Goal: Task Accomplishment & Management: Manage account settings

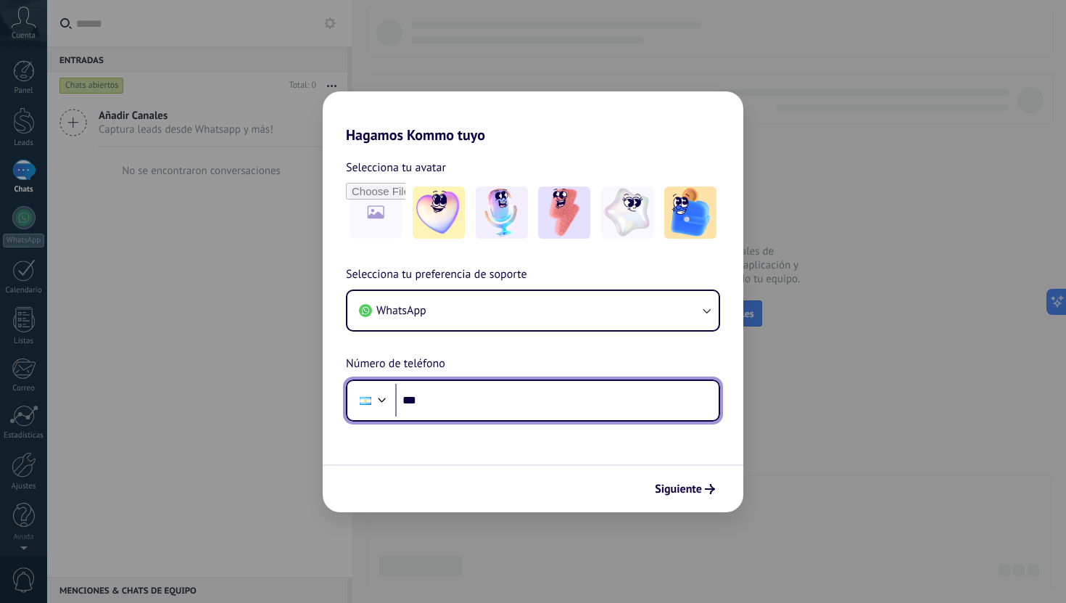
click at [496, 400] on input "***" at bounding box center [556, 400] width 323 height 33
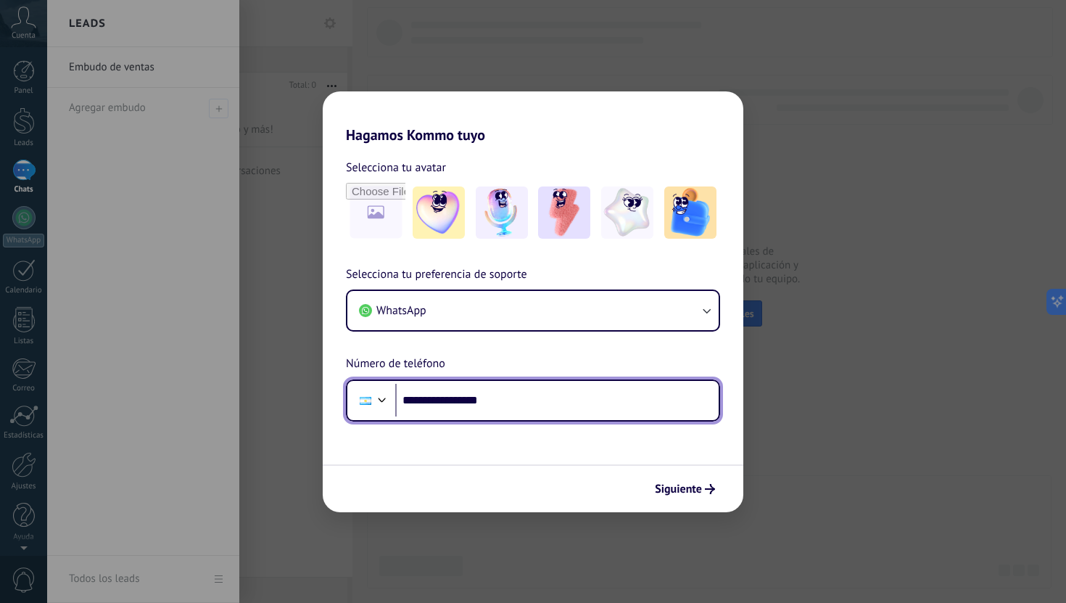
click at [437, 403] on input "**********" at bounding box center [556, 400] width 323 height 33
click at [532, 405] on input "**********" at bounding box center [556, 400] width 323 height 33
type input "**********"
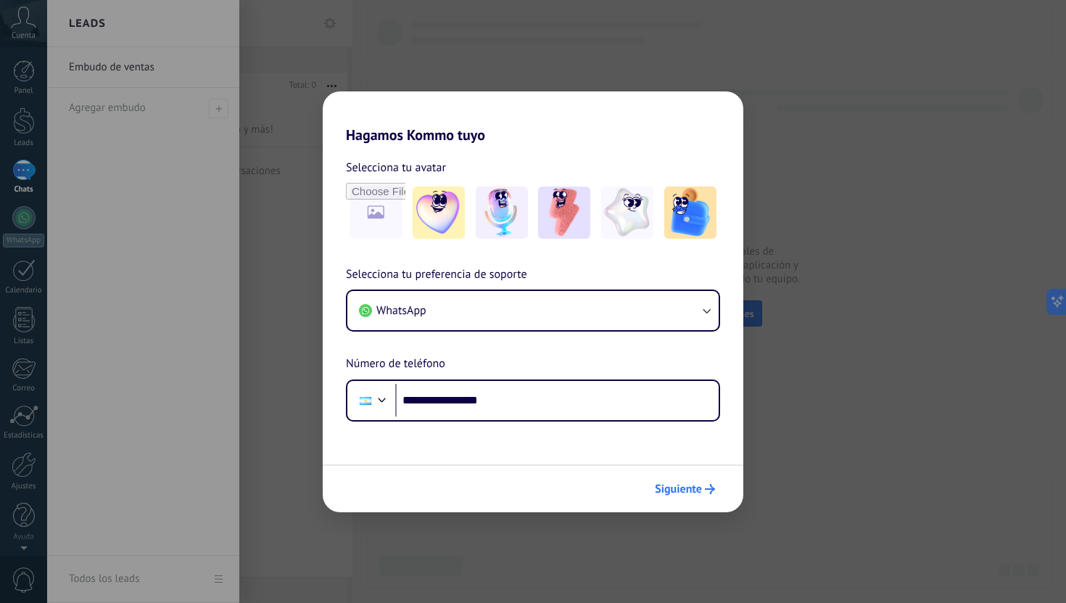
click at [706, 490] on icon "submit" at bounding box center [710, 489] width 10 height 10
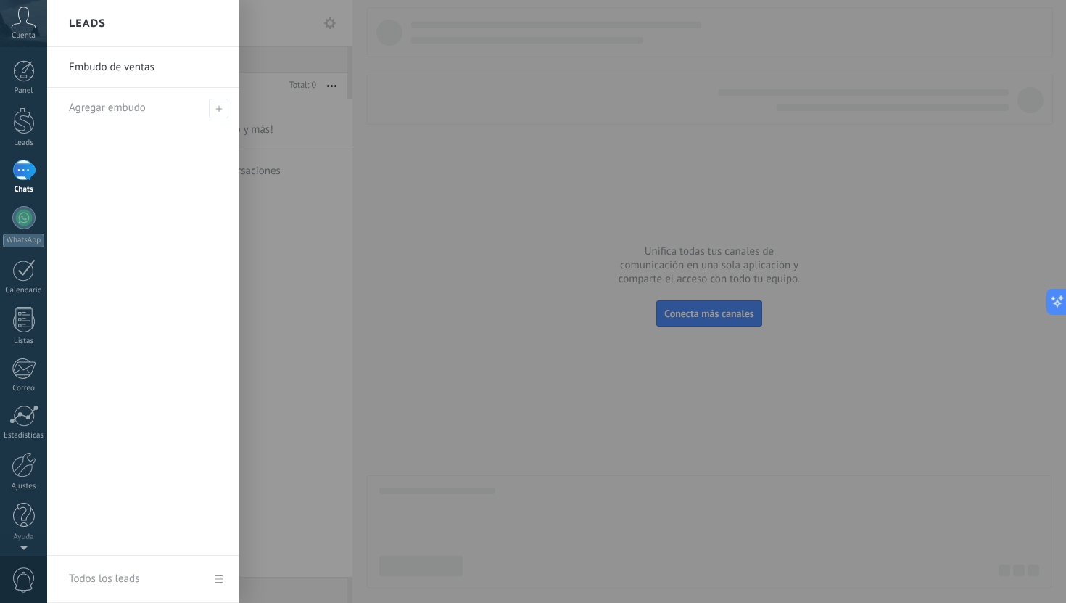
click at [521, 301] on div at bounding box center [580, 301] width 1066 height 603
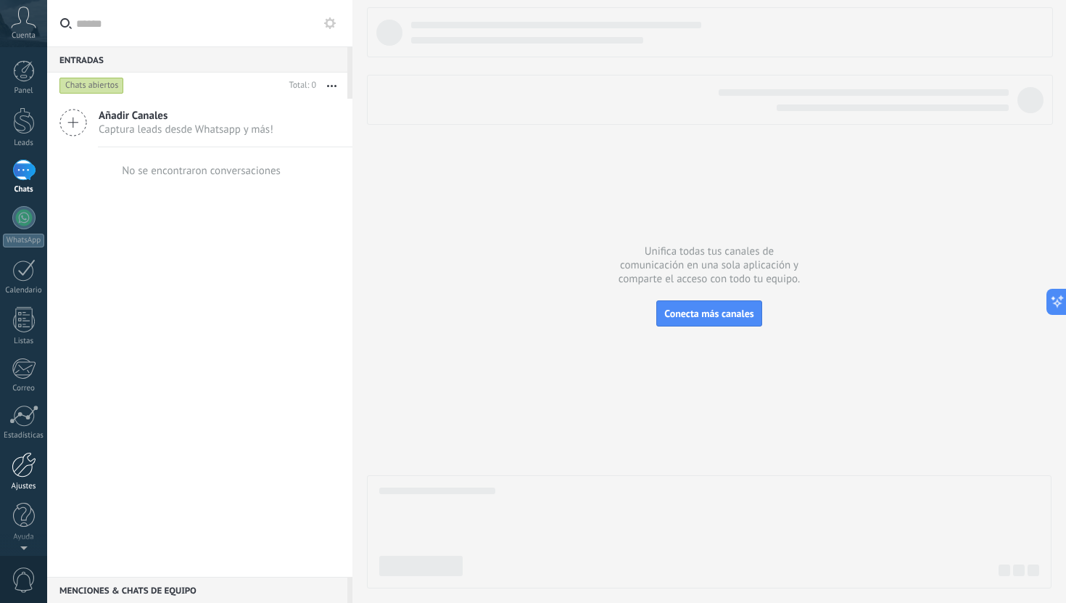
click at [29, 476] on div at bounding box center [24, 464] width 25 height 25
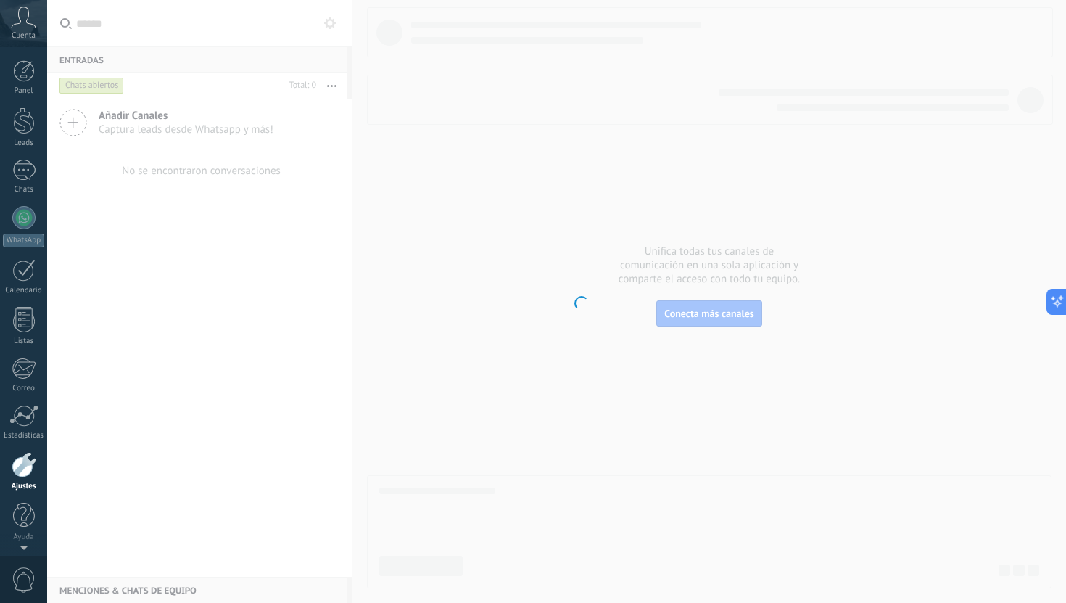
scroll to position [1, 0]
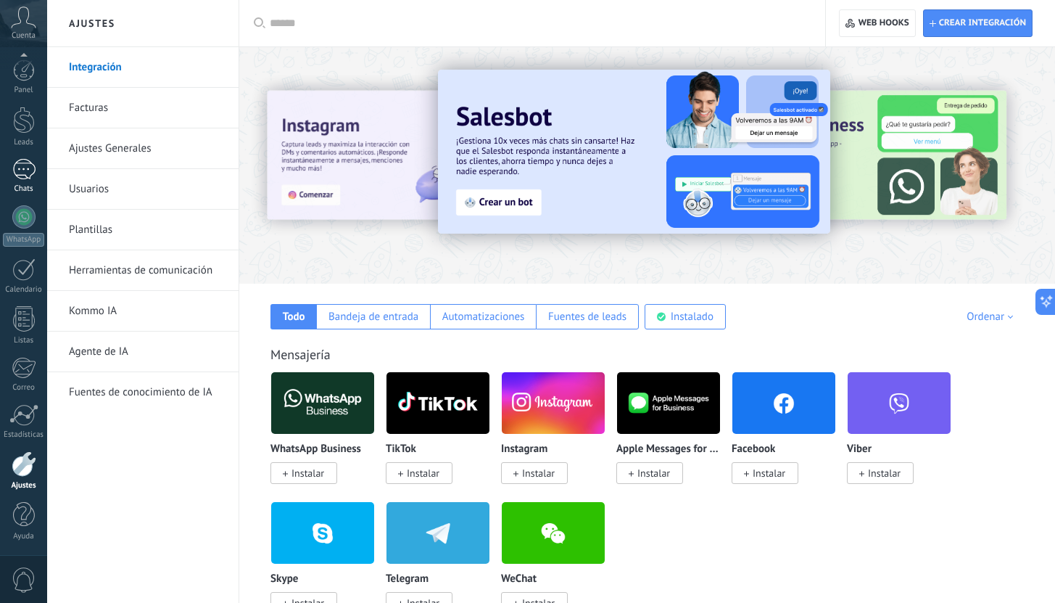
click at [25, 177] on div at bounding box center [23, 169] width 23 height 21
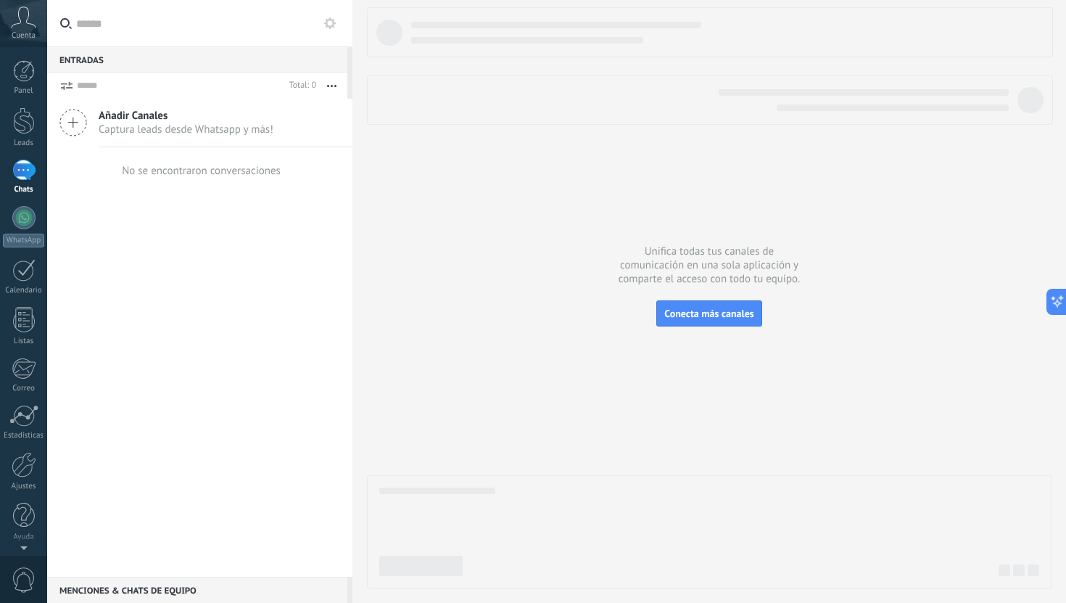
click at [20, 28] on div "Cuenta" at bounding box center [23, 23] width 47 height 47
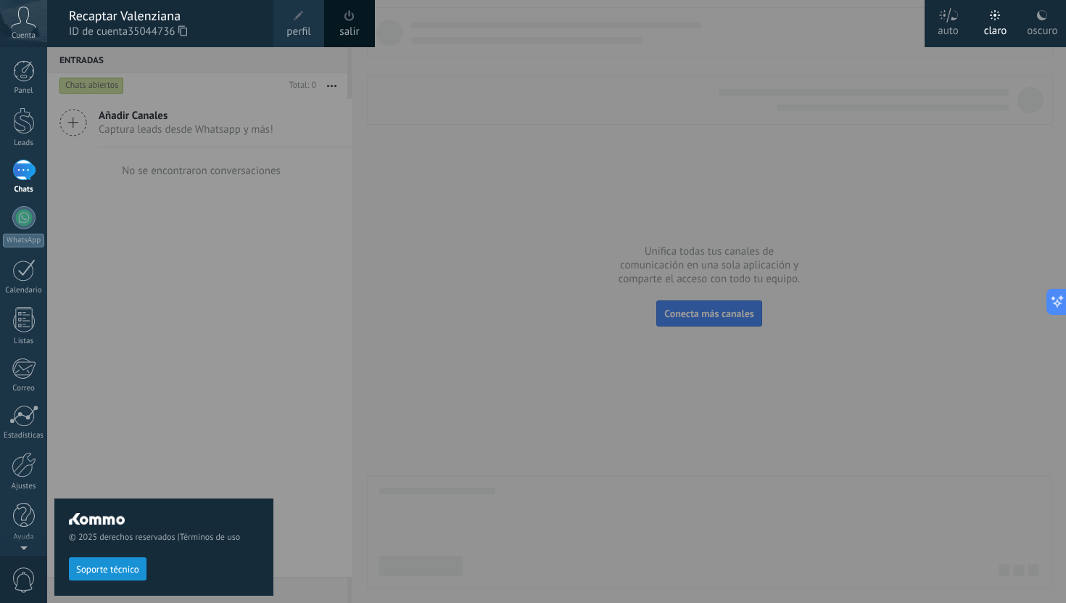
click at [352, 28] on link "salir" at bounding box center [349, 32] width 20 height 16
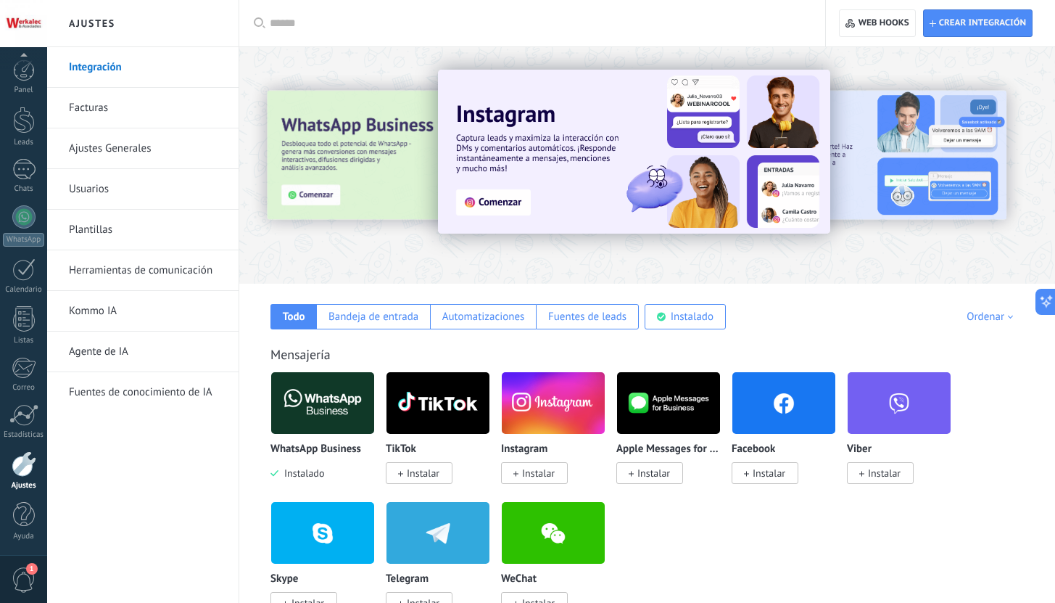
click at [315, 413] on img at bounding box center [322, 403] width 103 height 70
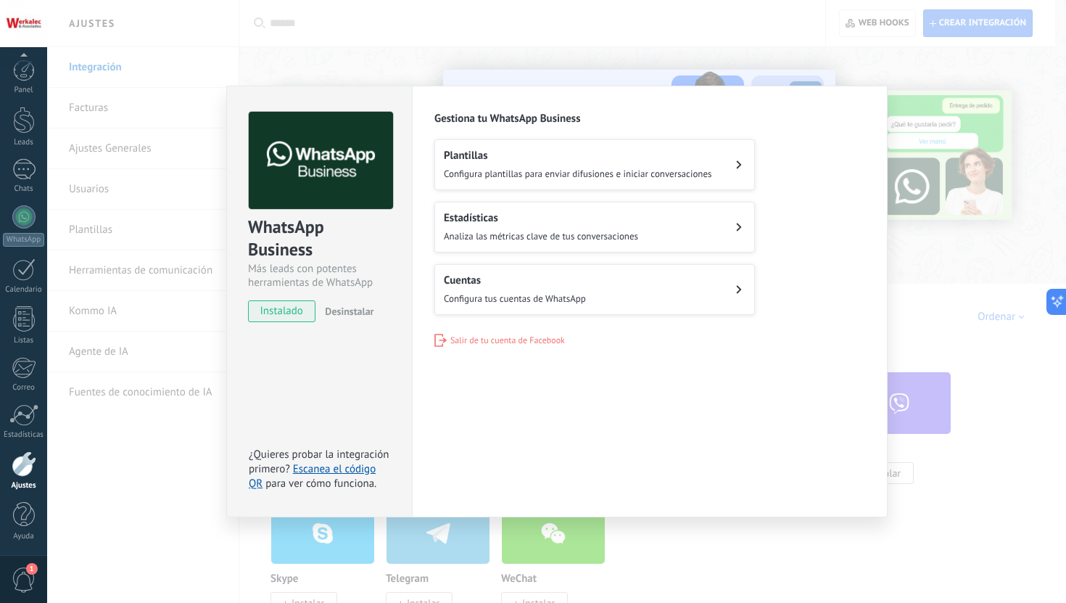
click at [515, 286] on div "Cuentas Configura tus cuentas de WhatsApp" at bounding box center [515, 289] width 142 height 32
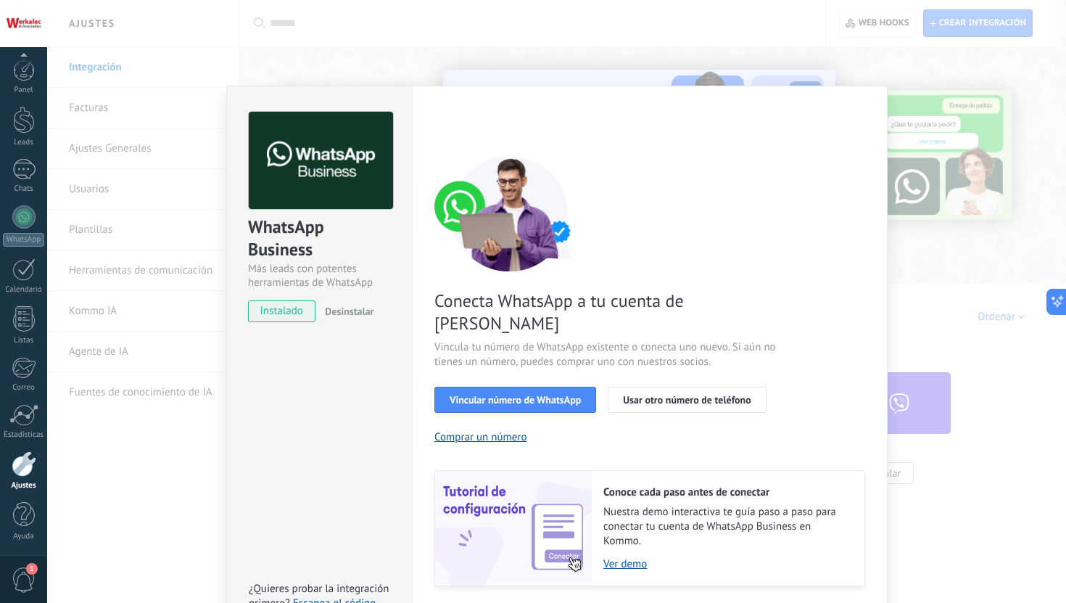
click at [181, 518] on div "WhatsApp Business Más leads con potentes herramientas de WhatsApp instalado Des…" at bounding box center [556, 301] width 1019 height 603
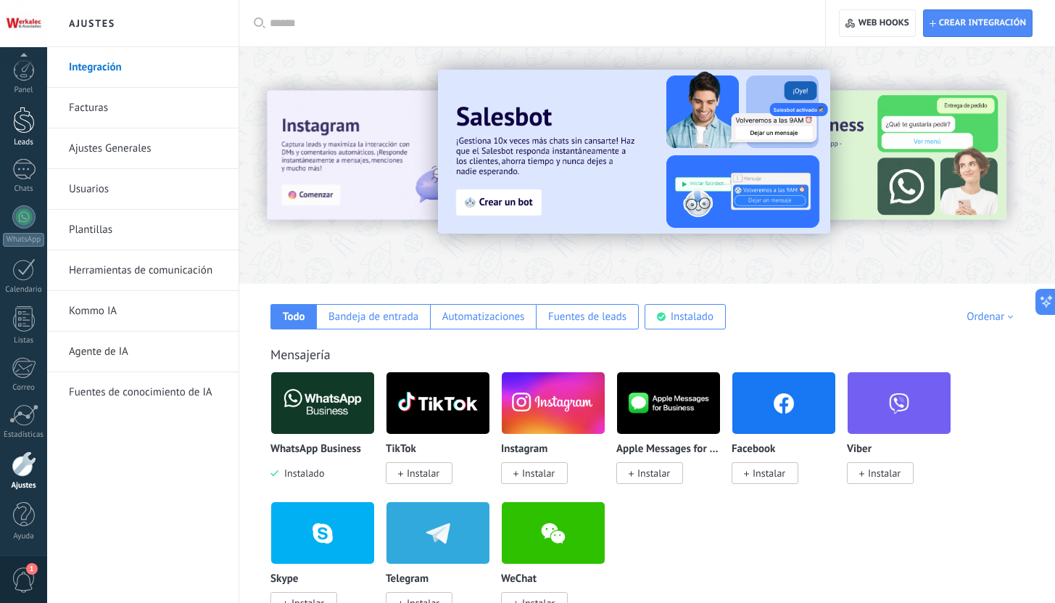
click at [22, 114] on div at bounding box center [24, 120] width 22 height 27
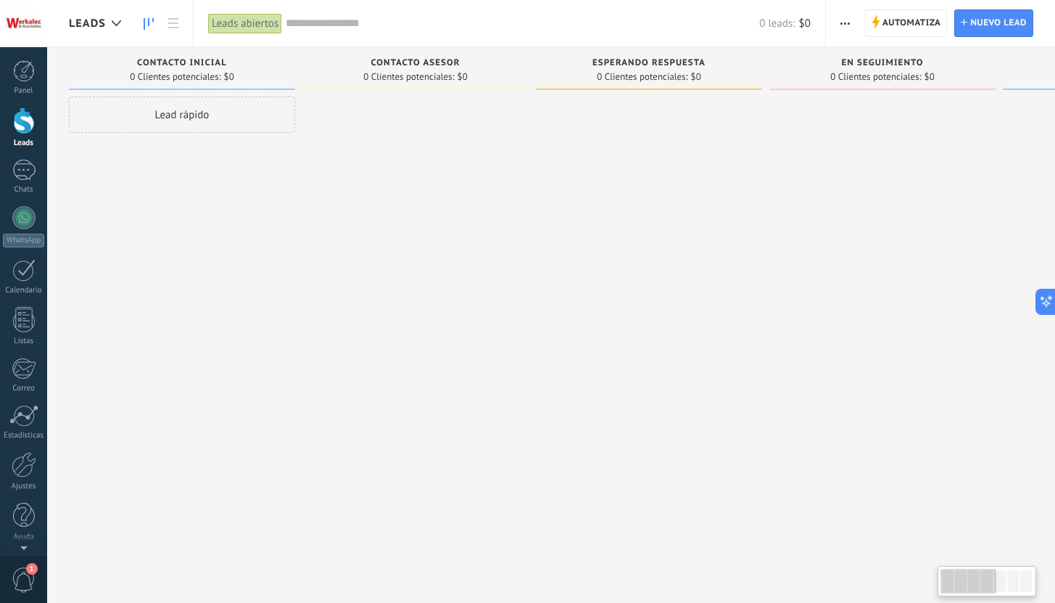
drag, startPoint x: 606, startPoint y: 215, endPoint x: 804, endPoint y: 215, distance: 198.7
click at [804, 215] on div "Lamentablemente, no hay leads con estos parámetros. Mostrar todo Leads Entrante…" at bounding box center [893, 278] width 1649 height 463
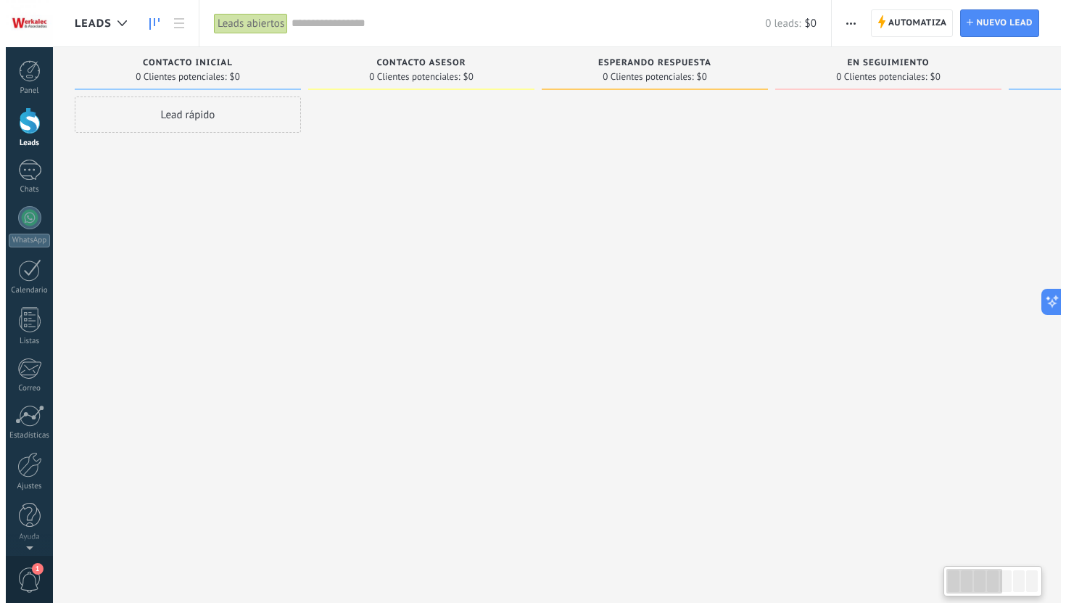
scroll to position [0, 1]
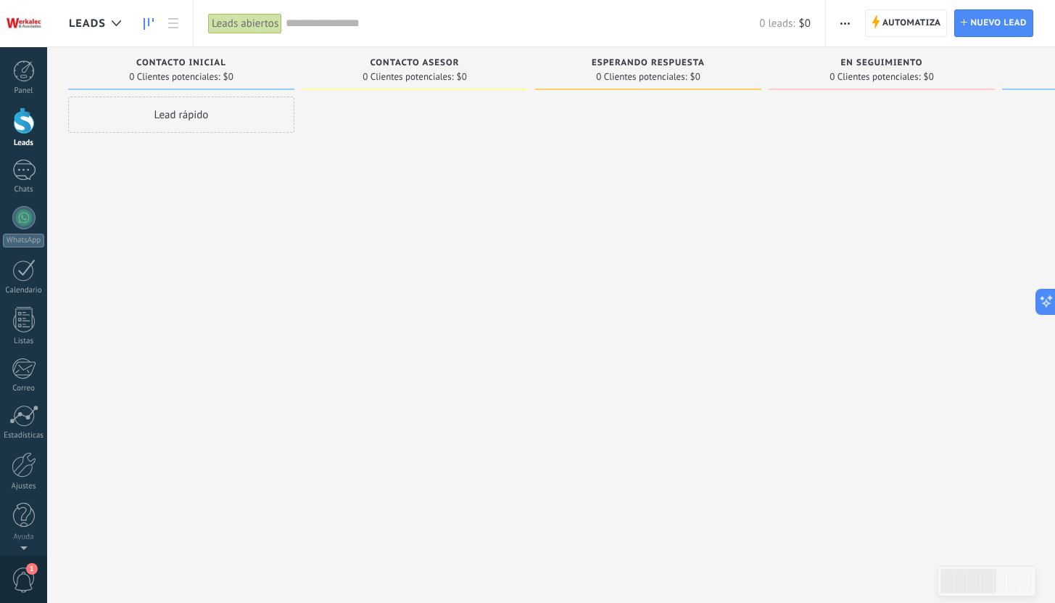
click at [220, 95] on div "Contacto inicial 0 Clientes potenciales: $0" at bounding box center [181, 71] width 226 height 49
click at [220, 111] on div "Lead rápido" at bounding box center [181, 114] width 226 height 36
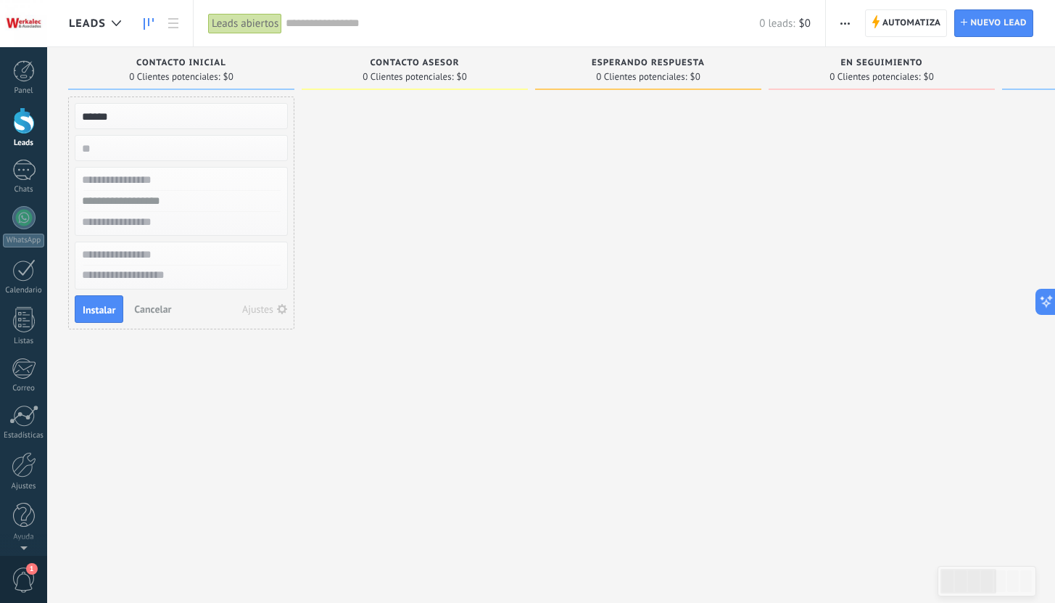
type input "******"
click at [100, 305] on span "Instalar" at bounding box center [99, 310] width 33 height 10
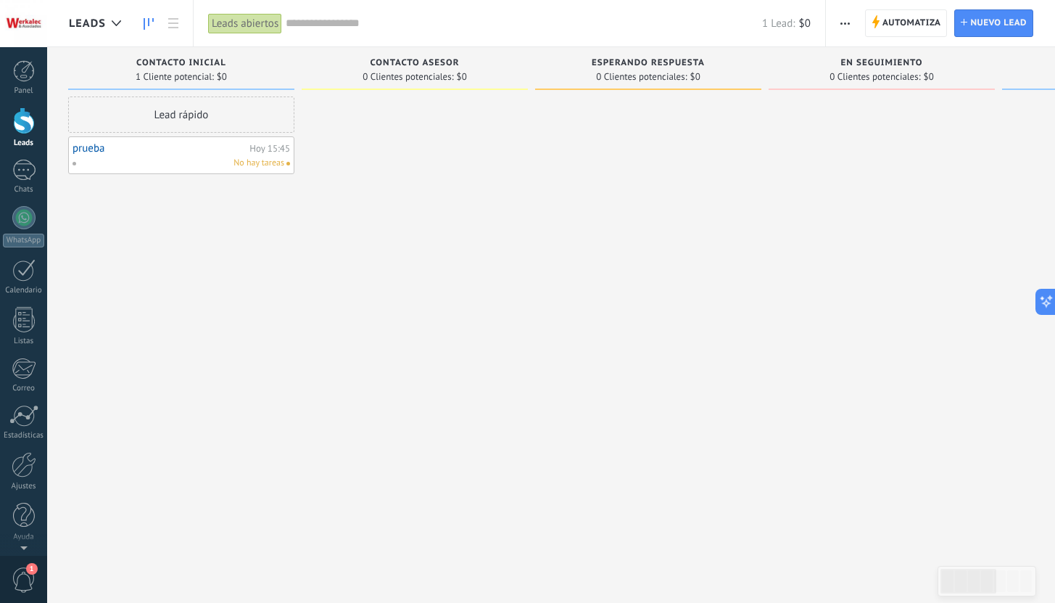
click at [137, 154] on link "prueba" at bounding box center [159, 148] width 173 height 12
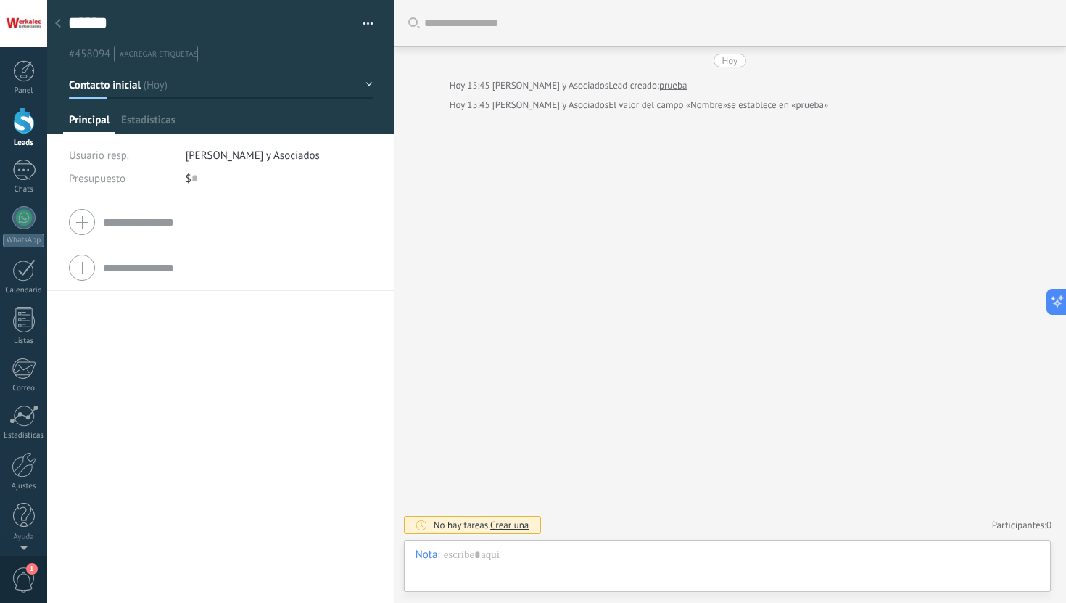
scroll to position [22, 0]
click at [336, 122] on span "Configurar" at bounding box center [320, 123] width 48 height 21
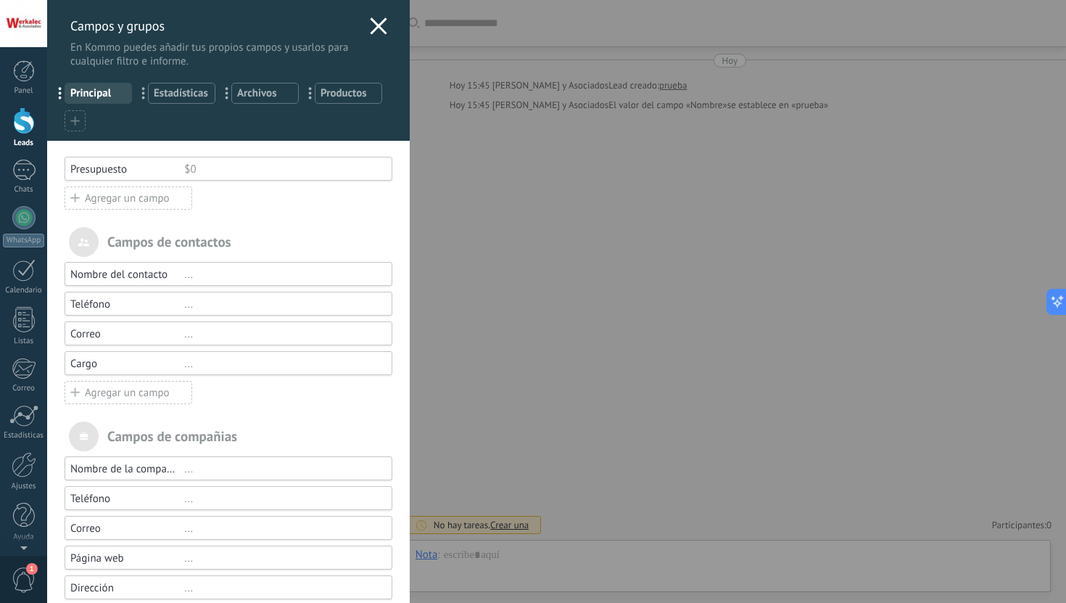
click at [157, 198] on div "Agregar un campo" at bounding box center [129, 197] width 128 height 23
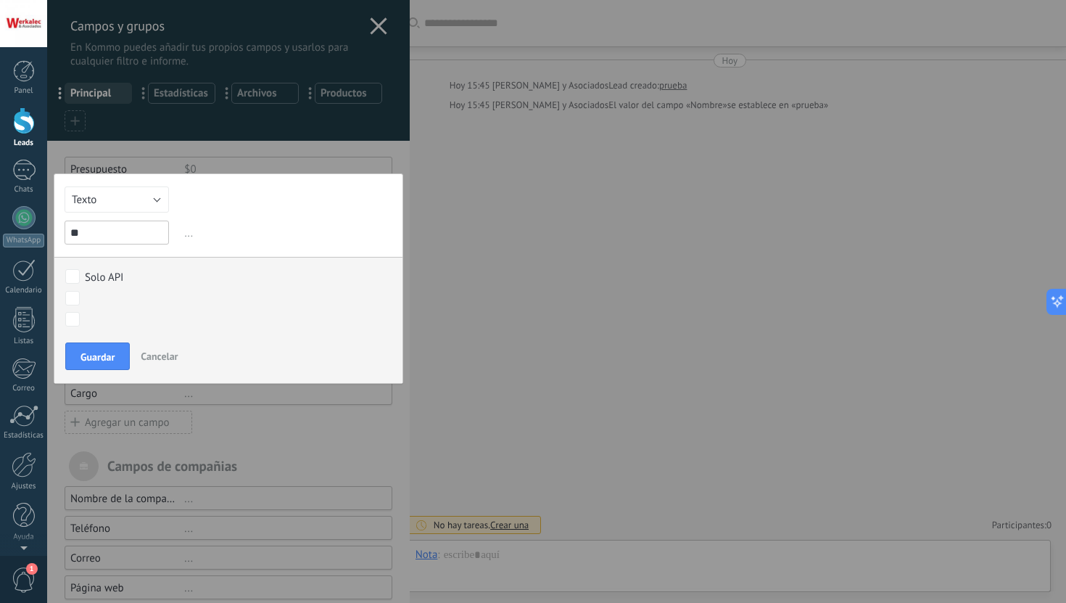
type input "*"
type input "********"
click at [115, 360] on span "Guardar" at bounding box center [97, 357] width 34 height 10
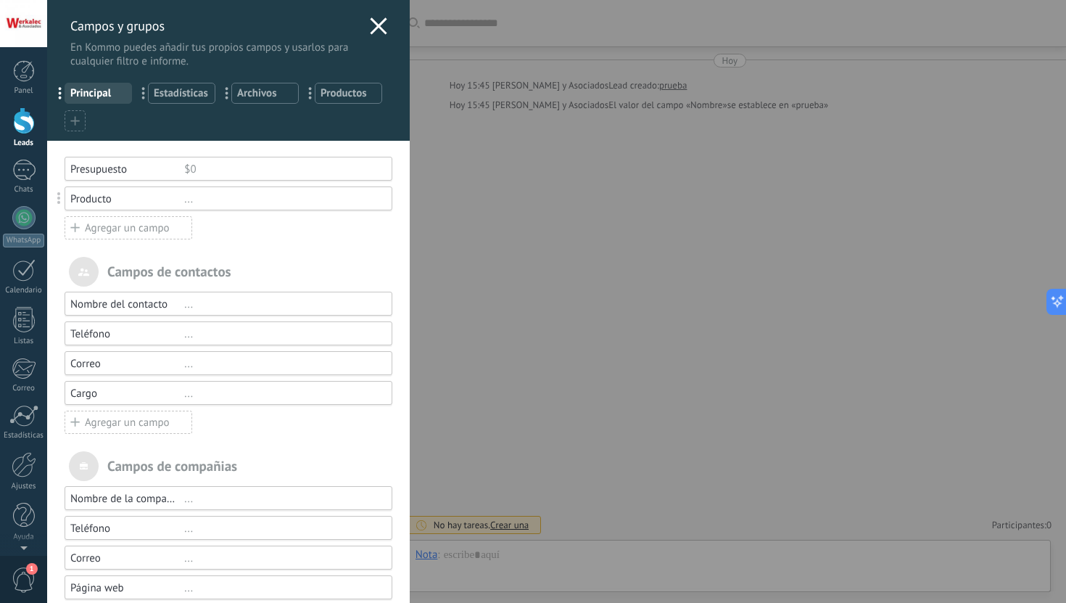
click at [130, 239] on div "Agregar un campo" at bounding box center [129, 227] width 128 height 23
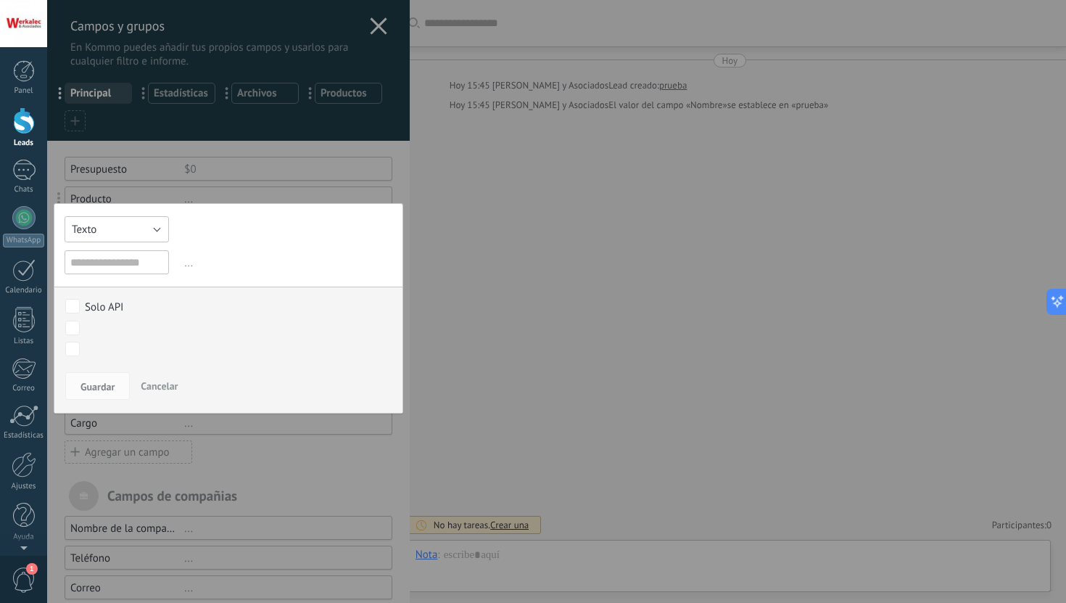
click at [164, 227] on button "Texto" at bounding box center [117, 229] width 104 height 26
click at [140, 335] on span "Multiselección" at bounding box center [116, 328] width 120 height 14
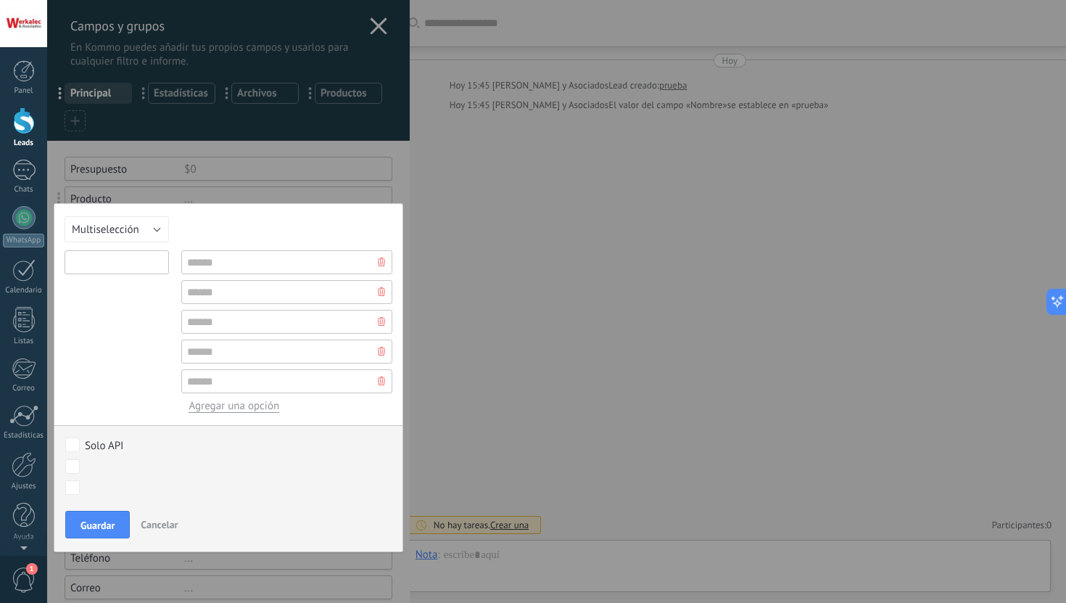
click at [129, 270] on input "text" at bounding box center [117, 262] width 104 height 24
type input "**********"
click at [190, 255] on input "text" at bounding box center [286, 262] width 211 height 24
type input "********"
type input "*"
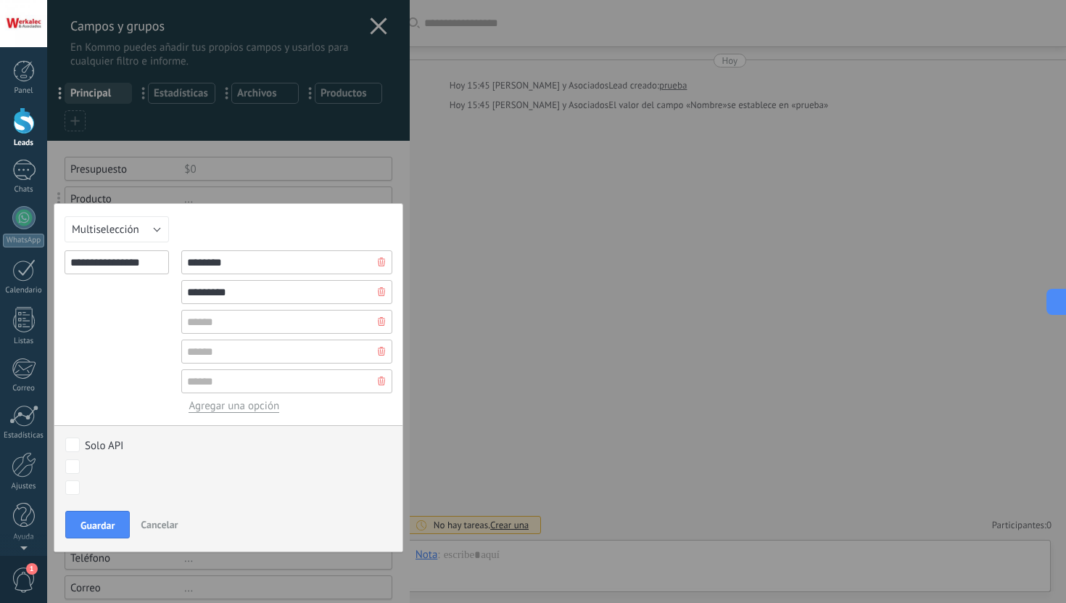
type input "*********"
type input "********"
type input "****"
type input "***"
click at [111, 530] on span "Guardar" at bounding box center [97, 525] width 34 height 10
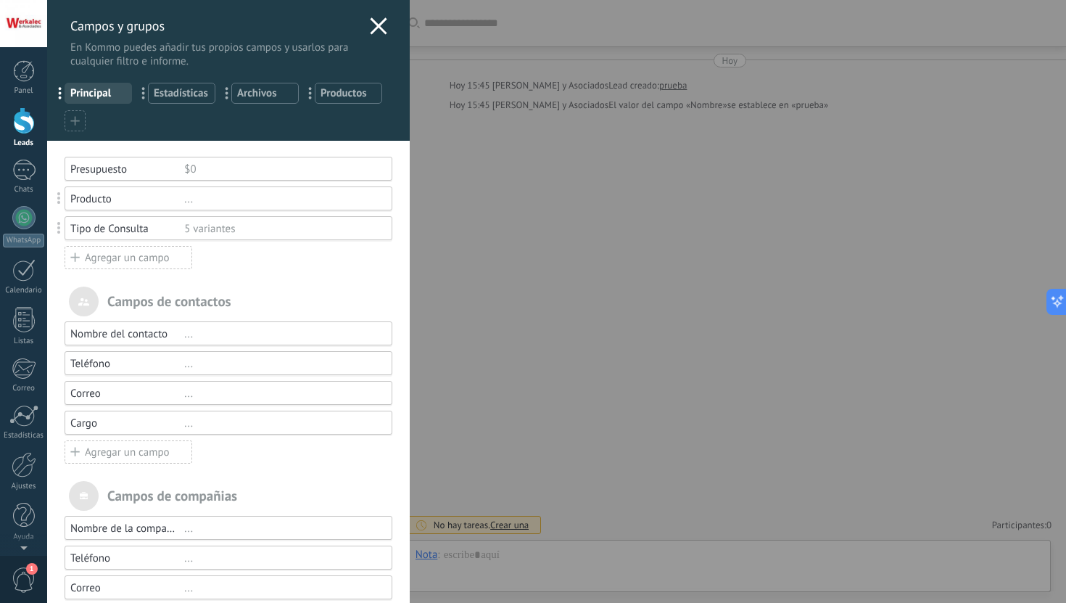
click at [118, 263] on div "Agregar un campo" at bounding box center [129, 257] width 128 height 23
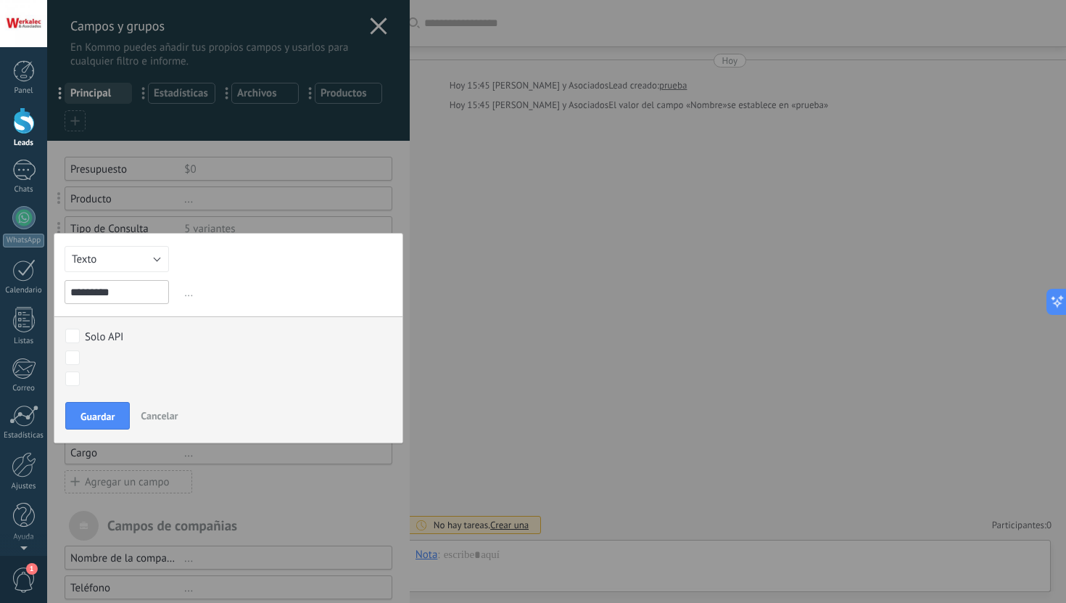
type input "*********"
click at [109, 418] on span "Guardar" at bounding box center [97, 416] width 34 height 10
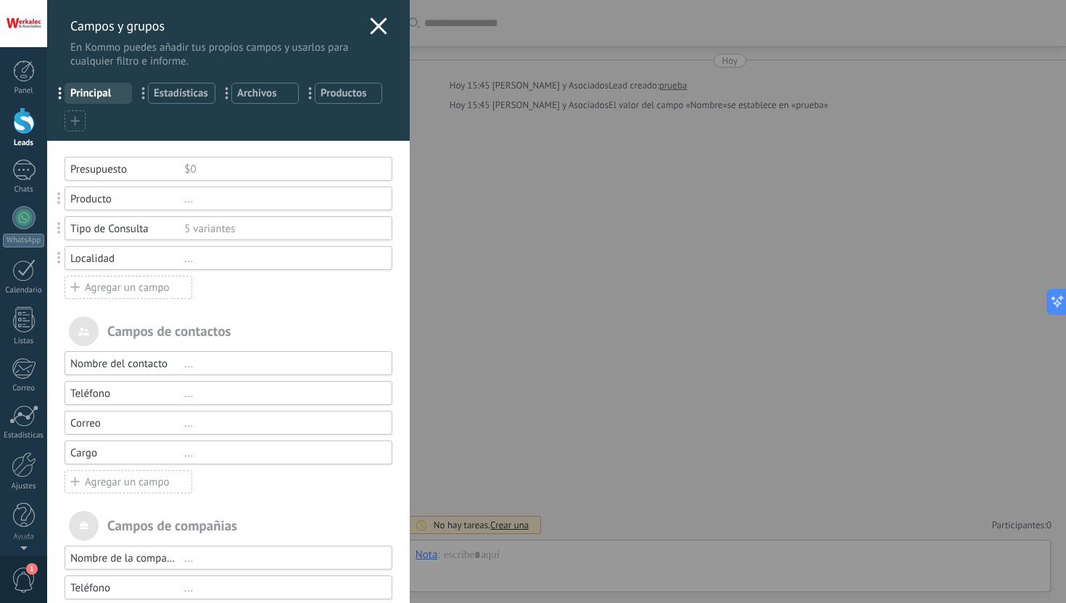
click at [174, 291] on div "Agregar un campo" at bounding box center [129, 287] width 128 height 23
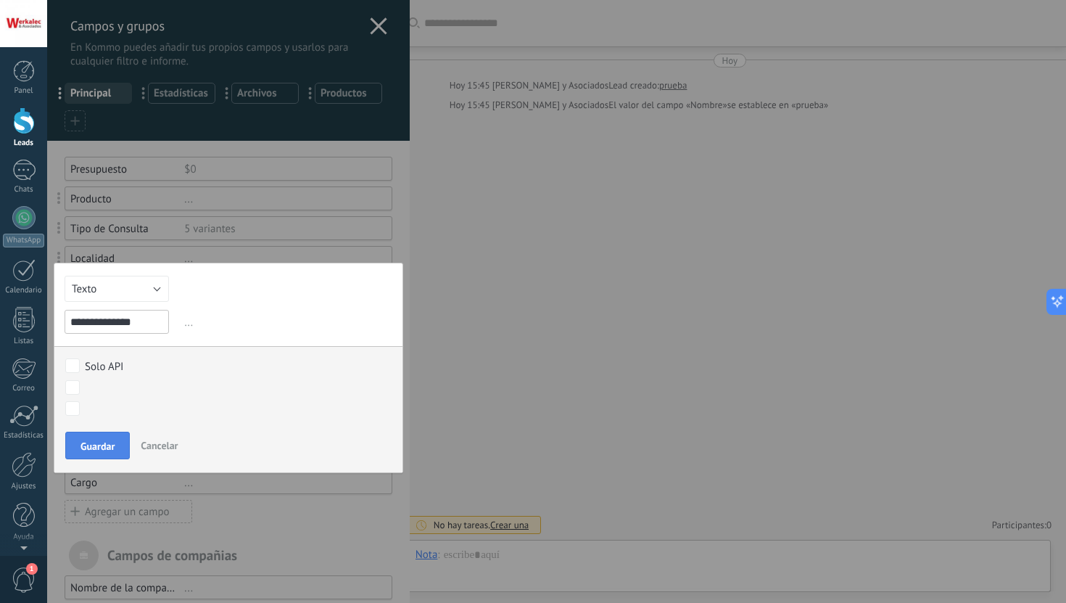
type input "**********"
click at [111, 451] on span "Guardar" at bounding box center [97, 446] width 34 height 10
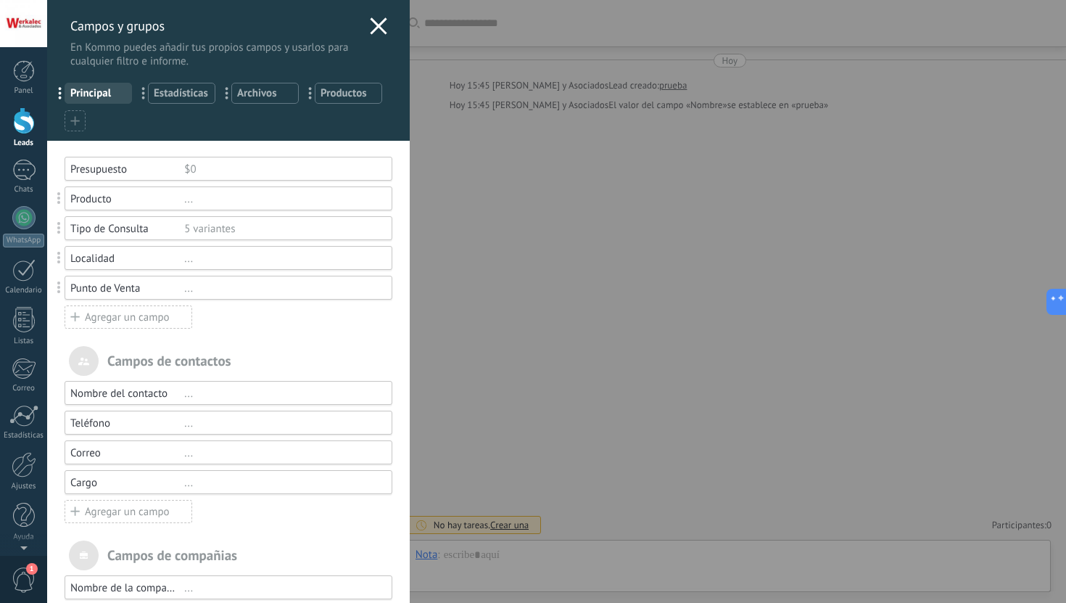
click at [158, 320] on div "Agregar un campo" at bounding box center [129, 316] width 128 height 23
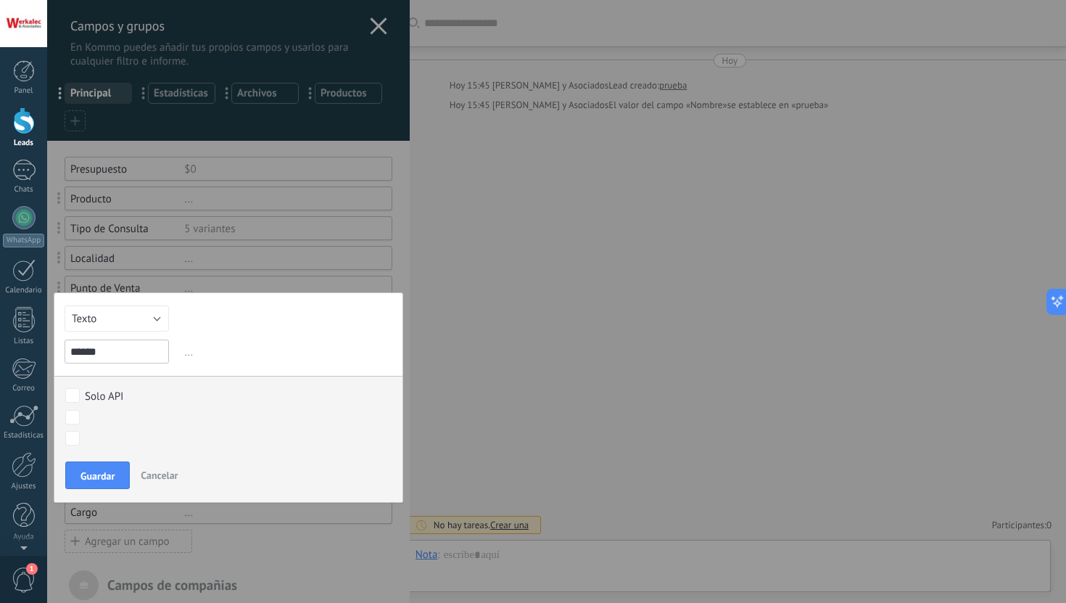
type input "******"
click at [109, 474] on span "Guardar" at bounding box center [97, 476] width 34 height 10
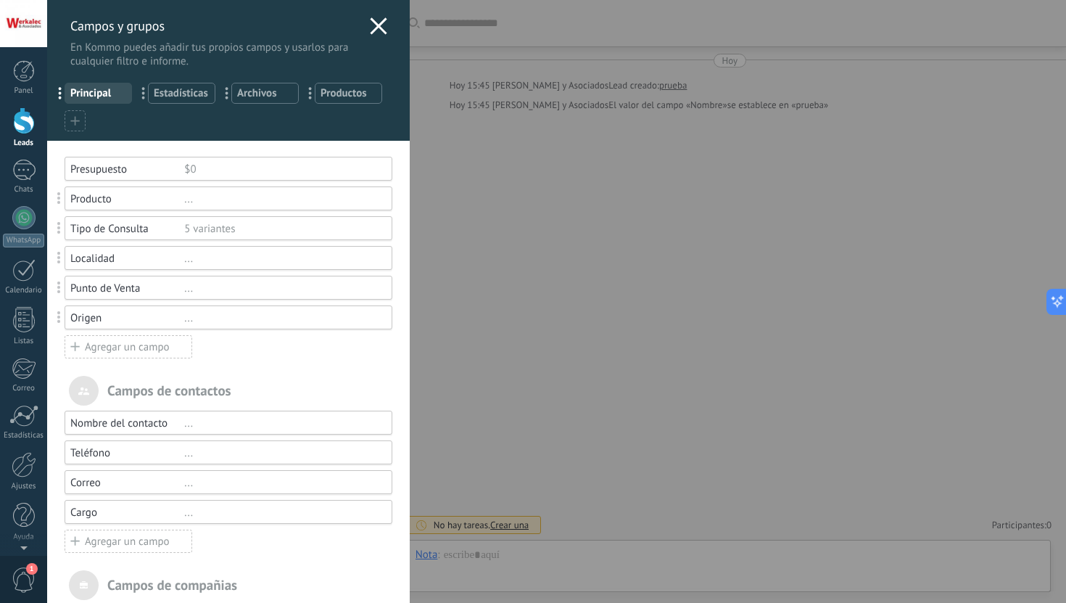
click at [156, 346] on div "Agregar un campo" at bounding box center [129, 346] width 128 height 23
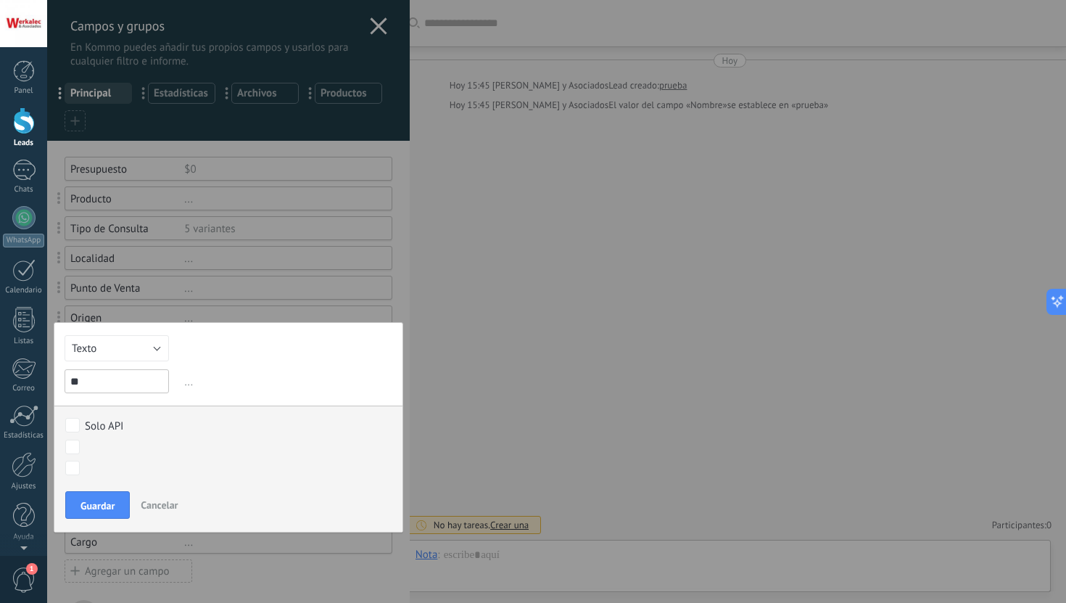
type input "*"
type input "***"
click at [89, 501] on span "Guardar" at bounding box center [97, 505] width 34 height 10
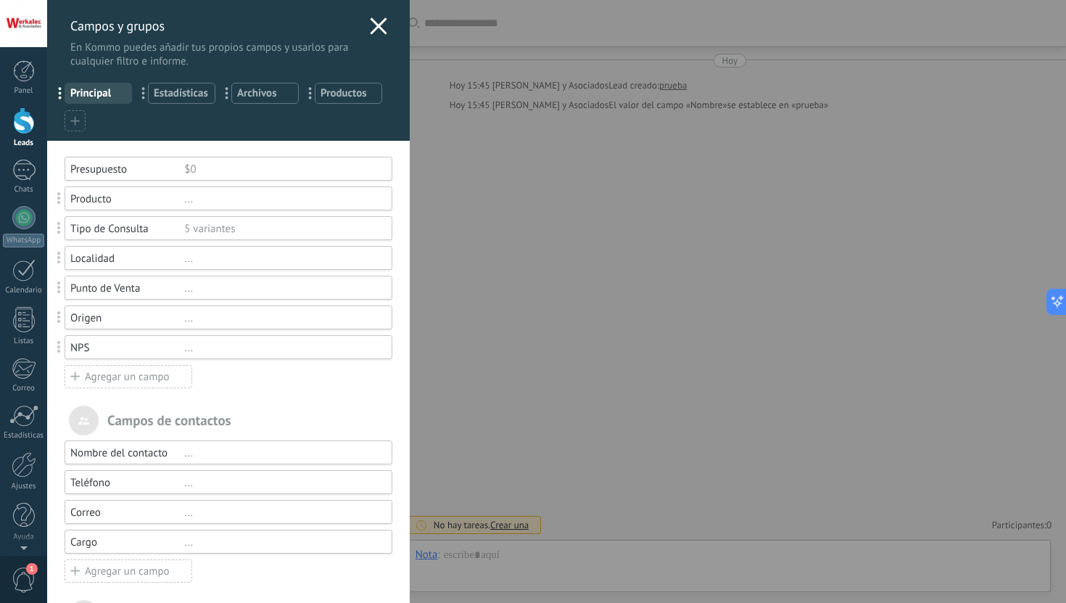
click at [116, 384] on div "Agregar un campo" at bounding box center [129, 376] width 128 height 23
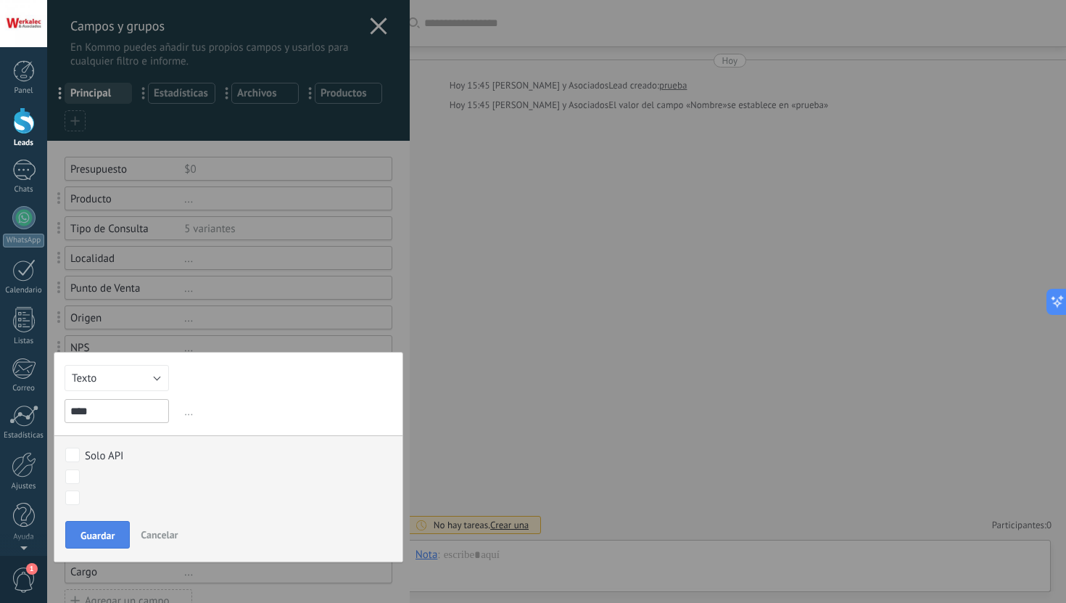
type input "****"
click at [115, 530] on button "Guardar" at bounding box center [97, 535] width 65 height 28
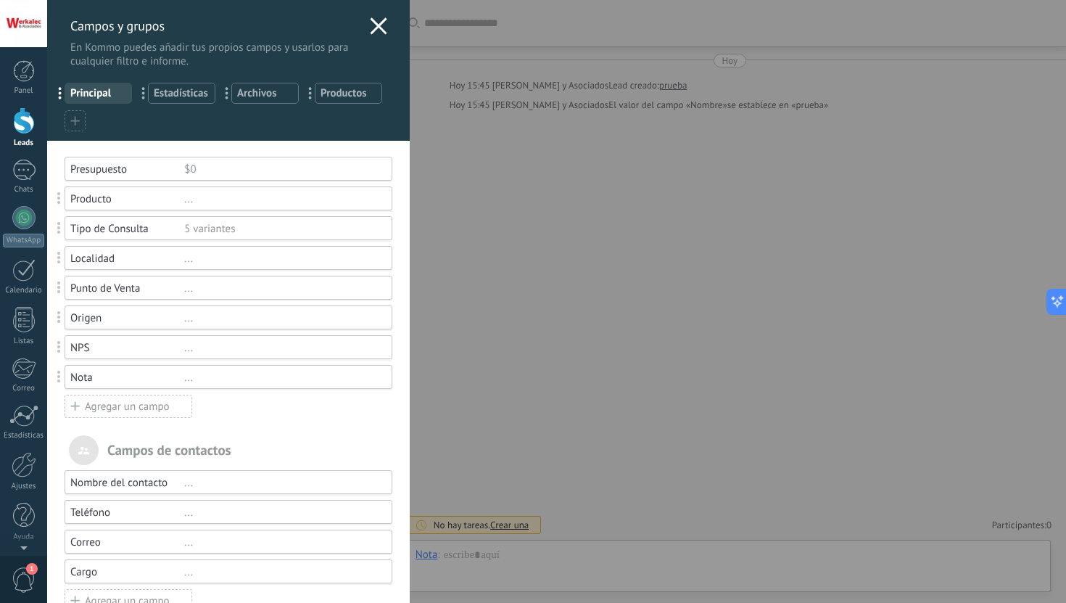
click at [85, 125] on div at bounding box center [75, 120] width 21 height 21
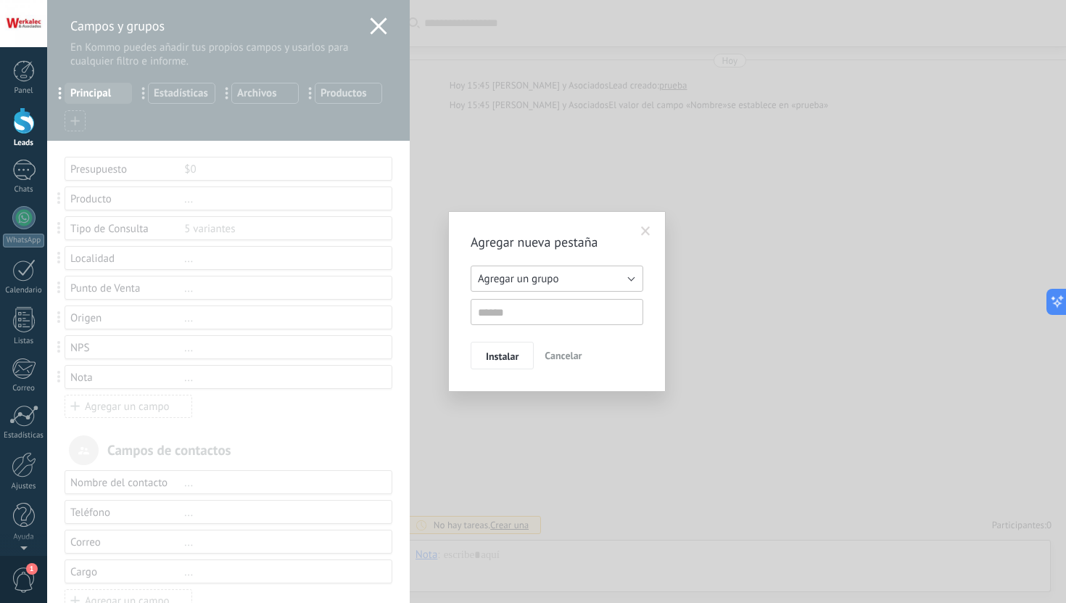
click at [578, 284] on button "Agregar un grupo" at bounding box center [557, 278] width 173 height 26
click at [646, 231] on span at bounding box center [645, 231] width 9 height 10
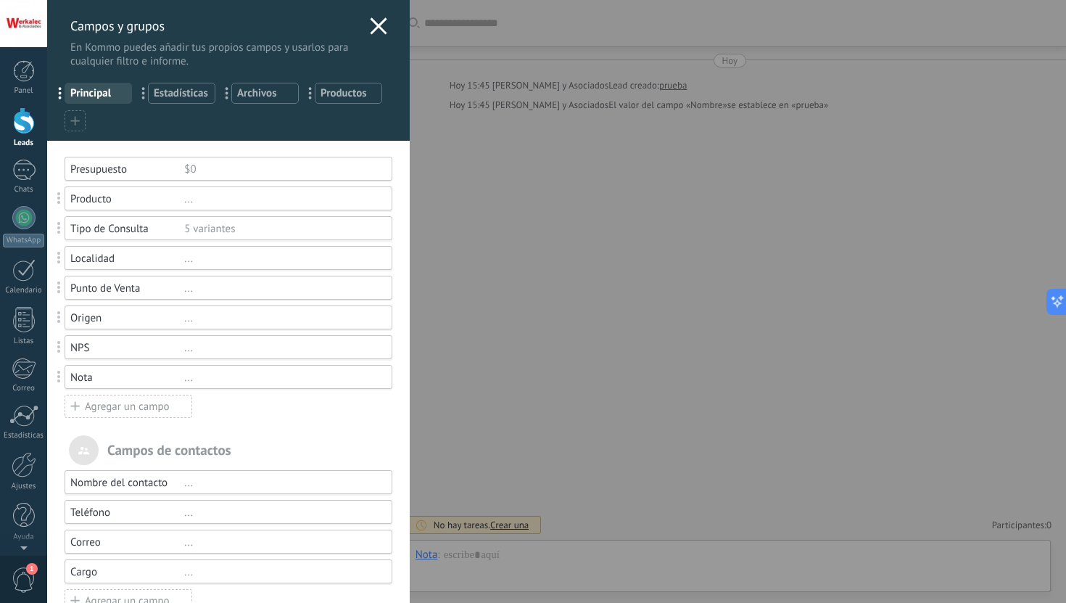
click at [196, 98] on span "Estadísticas" at bounding box center [182, 93] width 56 height 14
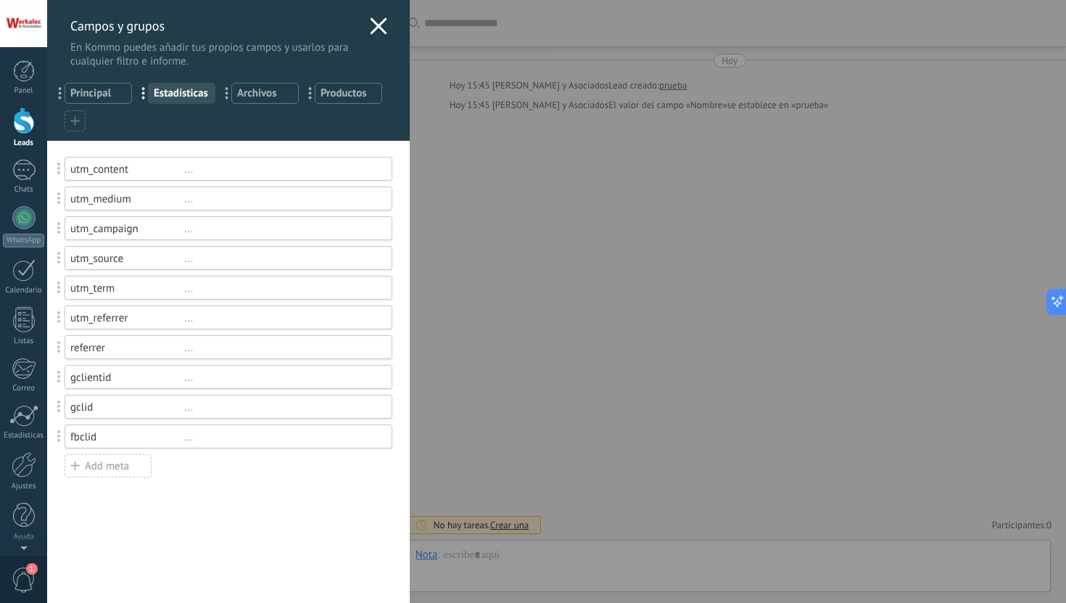
click at [282, 90] on span "Archivos" at bounding box center [265, 93] width 56 height 14
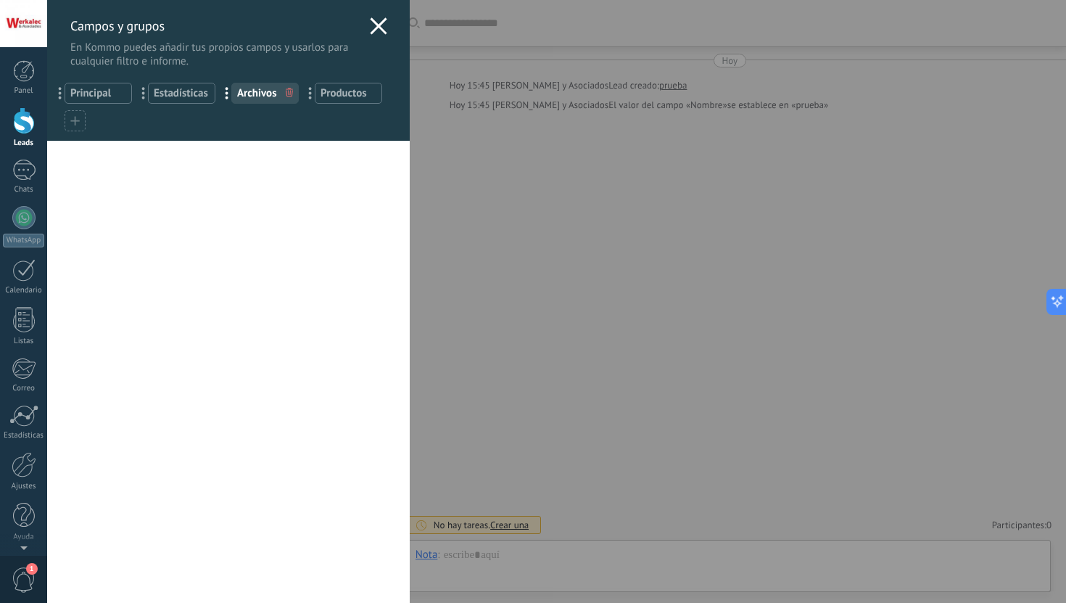
click at [352, 92] on span "Productos" at bounding box center [349, 93] width 56 height 14
click at [171, 95] on span "Estadísticas" at bounding box center [182, 93] width 56 height 14
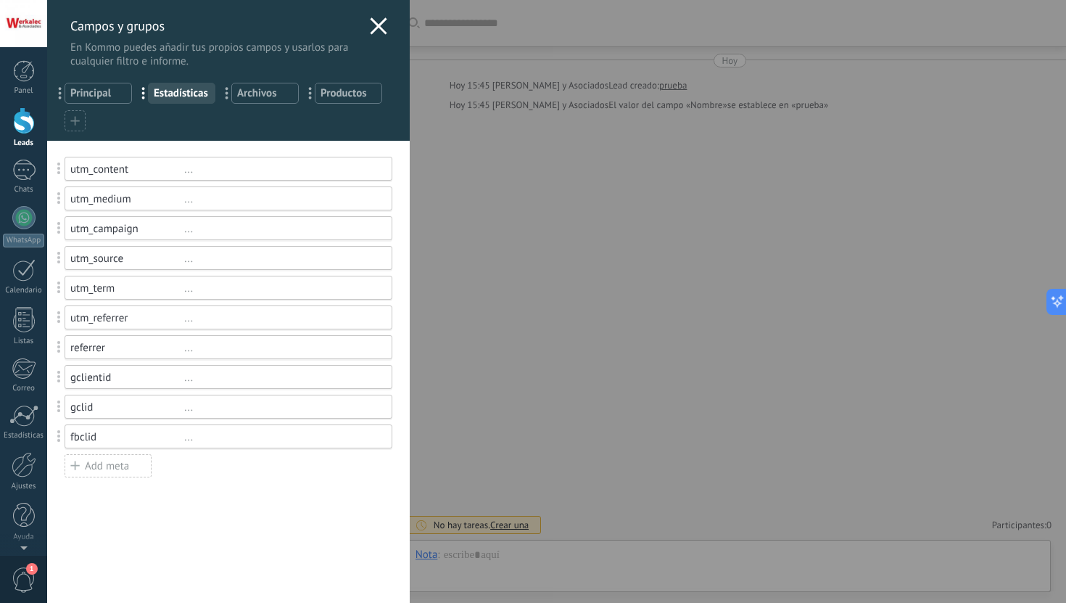
click at [110, 98] on span "Principal" at bounding box center [98, 93] width 56 height 14
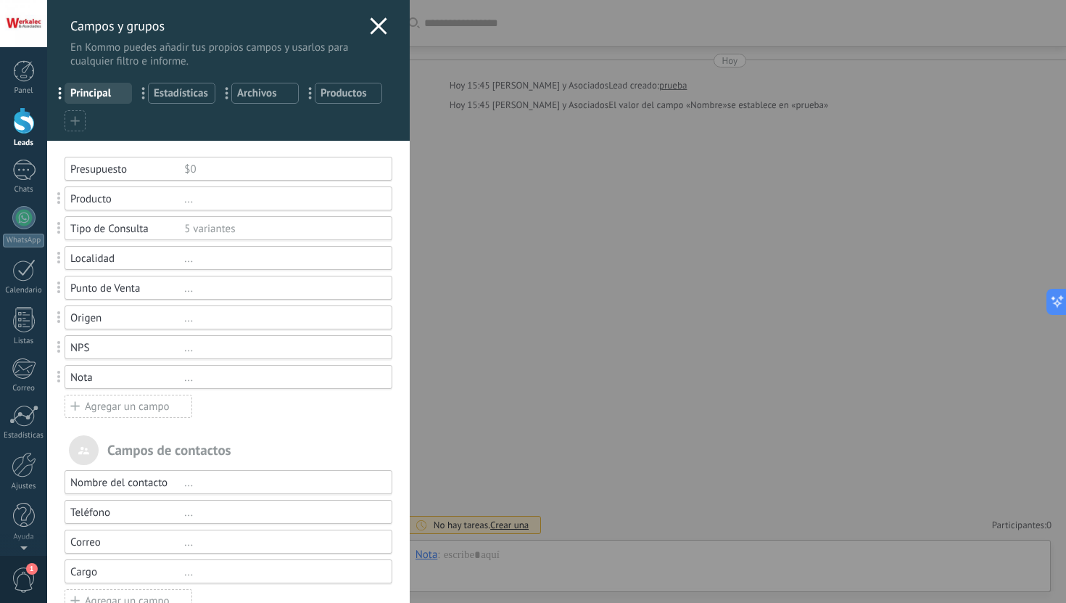
click at [148, 410] on div "Agregar un campo" at bounding box center [129, 405] width 128 height 23
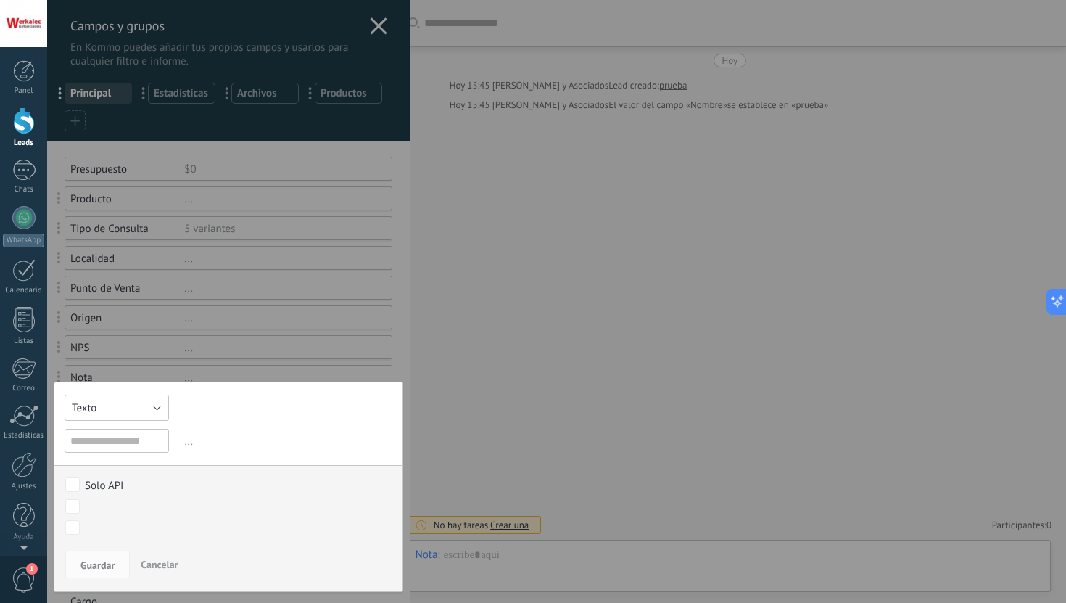
click at [137, 413] on button "Texto" at bounding box center [117, 407] width 104 height 26
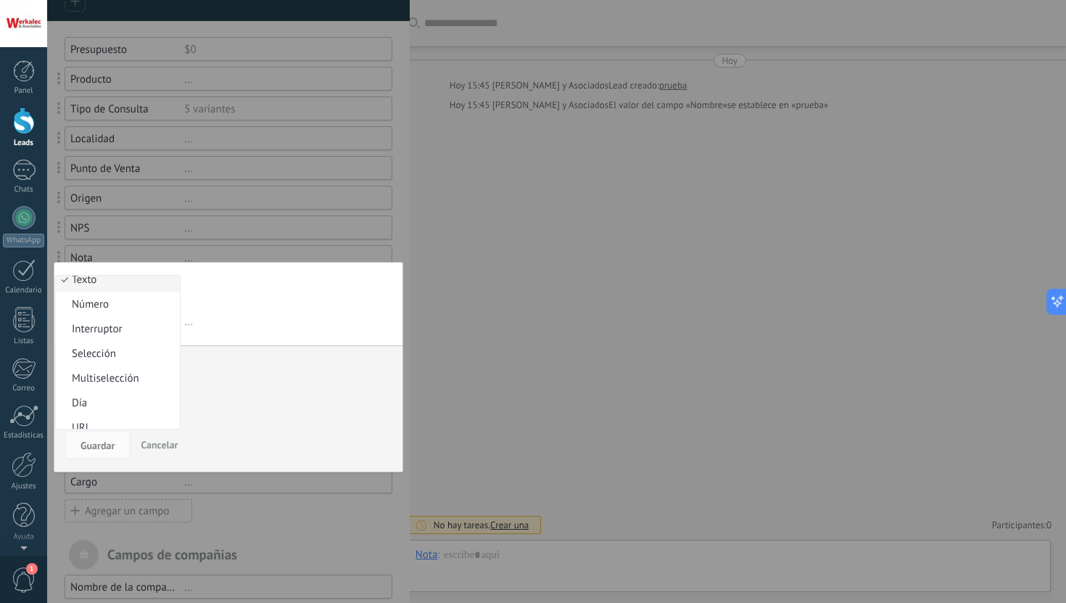
scroll to position [0, 0]
click at [299, 249] on div at bounding box center [228, 326] width 363 height 893
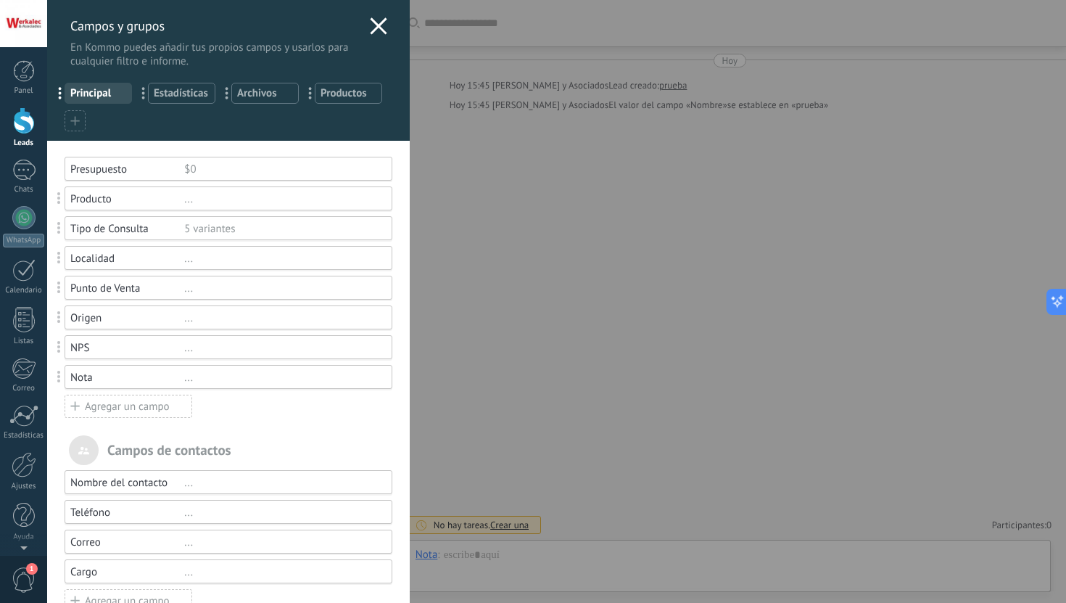
click at [197, 97] on span "Estadísticas" at bounding box center [182, 93] width 56 height 14
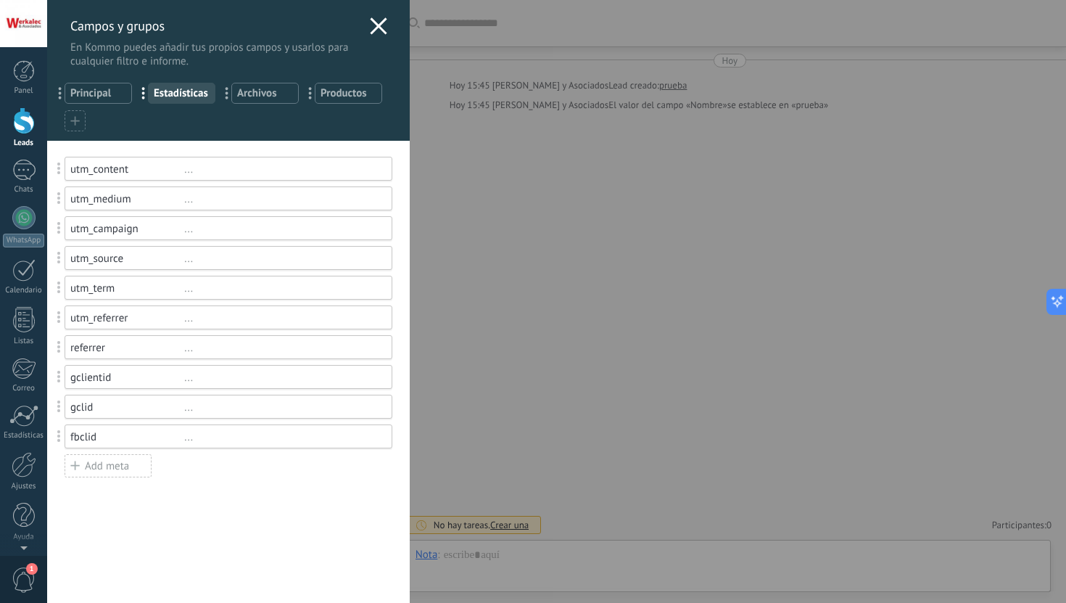
click at [185, 175] on div "..." at bounding box center [281, 169] width 195 height 14
click at [190, 206] on div "..." at bounding box center [281, 199] width 195 height 14
click at [115, 471] on div "Add meta" at bounding box center [108, 465] width 87 height 23
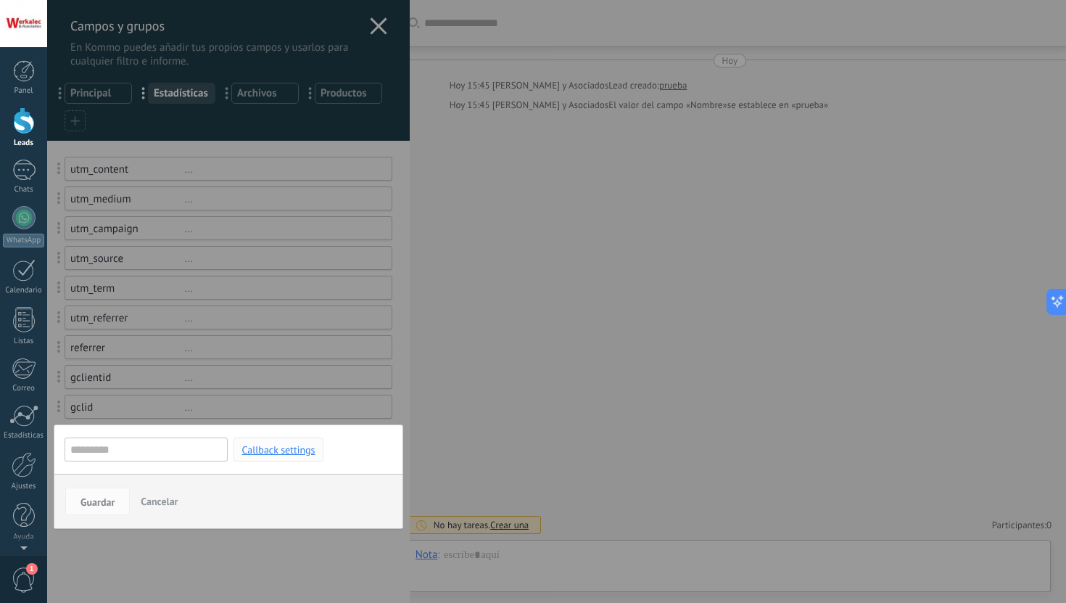
click at [278, 455] on span "Callback settings" at bounding box center [277, 450] width 73 height 10
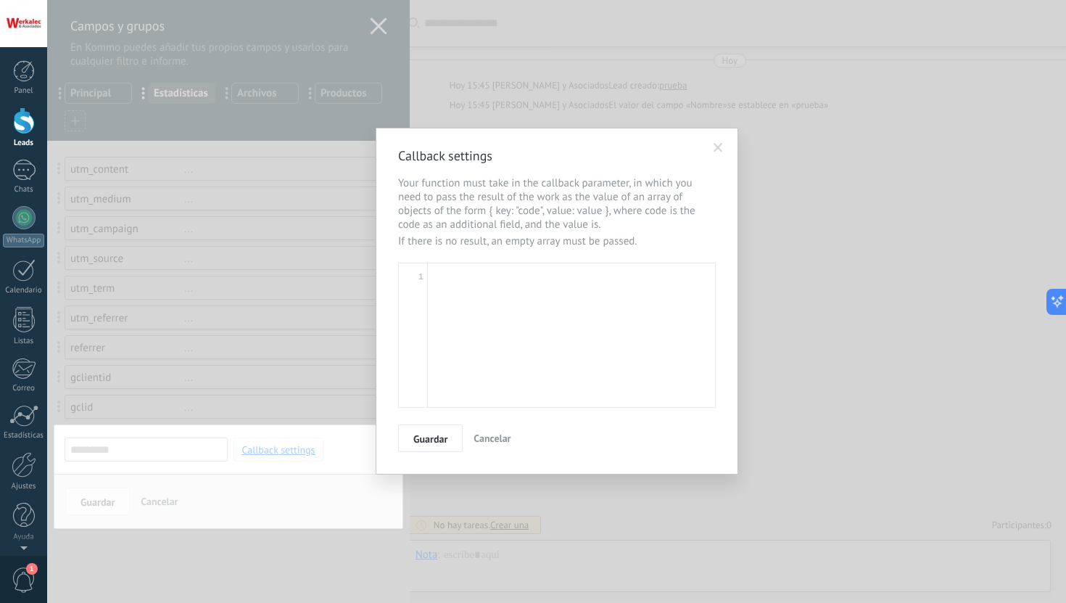
click at [509, 444] on span "Cancelar" at bounding box center [492, 437] width 37 height 13
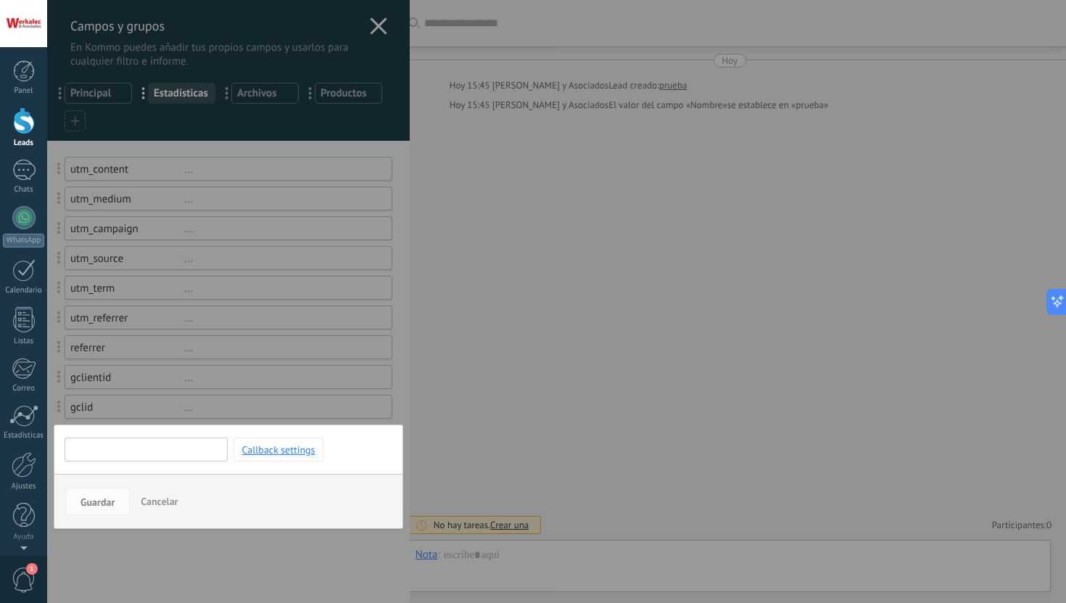
click at [181, 451] on input "text" at bounding box center [146, 449] width 163 height 24
click at [302, 450] on span "Callback settings" at bounding box center [277, 450] width 73 height 10
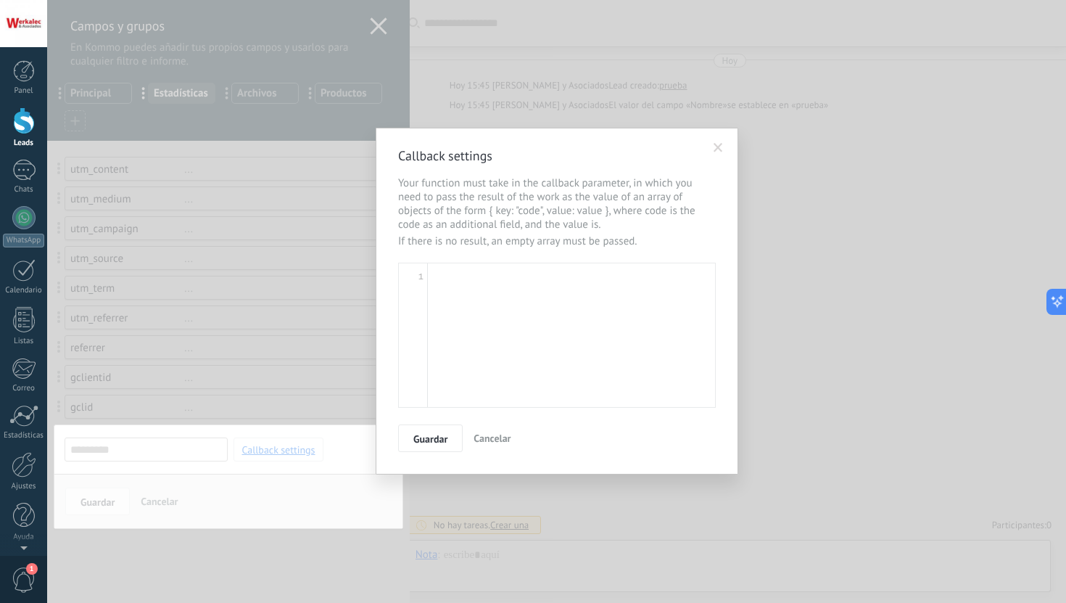
click at [503, 331] on textarea at bounding box center [571, 335] width 287 height 144
type textarea "*********"
click at [439, 436] on span "Guardar" at bounding box center [430, 439] width 34 height 10
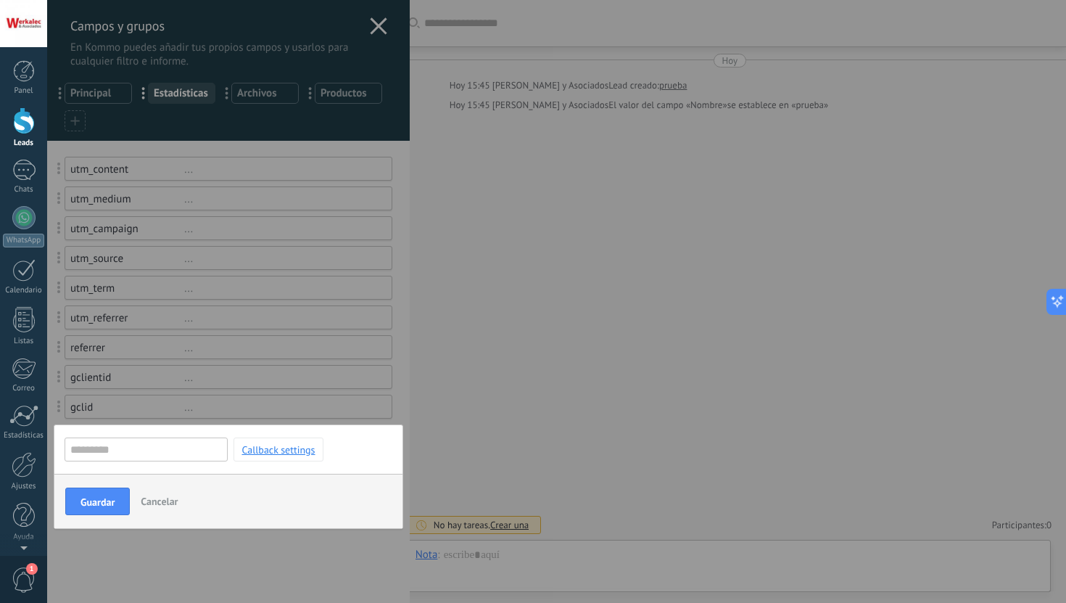
click at [236, 533] on div at bounding box center [228, 301] width 363 height 603
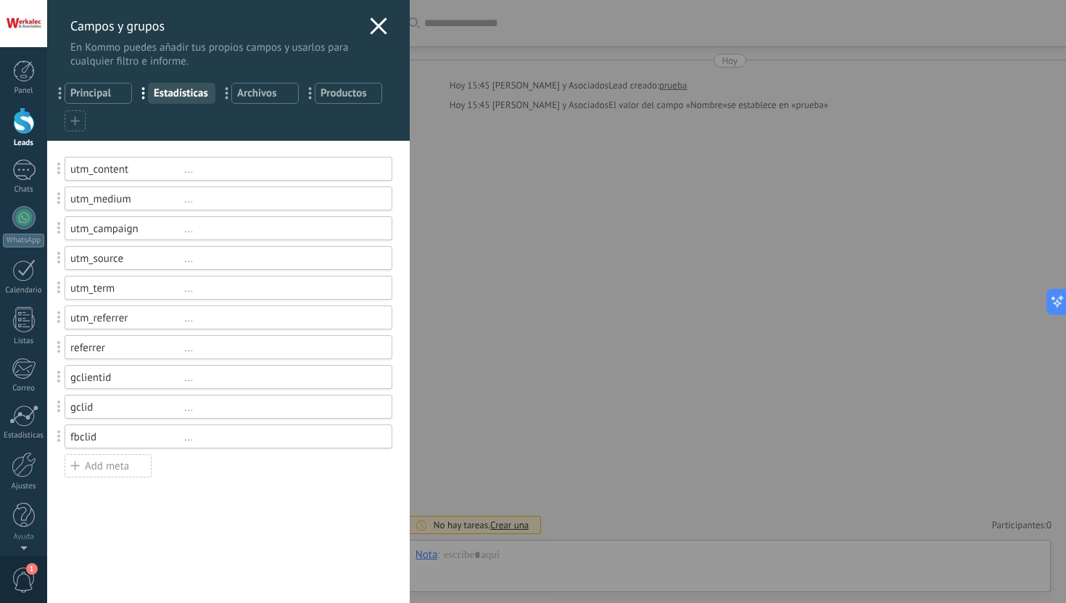
click at [139, 466] on div "Add meta" at bounding box center [108, 465] width 87 height 23
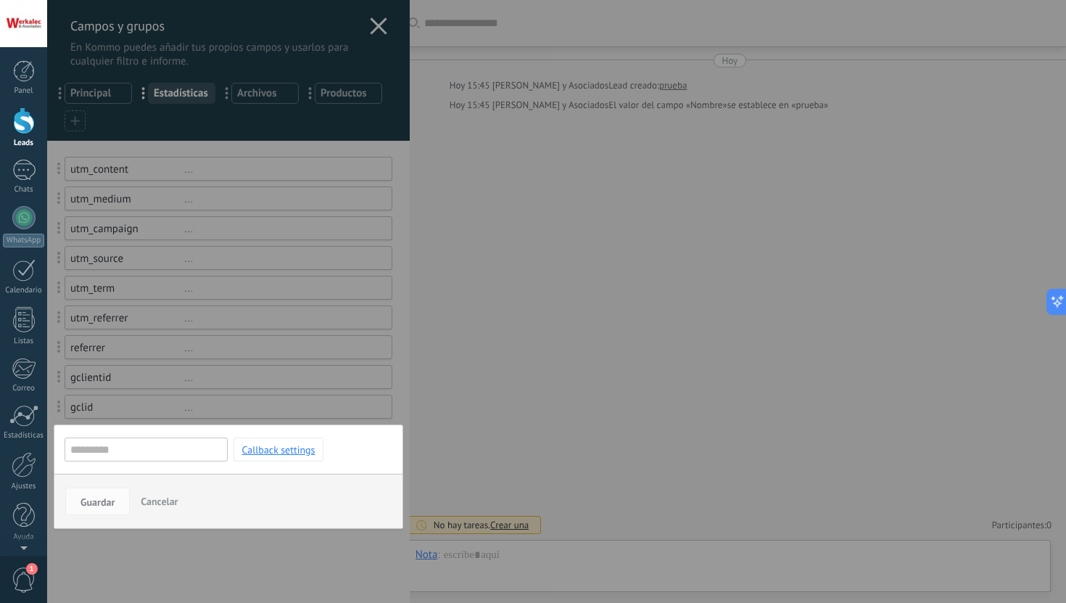
click at [163, 453] on input "text" at bounding box center [146, 449] width 163 height 24
type input "*********"
click at [112, 505] on span "Guardar" at bounding box center [97, 502] width 34 height 10
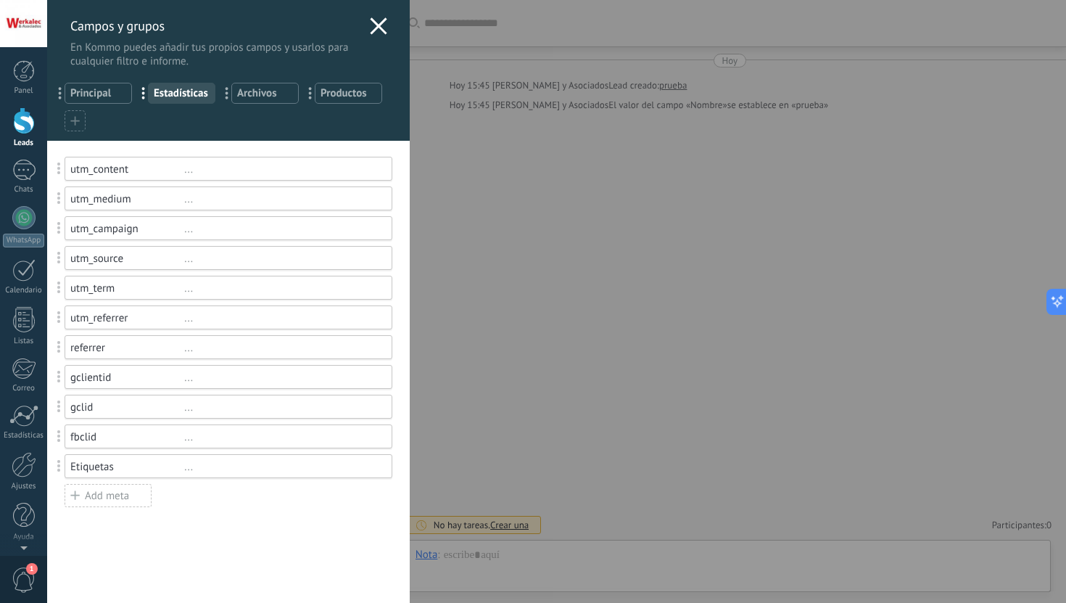
click at [100, 468] on div "Etiquetas" at bounding box center [127, 467] width 114 height 14
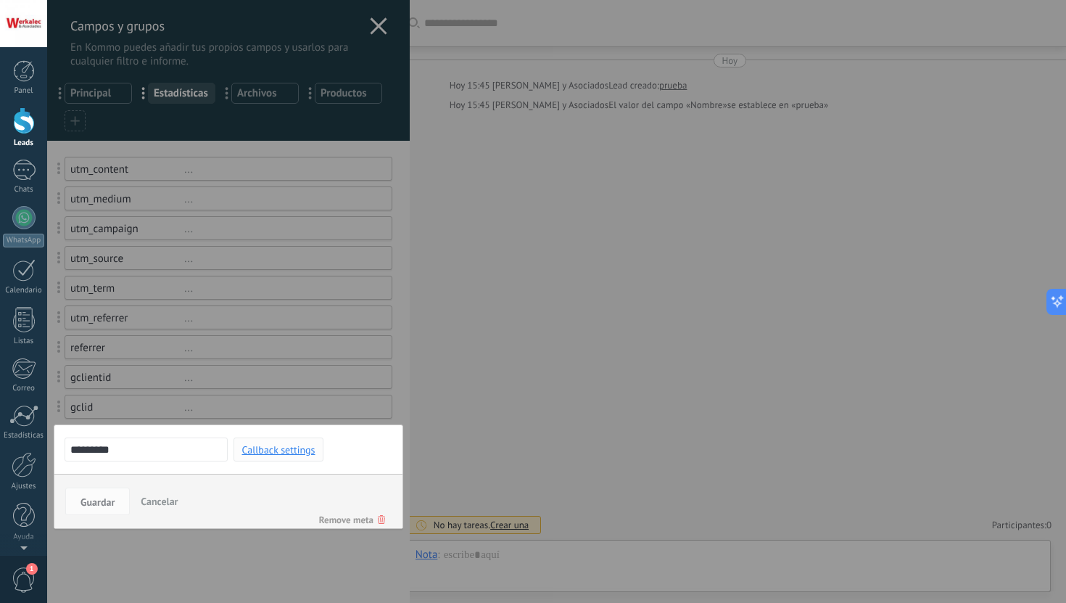
click at [279, 454] on span "Callback settings" at bounding box center [277, 450] width 73 height 10
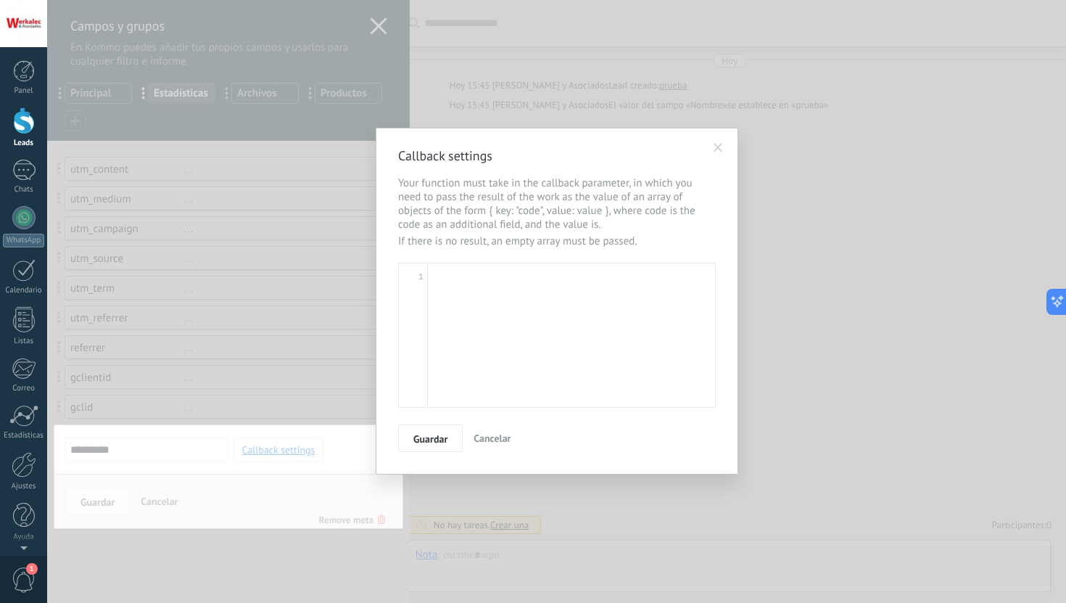
click at [489, 442] on span "Cancelar" at bounding box center [492, 437] width 37 height 13
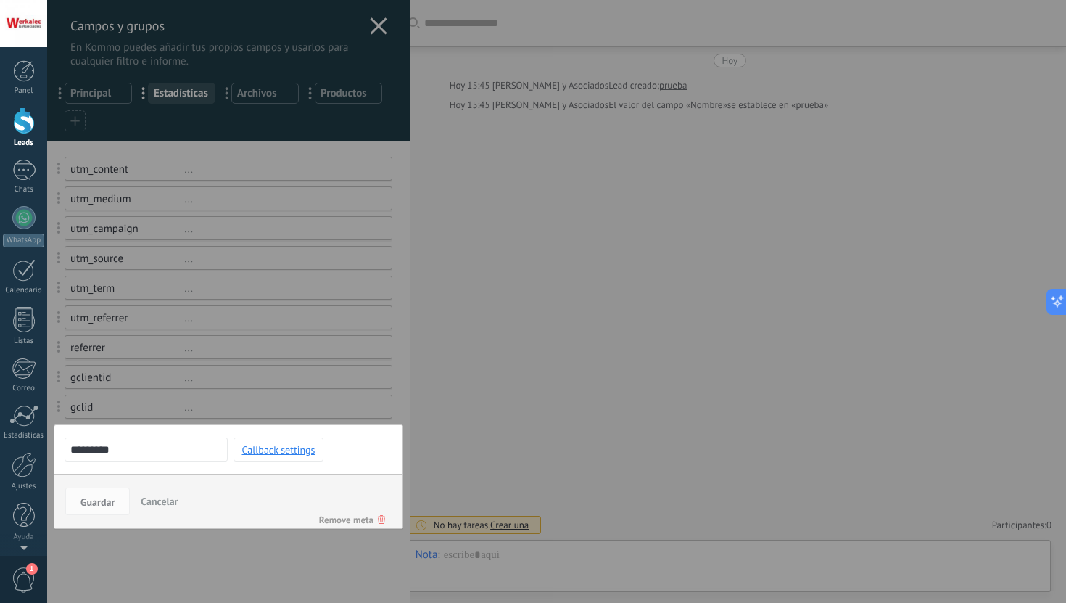
click at [298, 560] on div at bounding box center [228, 301] width 363 height 603
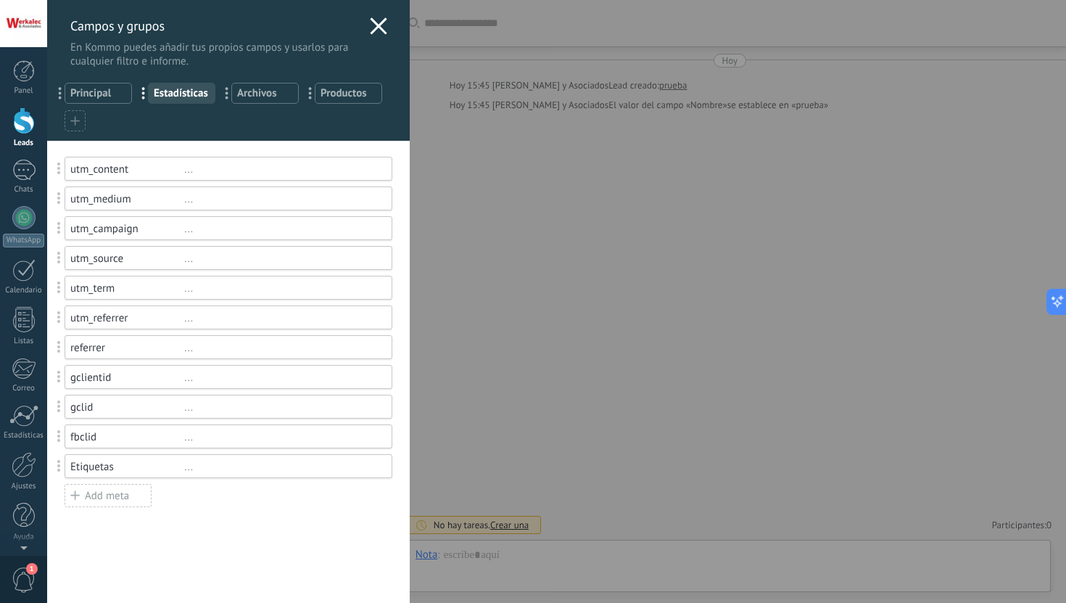
click at [268, 96] on span "Archivos" at bounding box center [265, 93] width 56 height 14
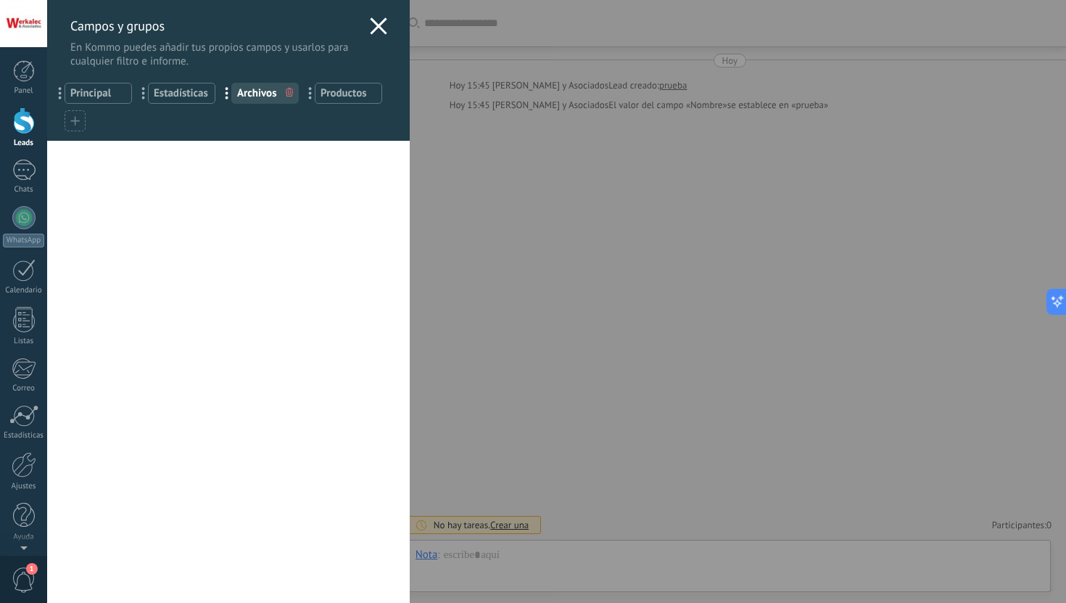
click at [360, 93] on span "Productos" at bounding box center [349, 93] width 56 height 14
click at [80, 129] on div at bounding box center [75, 120] width 21 height 21
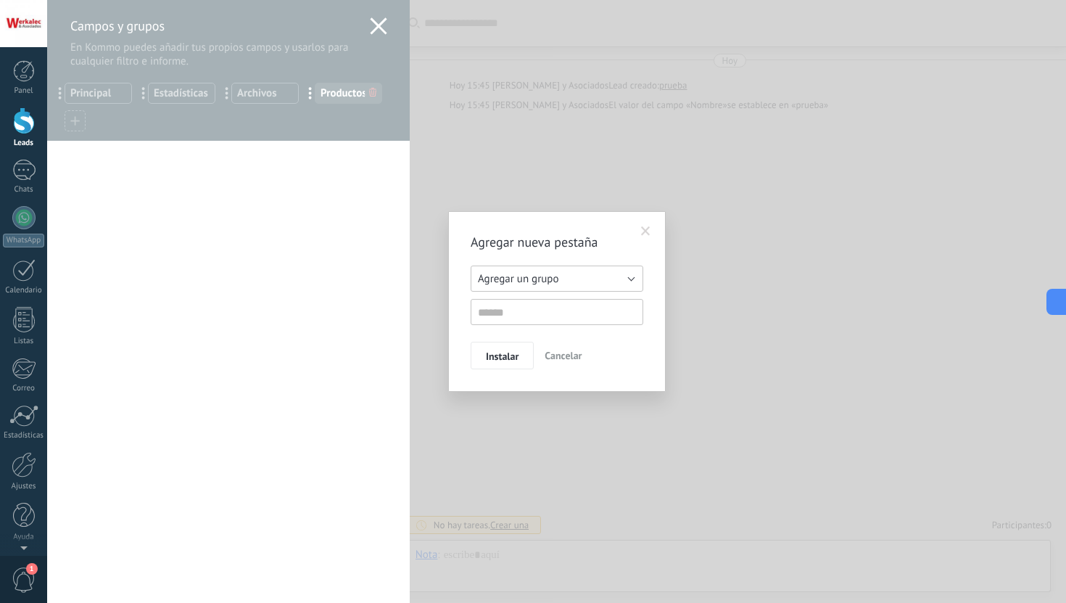
click at [560, 283] on button "Agregar un grupo" at bounding box center [557, 278] width 173 height 26
click at [553, 322] on span "Otros leads" at bounding box center [550, 325] width 176 height 14
click at [553, 279] on button "Otros leads" at bounding box center [557, 278] width 173 height 26
click at [552, 281] on span "Agregar un grupo" at bounding box center [550, 279] width 176 height 14
click at [516, 320] on input "text" at bounding box center [557, 312] width 173 height 26
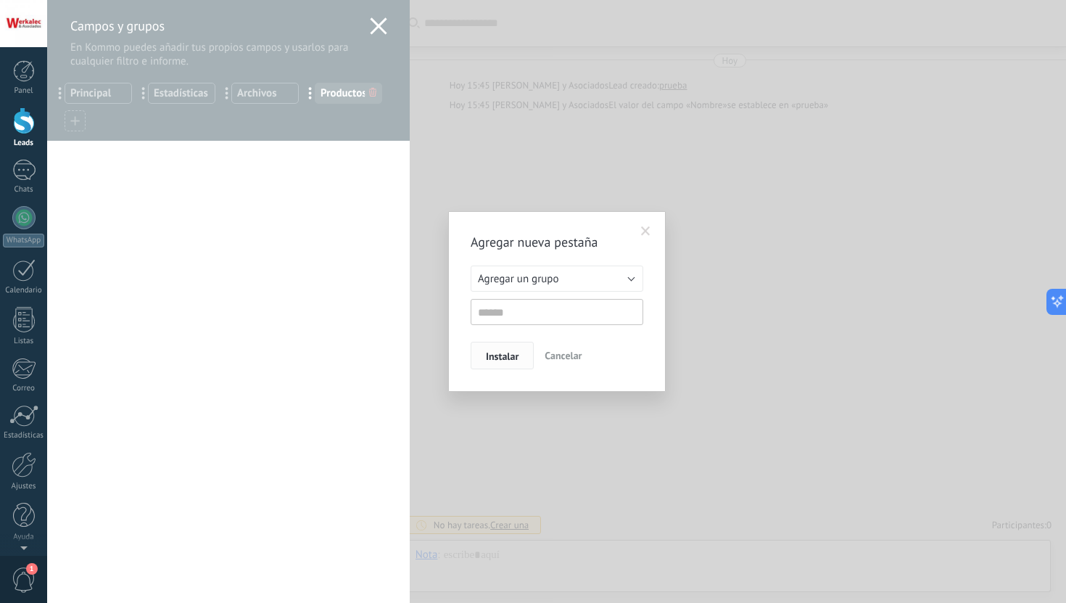
click at [513, 355] on span "Instalar" at bounding box center [502, 356] width 33 height 10
click at [528, 307] on input "text" at bounding box center [557, 312] width 173 height 26
type input "*********"
click at [503, 365] on button "Instalar" at bounding box center [502, 356] width 63 height 28
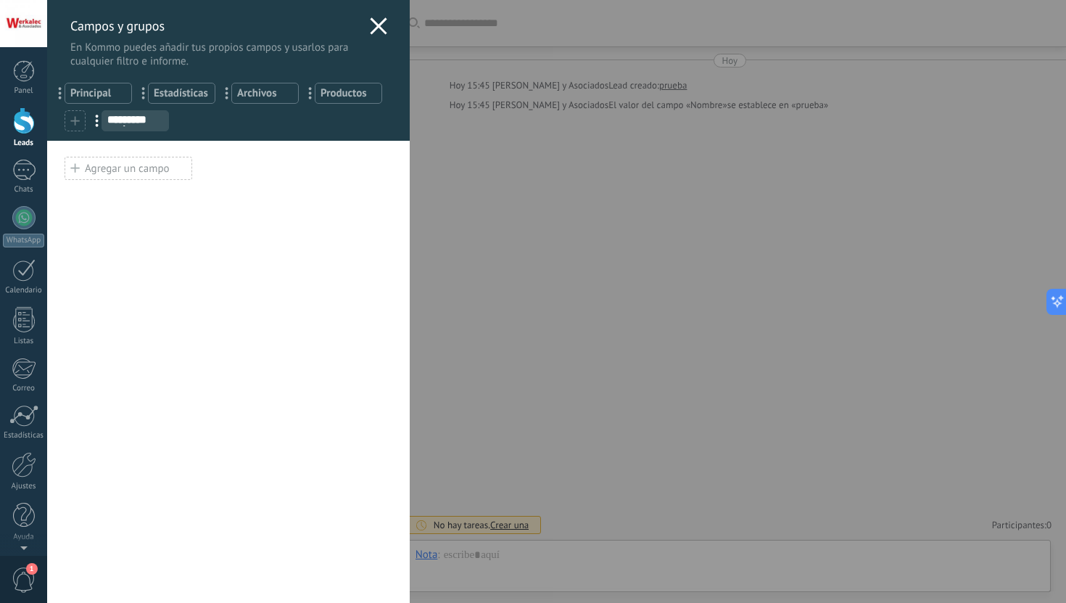
click at [130, 125] on input "*********" at bounding box center [135, 120] width 66 height 12
click at [132, 171] on div "Agregar un campo" at bounding box center [129, 168] width 128 height 23
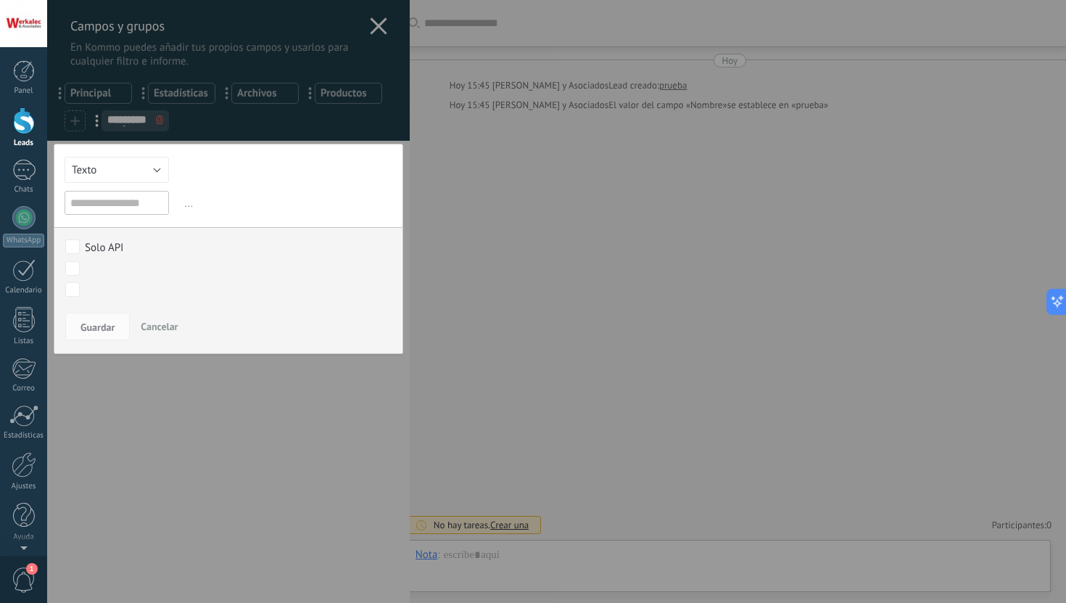
click at [105, 239] on div "Solo API Contacto inicial CONTACTO ASESOR ESPERANDO RESPUESTA EN SEGUIMIENTO DE…" at bounding box center [228, 269] width 348 height 84
click at [109, 247] on div "Solo API" at bounding box center [104, 248] width 38 height 14
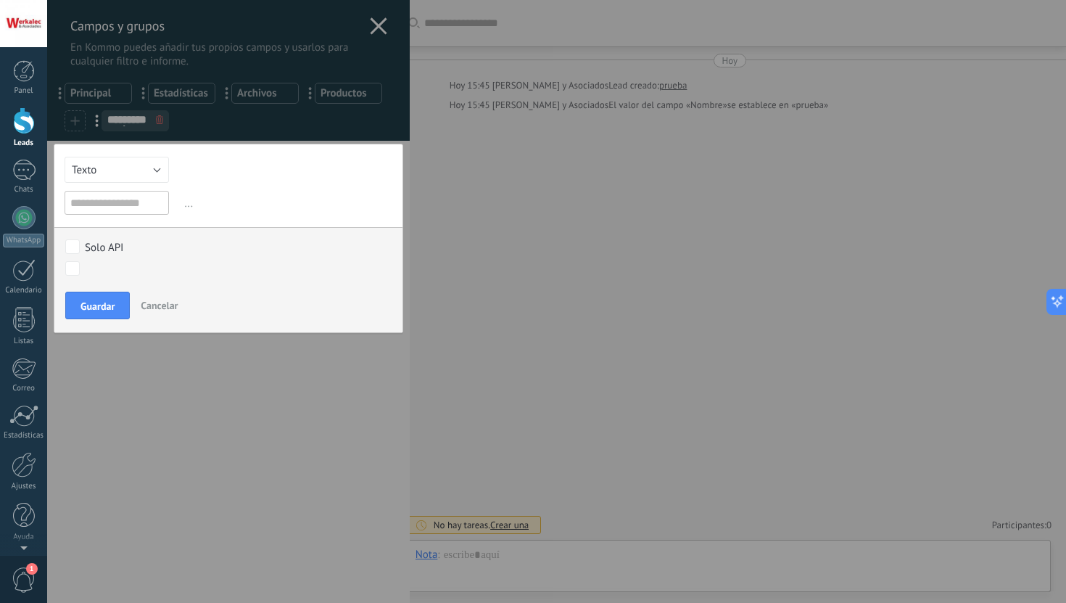
click at [109, 247] on div "Solo API" at bounding box center [104, 248] width 38 height 14
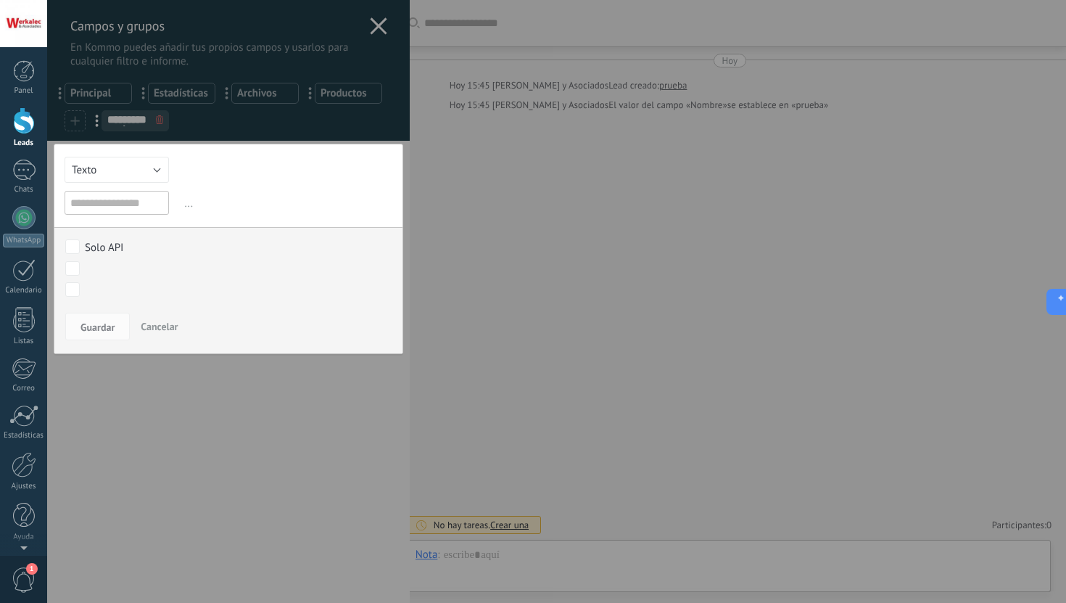
click at [0, 0] on div "Contacto inicial CONTACTO ASESOR ESPERANDO RESPUESTA EN SEGUIMIENTO DERIVAR PRO…" at bounding box center [0, 0] width 0 height 0
click at [112, 249] on div at bounding box center [556, 301] width 1019 height 603
click at [112, 249] on div "Solo API" at bounding box center [104, 248] width 38 height 14
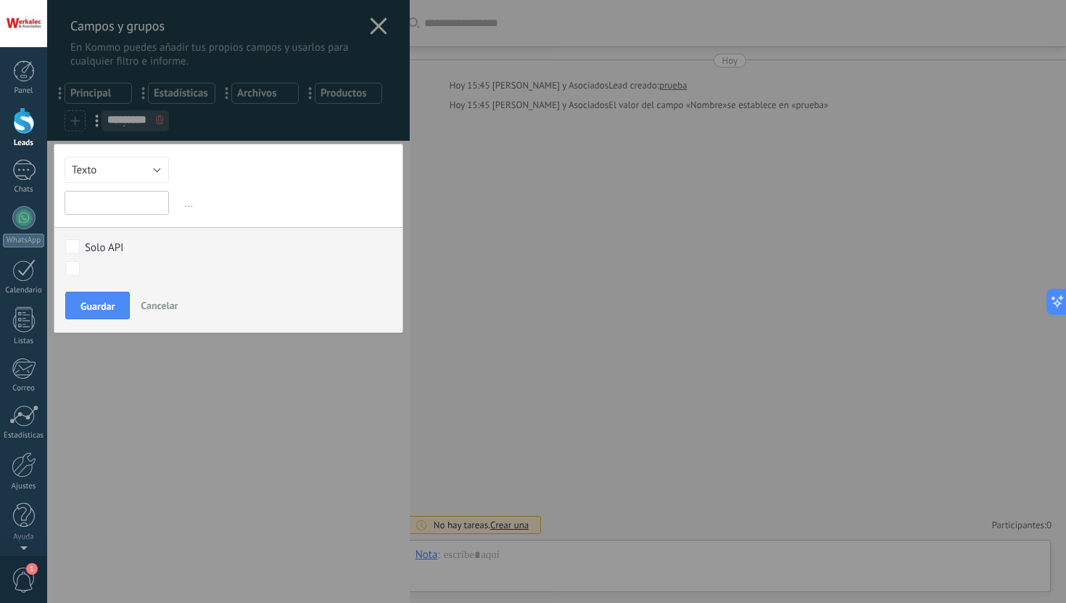
click at [133, 204] on input "text" at bounding box center [117, 203] width 104 height 24
click at [139, 181] on button "Texto" at bounding box center [117, 170] width 104 height 26
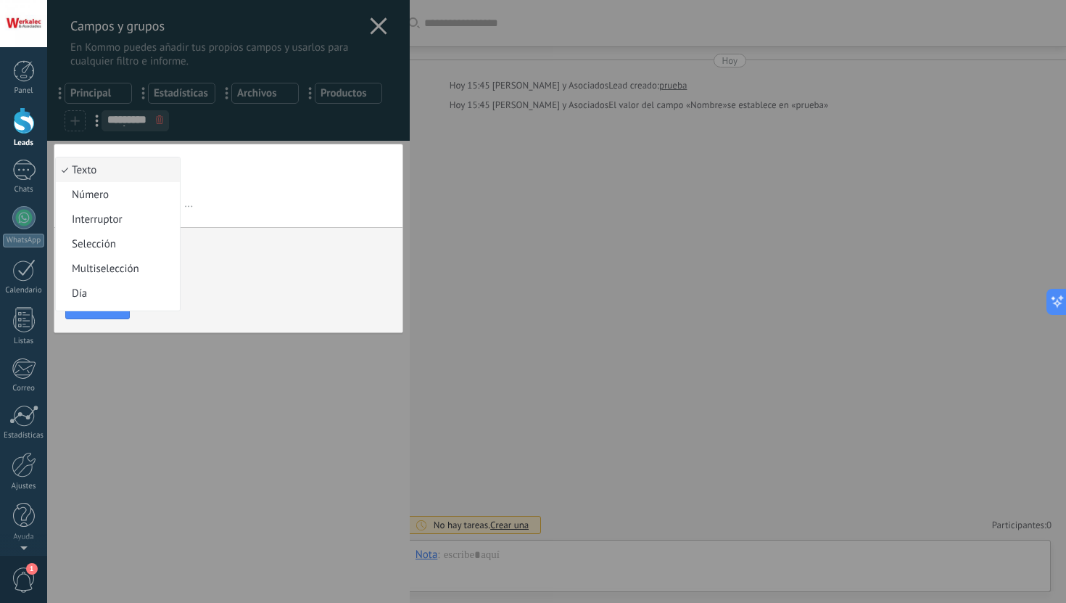
click at [349, 212] on span "..." at bounding box center [286, 203] width 211 height 24
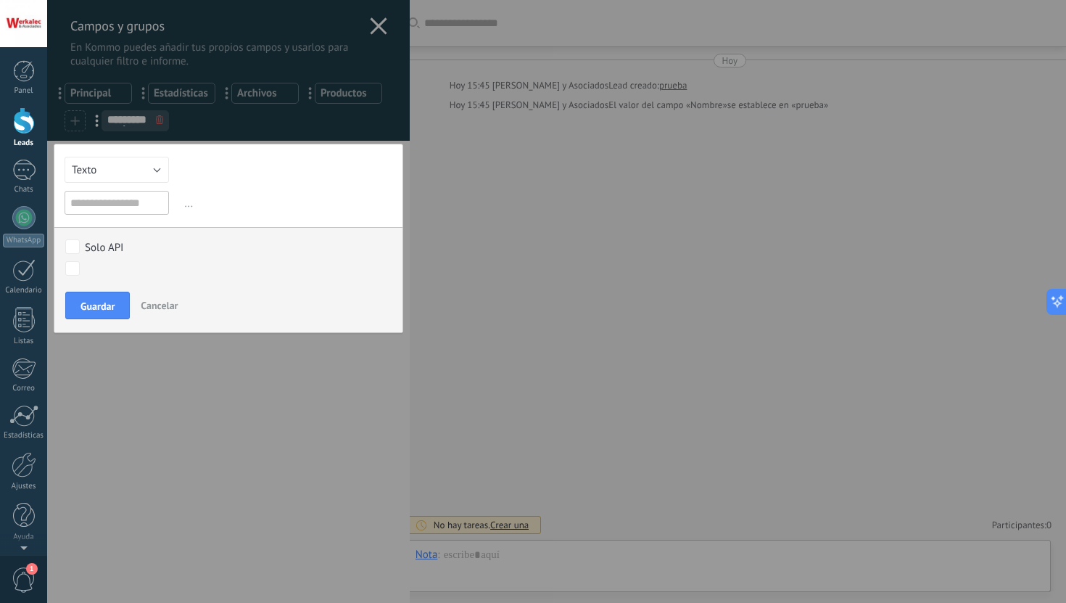
click at [173, 307] on span "Cancelar" at bounding box center [159, 305] width 37 height 13
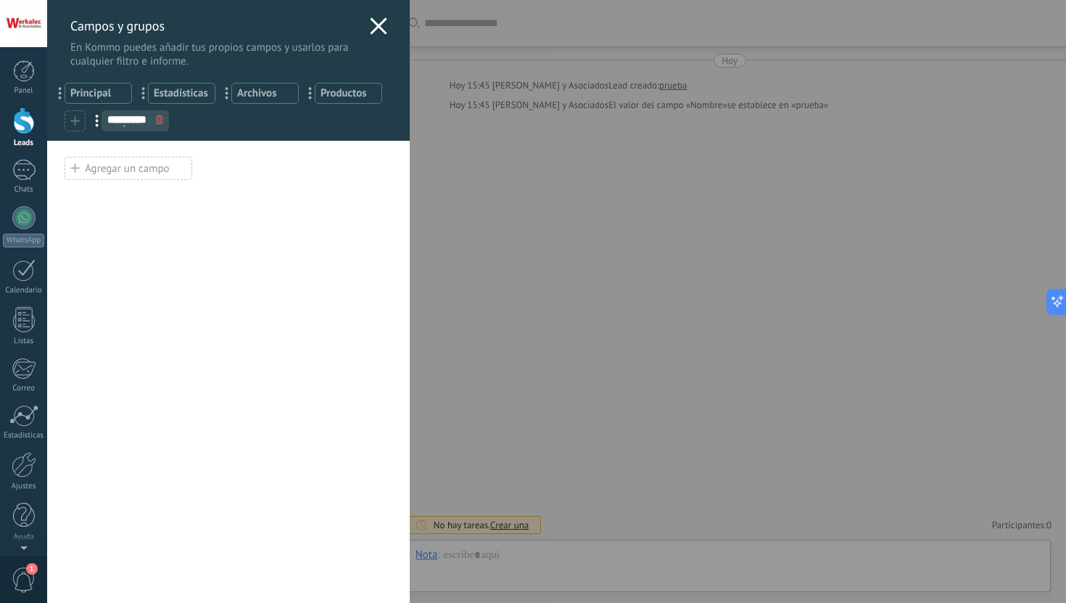
click at [163, 123] on div at bounding box center [160, 121] width 16 height 20
click at [157, 124] on use at bounding box center [159, 119] width 7 height 9
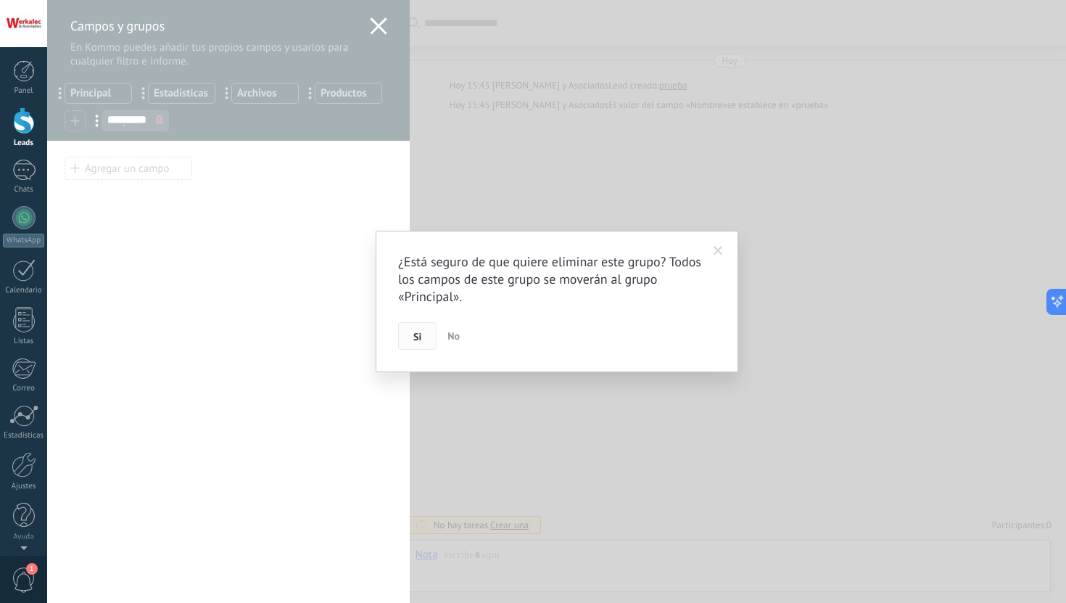
click at [422, 331] on button "Si" at bounding box center [417, 336] width 38 height 28
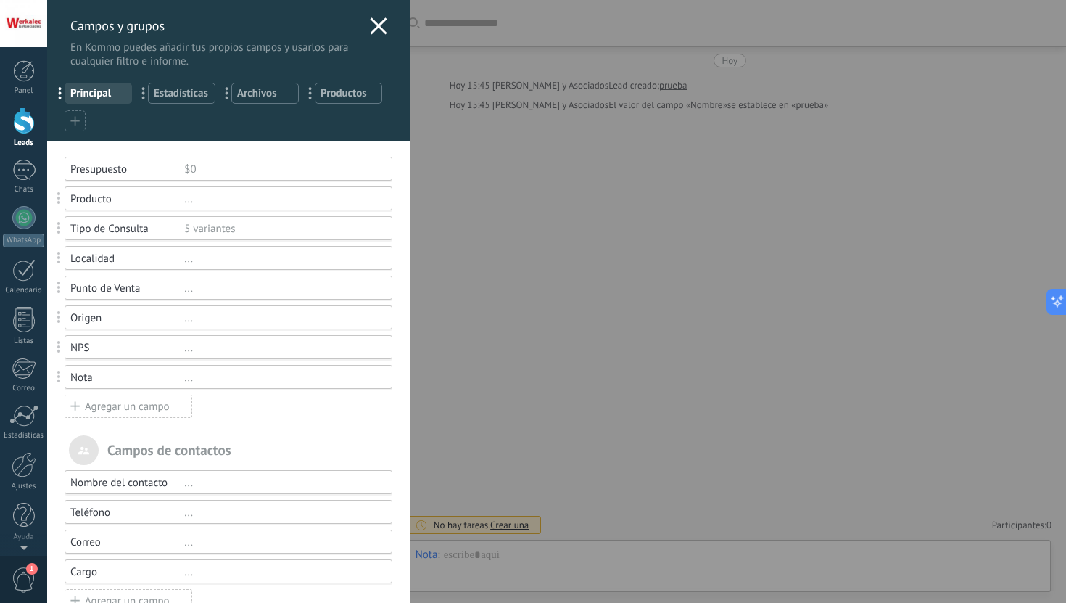
click at [57, 94] on span "..." at bounding box center [65, 92] width 30 height 25
click at [141, 94] on span "..." at bounding box center [148, 92] width 30 height 25
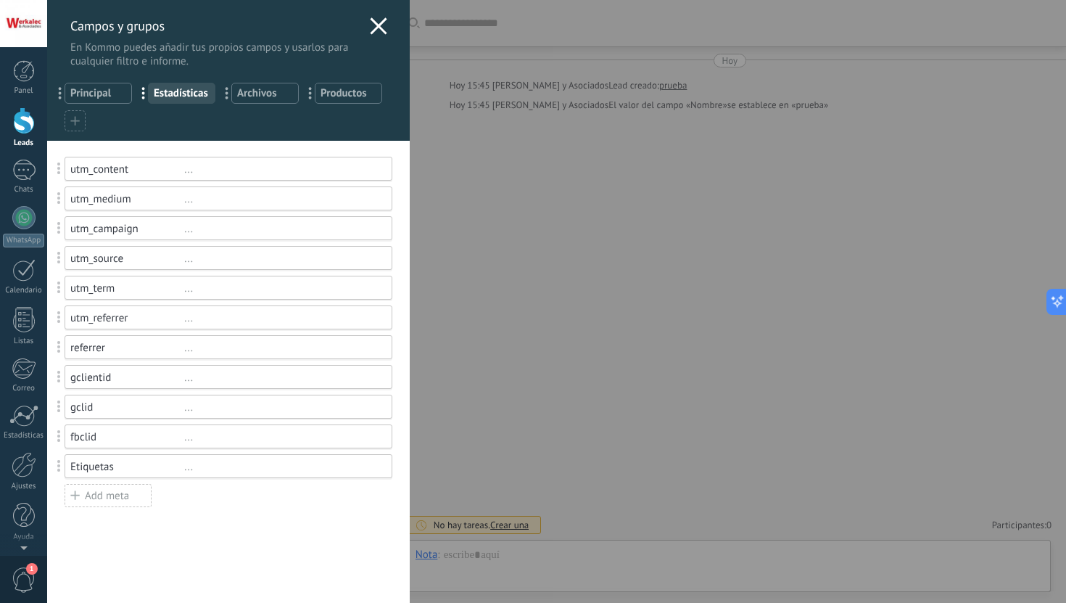
click at [370, 29] on icon at bounding box center [378, 25] width 17 height 17
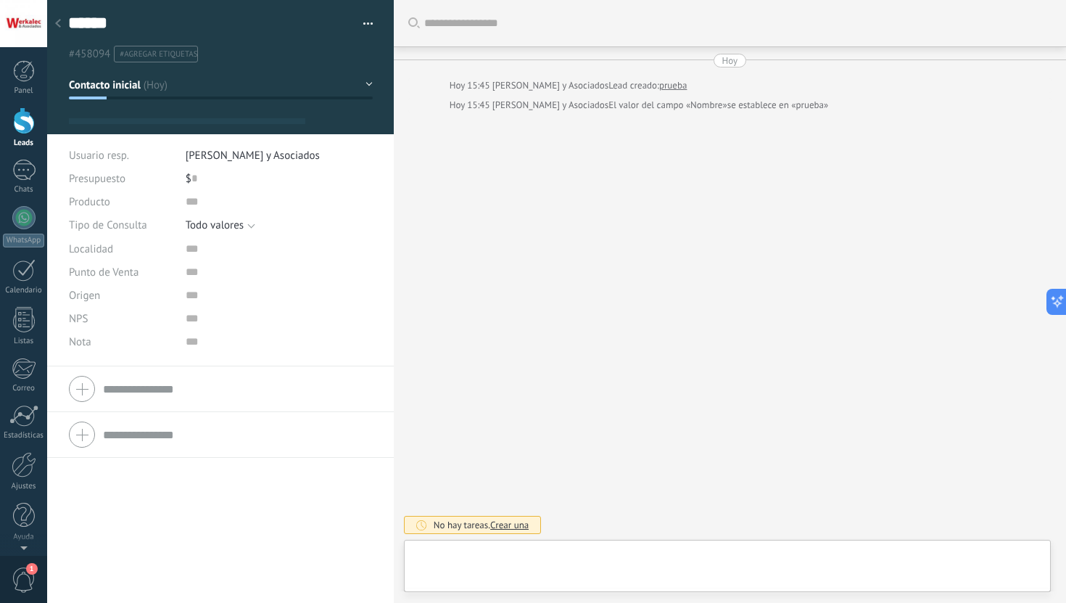
type textarea "******"
click at [338, 121] on span "Configurar" at bounding box center [320, 123] width 48 height 21
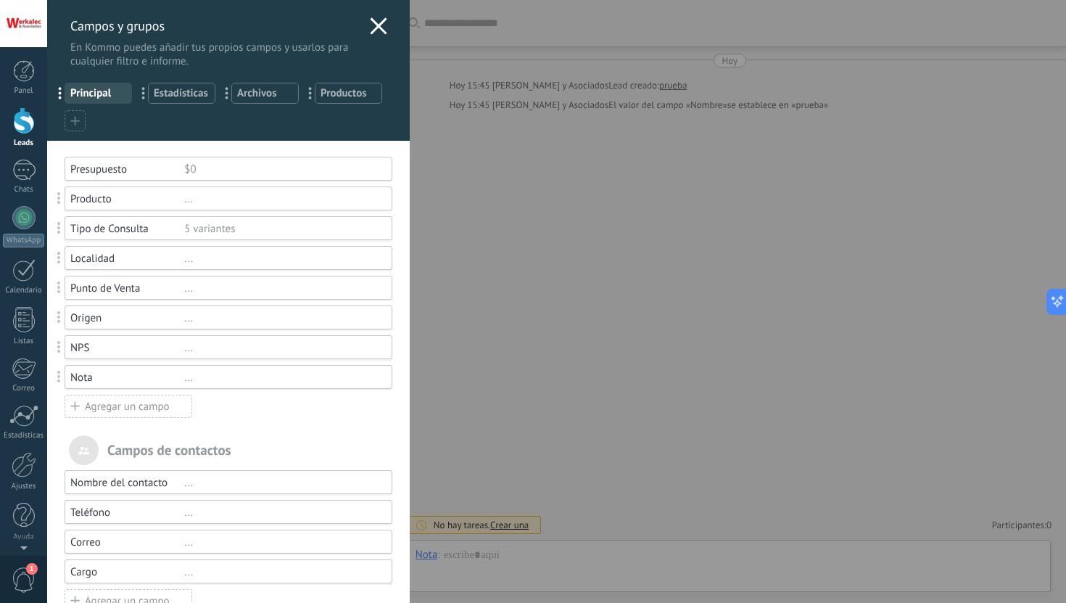
click at [360, 36] on div "Campos y grupos En Kommo puedes añadir tus propios campos y usarlos para cualqu…" at bounding box center [228, 34] width 363 height 68
click at [370, 33] on icon at bounding box center [378, 25] width 17 height 17
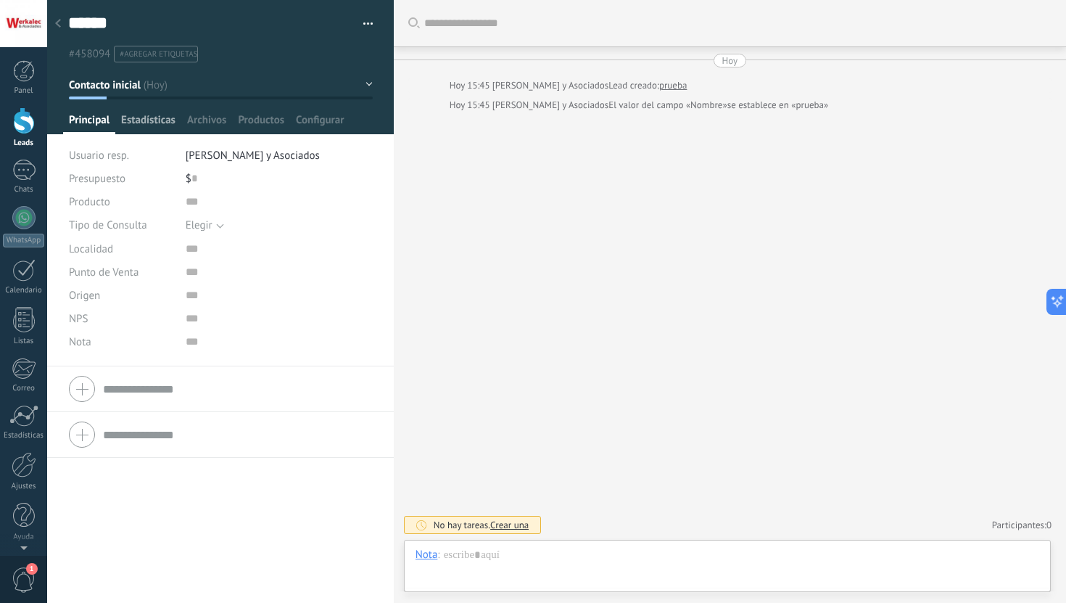
click at [161, 117] on span "Estadísticas" at bounding box center [148, 123] width 54 height 21
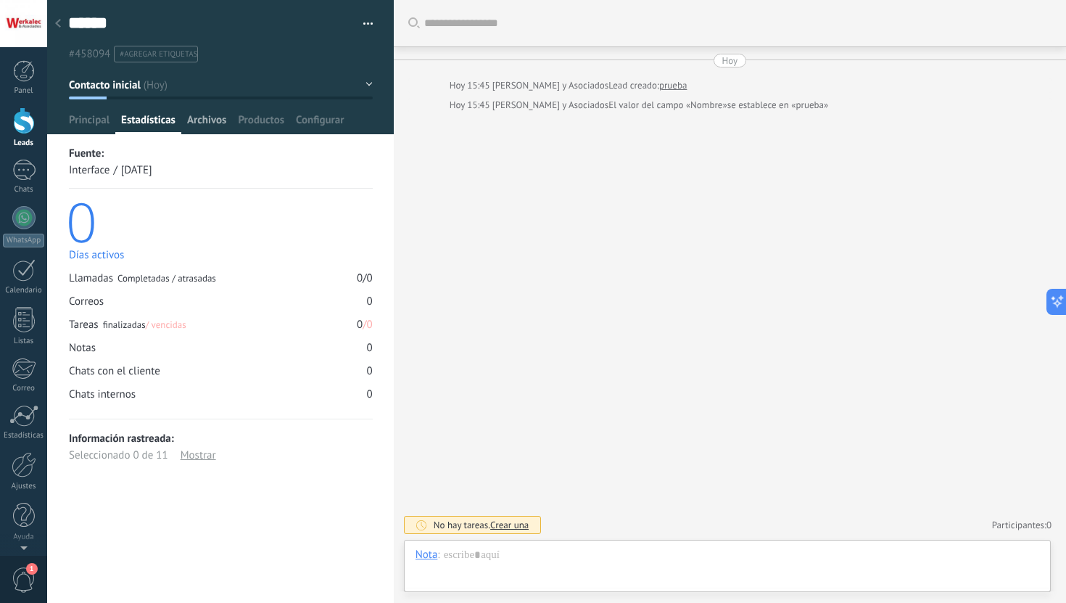
click at [204, 118] on span "Archivos" at bounding box center [206, 123] width 39 height 21
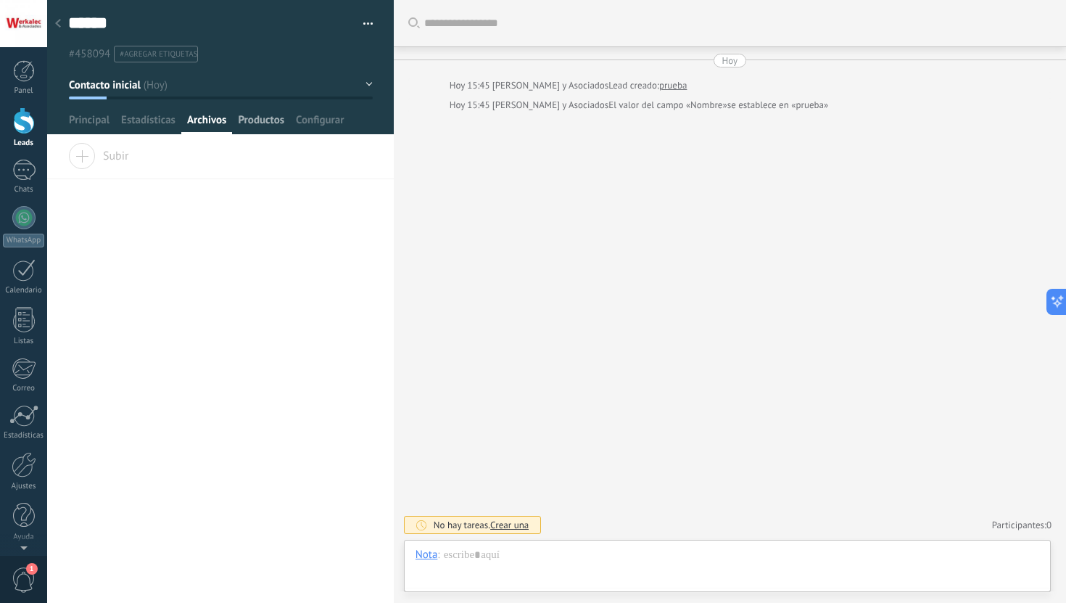
click at [249, 124] on span "Productos" at bounding box center [261, 123] width 46 height 21
click at [307, 123] on span "Configurar" at bounding box center [320, 123] width 48 height 21
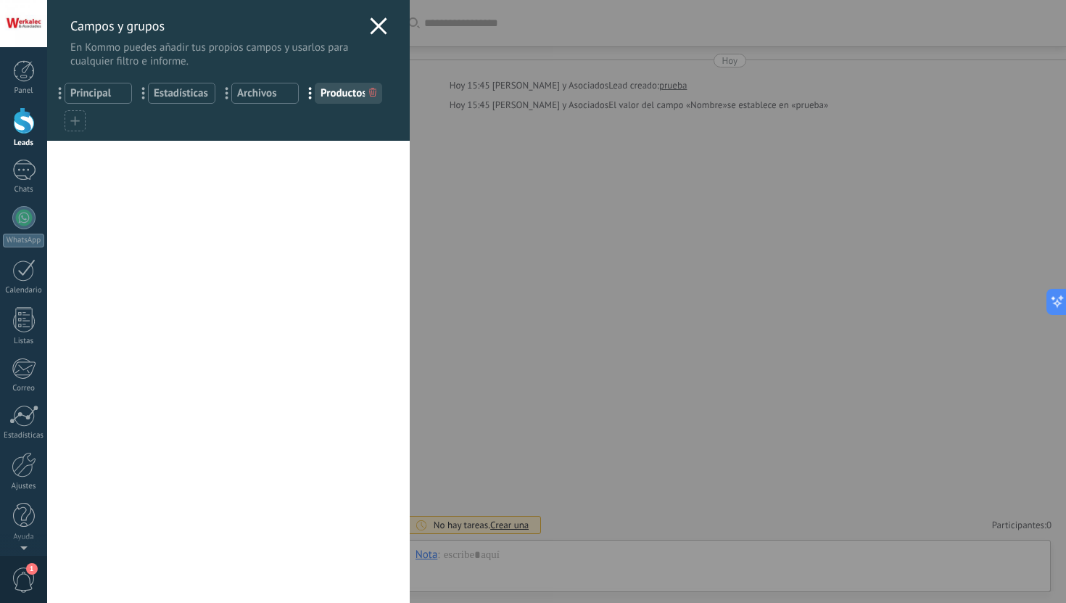
click at [370, 25] on icon at bounding box center [378, 25] width 17 height 17
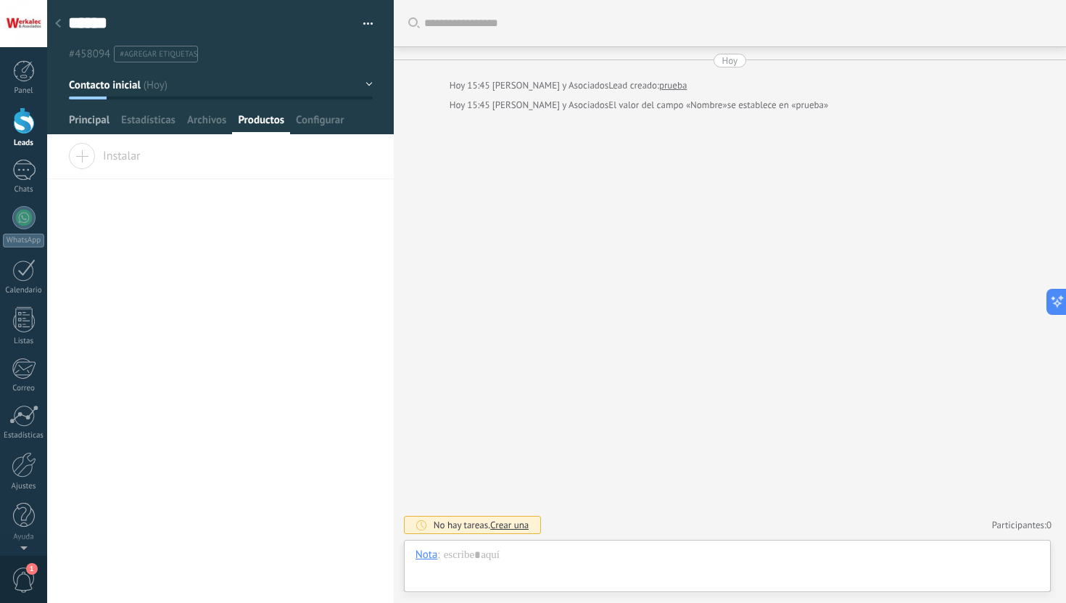
click at [102, 116] on span "Principal" at bounding box center [89, 123] width 41 height 21
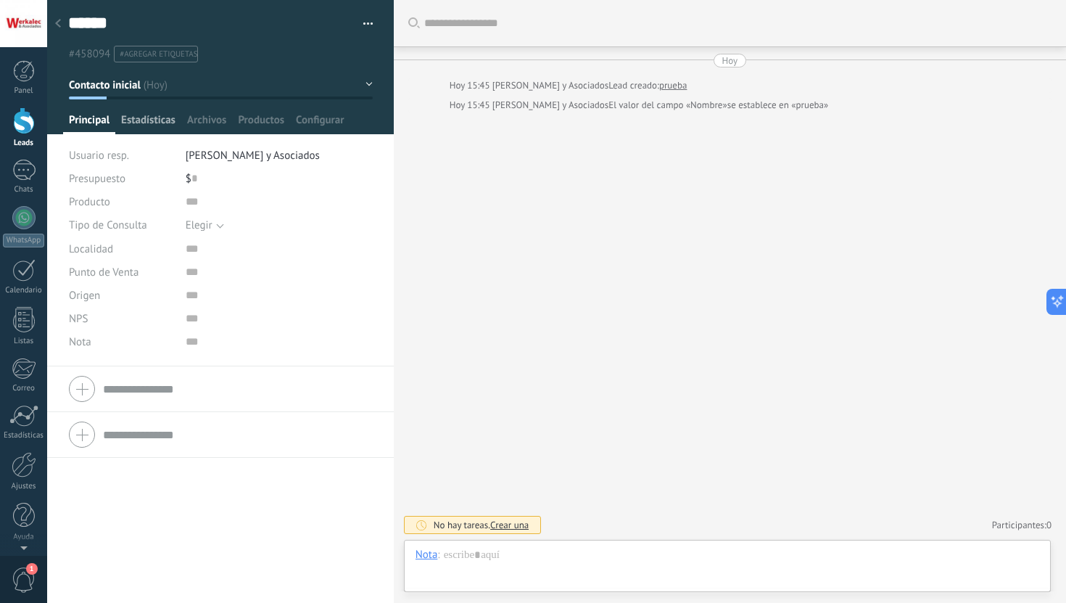
click at [152, 121] on span "Estadísticas" at bounding box center [148, 123] width 54 height 21
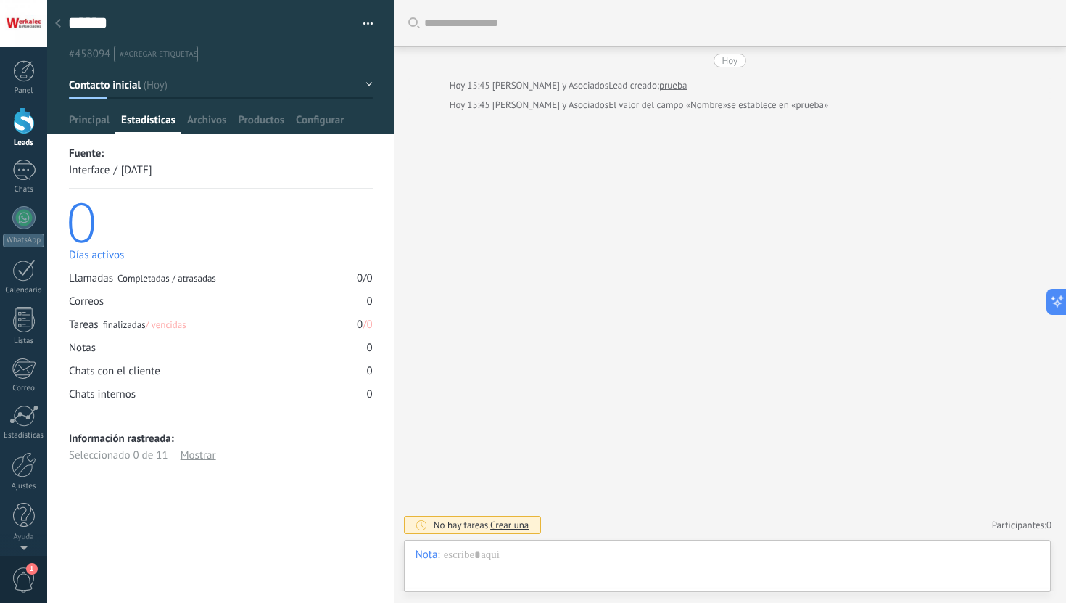
click at [204, 460] on div "Mostrar" at bounding box center [199, 455] width 36 height 17
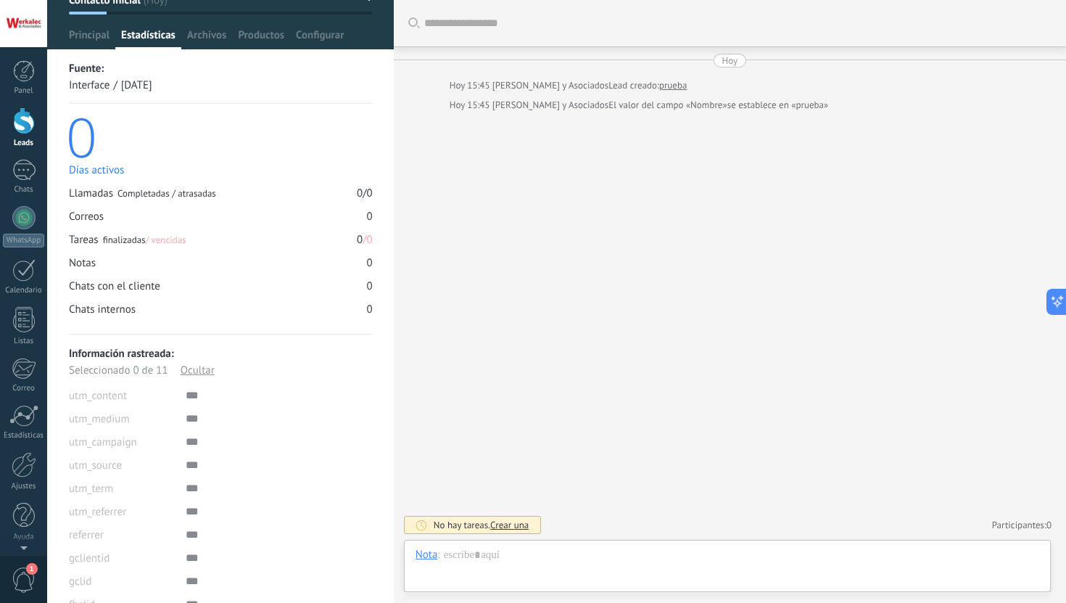
scroll to position [149, 0]
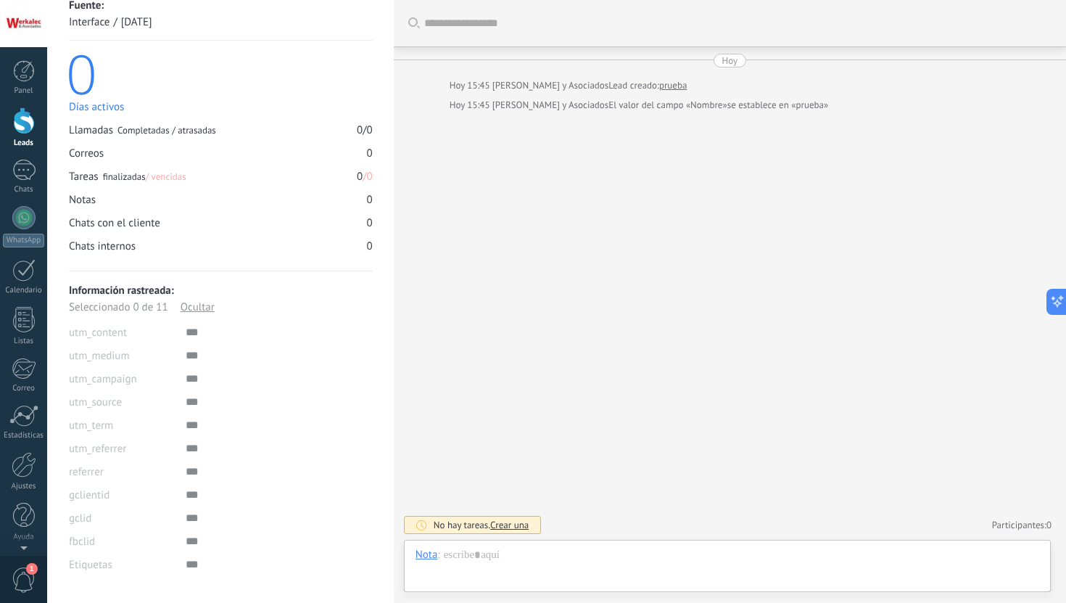
click at [188, 566] on div at bounding box center [279, 564] width 187 height 23
click at [373, 565] on div at bounding box center [279, 564] width 187 height 23
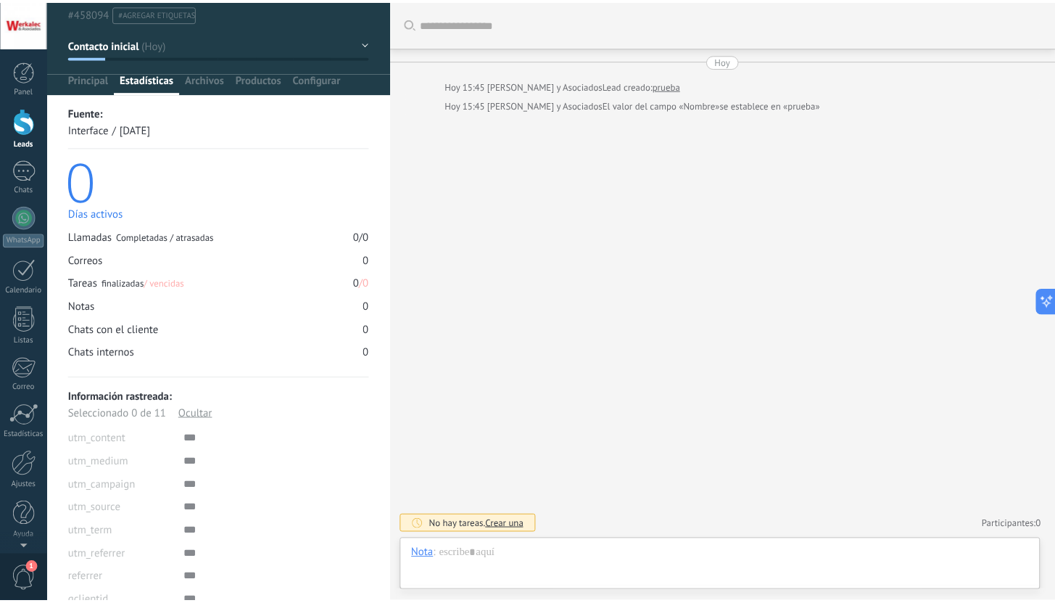
scroll to position [0, 0]
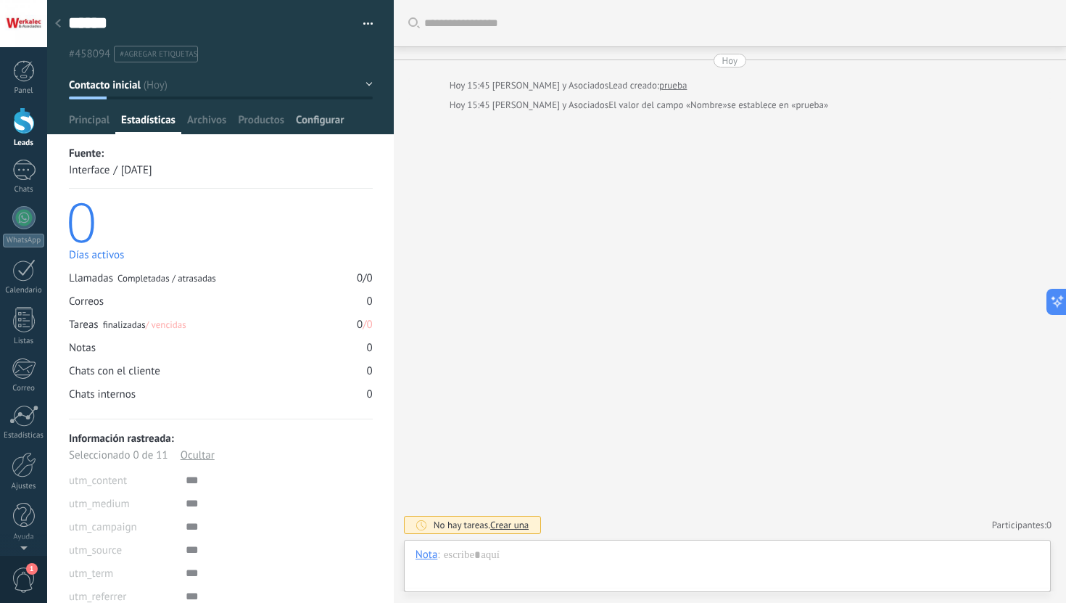
click at [320, 121] on span "Configurar" at bounding box center [320, 123] width 48 height 21
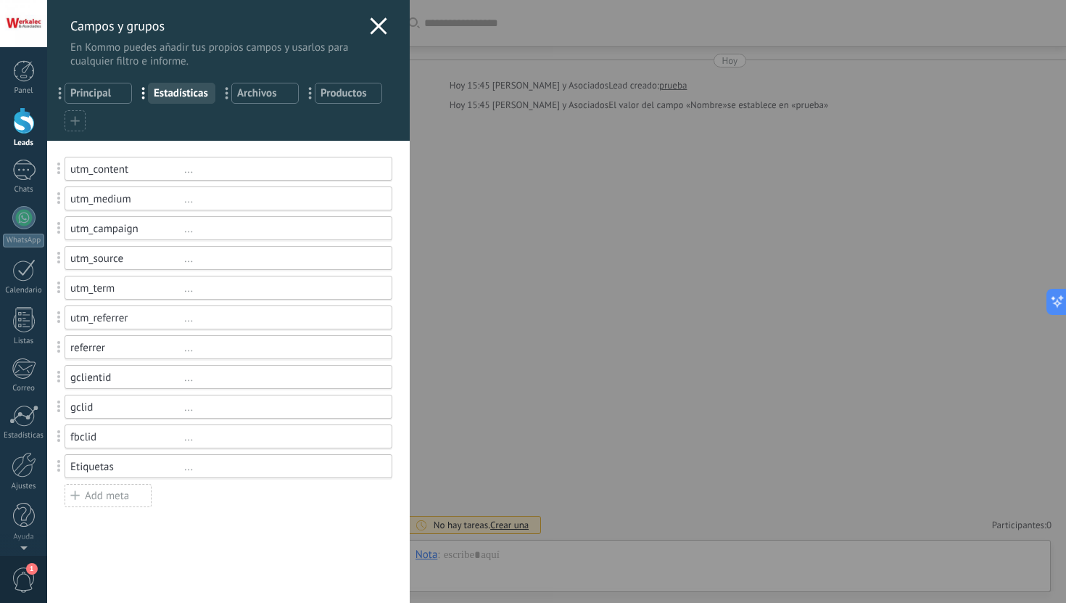
click at [127, 472] on div "Etiquetas" at bounding box center [127, 467] width 114 height 14
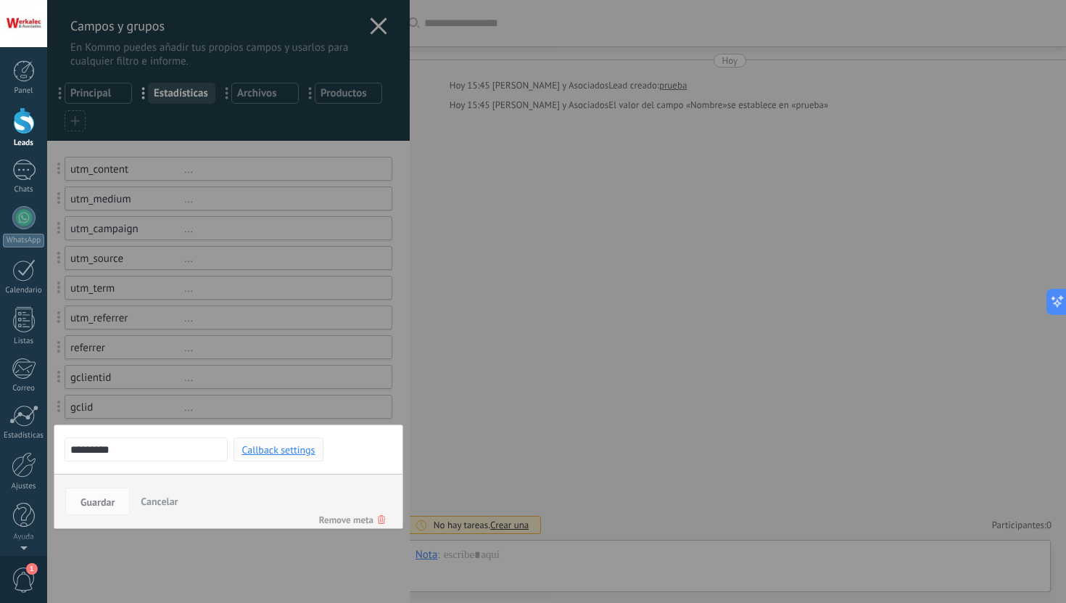
click at [294, 451] on span "Callback settings" at bounding box center [277, 450] width 73 height 10
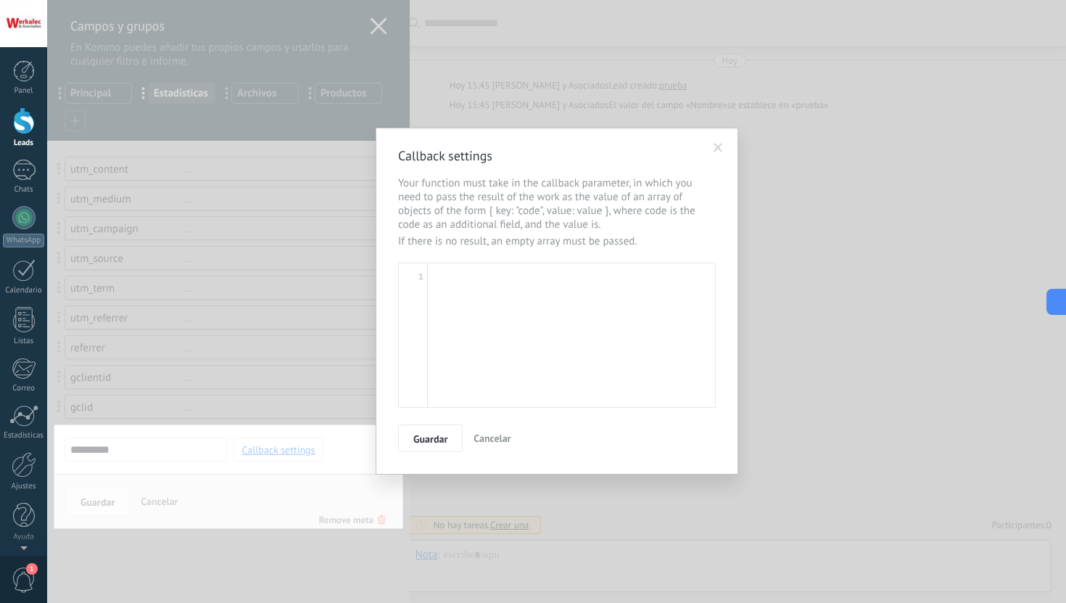
click at [506, 442] on span "Cancelar" at bounding box center [492, 437] width 37 height 13
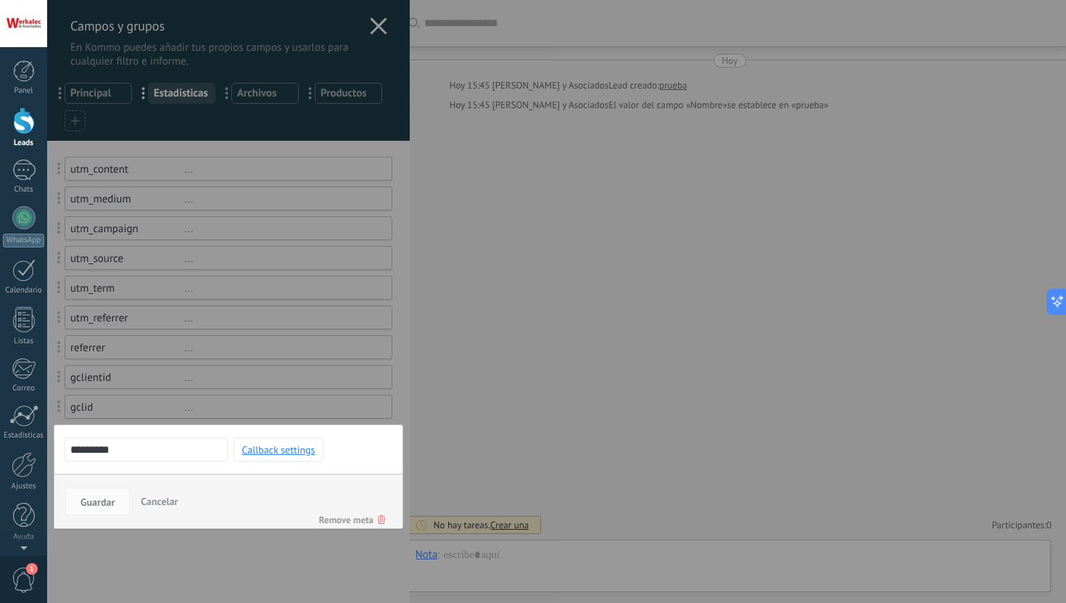
click at [173, 512] on button "Cancelar" at bounding box center [159, 501] width 49 height 28
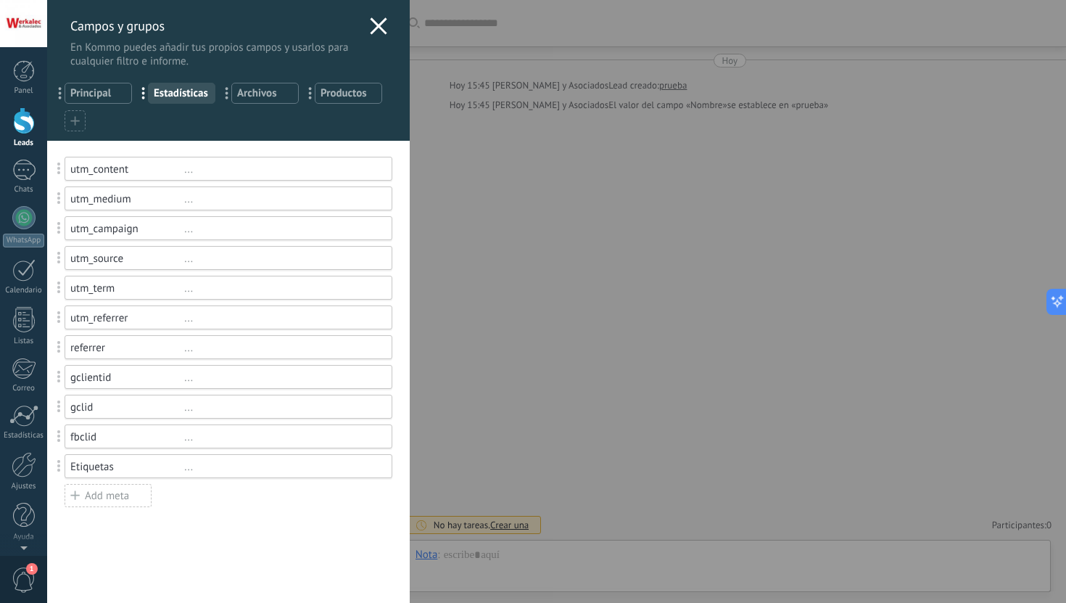
click at [234, 100] on span "..." at bounding box center [232, 92] width 30 height 25
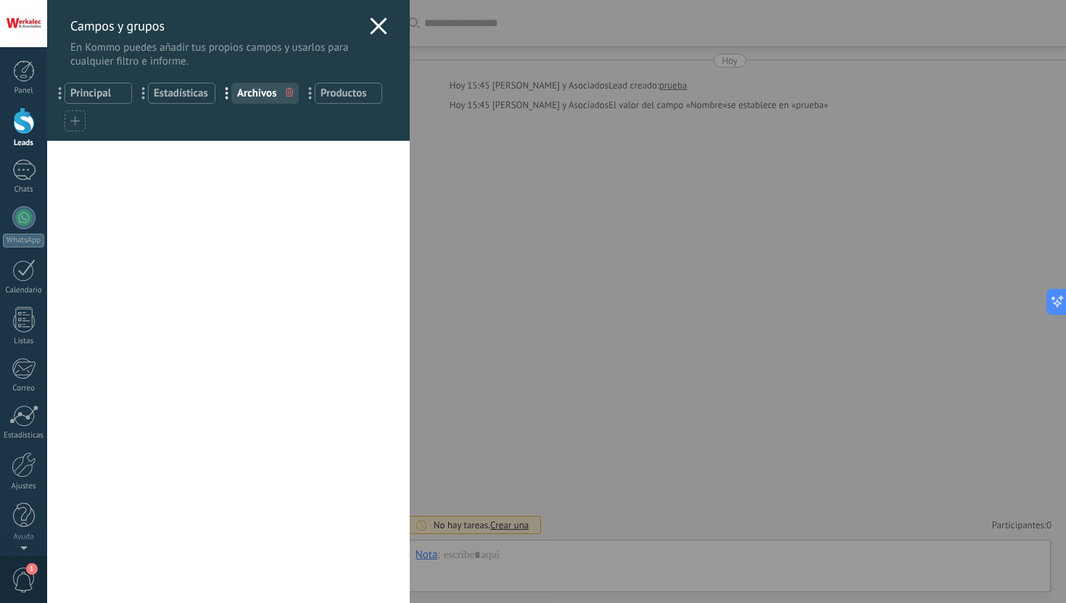
click at [73, 125] on icon at bounding box center [74, 120] width 9 height 9
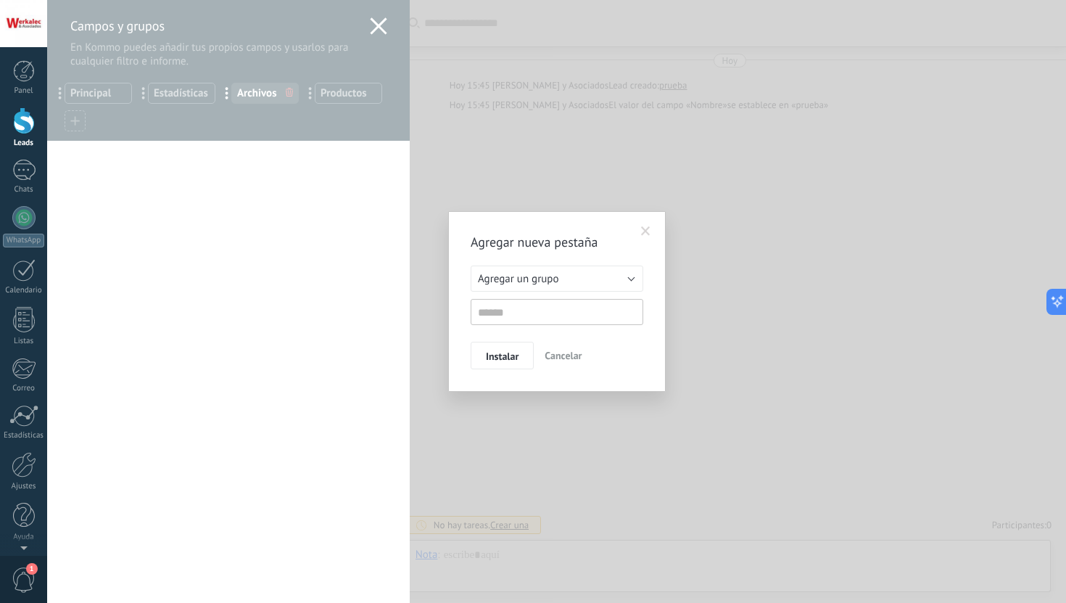
click at [645, 238] on span at bounding box center [646, 231] width 24 height 25
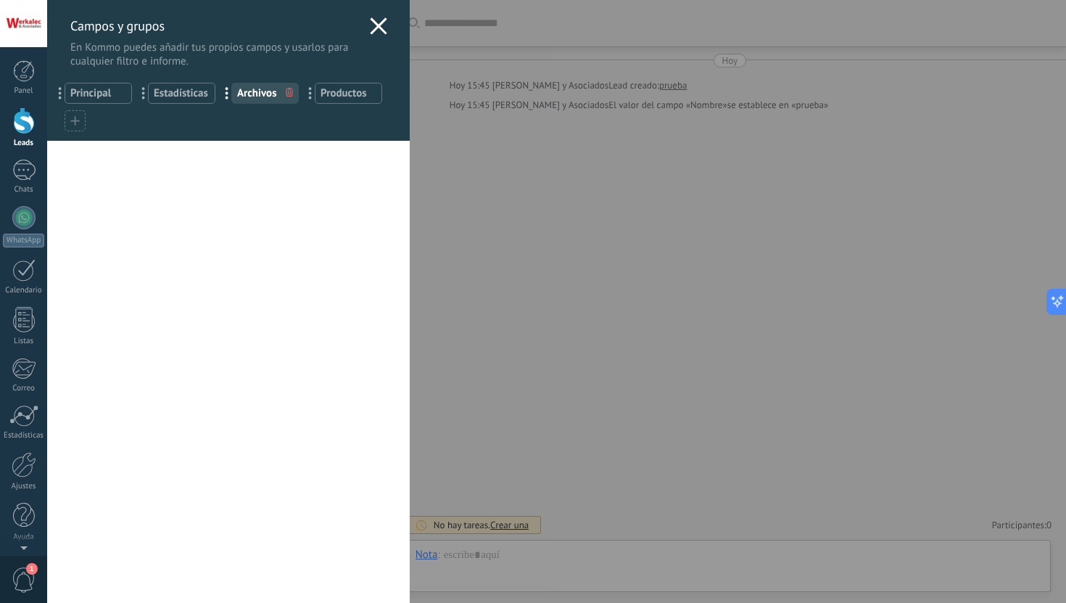
click at [362, 32] on div "Campos y grupos En Kommo puedes añadir tus propios campos y usarlos para cualqu…" at bounding box center [228, 34] width 363 height 68
click at [370, 30] on use at bounding box center [378, 25] width 17 height 17
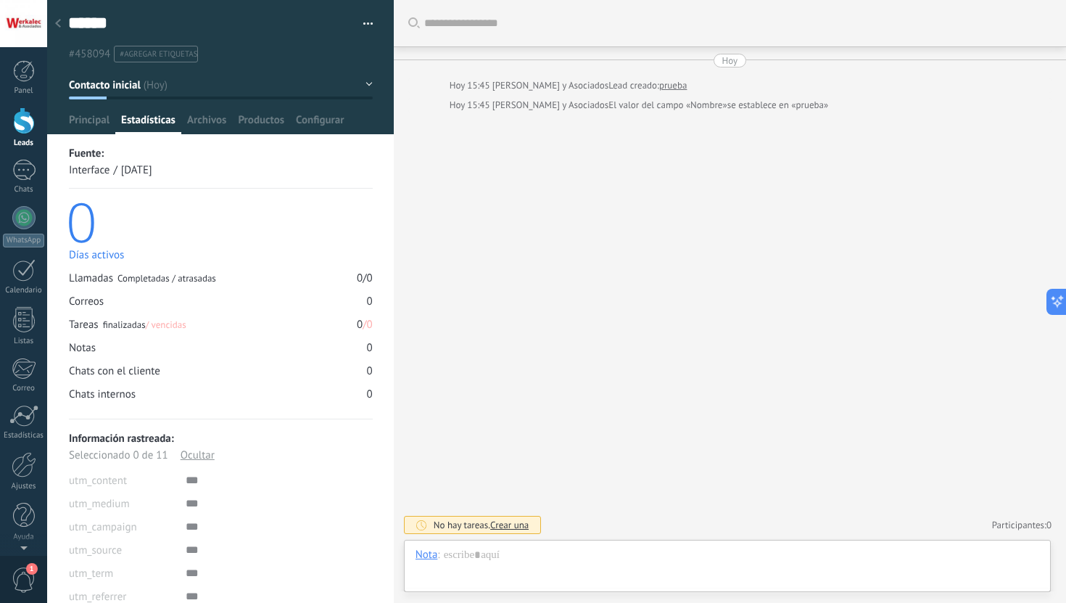
click at [15, 124] on div at bounding box center [24, 120] width 22 height 27
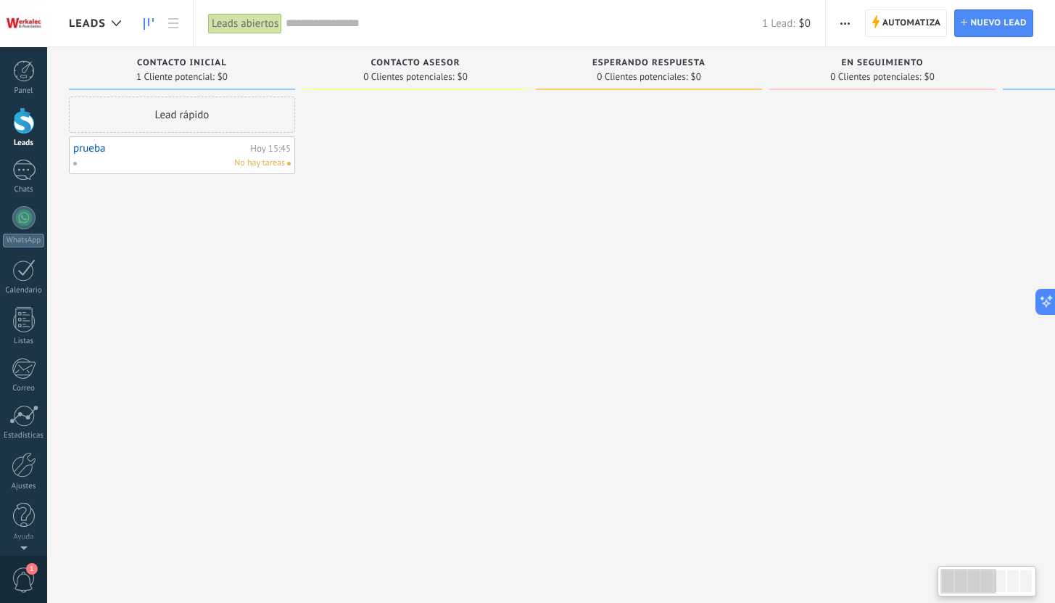
drag, startPoint x: 428, startPoint y: 314, endPoint x: 480, endPoint y: 318, distance: 52.4
click at [475, 318] on div at bounding box center [415, 302] width 226 height 413
click at [868, 586] on div "Leads Entrantes Solicitudes: [PHONE_NUMBER] Contacto inicial 1 Cliente potencia…" at bounding box center [893, 319] width 1649 height 545
click at [918, 25] on span "Automatiza" at bounding box center [912, 23] width 59 height 26
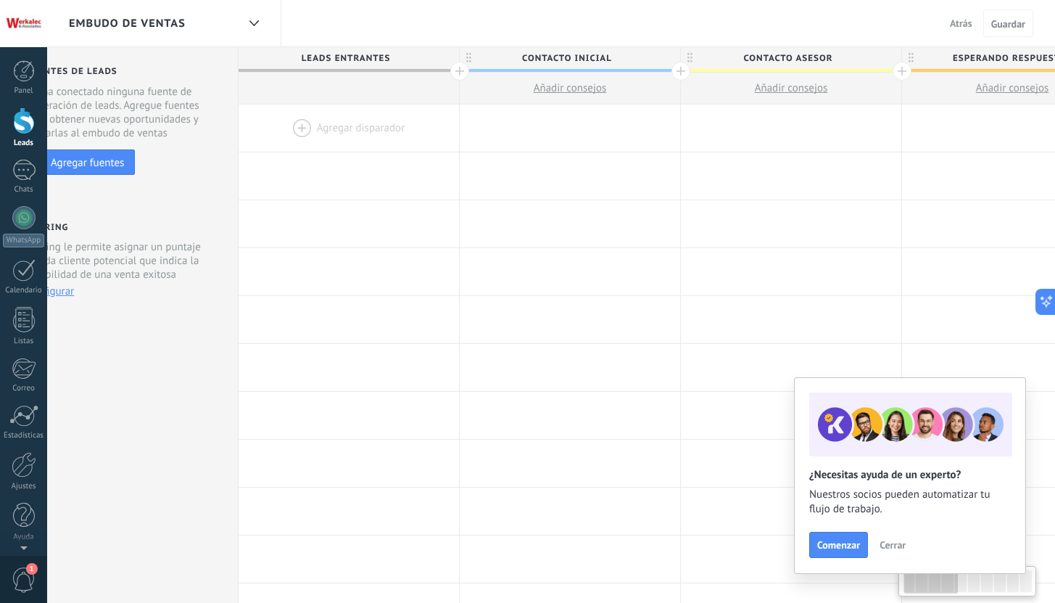
scroll to position [0, 59]
drag, startPoint x: 232, startPoint y: 355, endPoint x: 173, endPoint y: 350, distance: 58.9
click at [173, 350] on div "Fuentes de leads Leads Entrantes Esta función capta leads de tus fuentes de gen…" at bounding box center [105, 578] width 234 height 1062
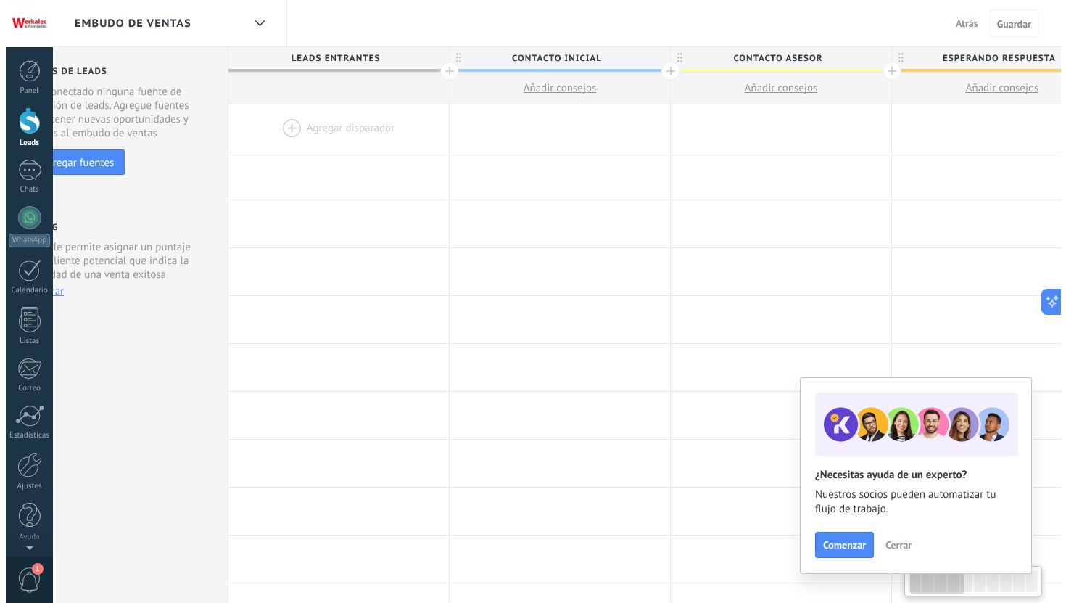
scroll to position [0, 0]
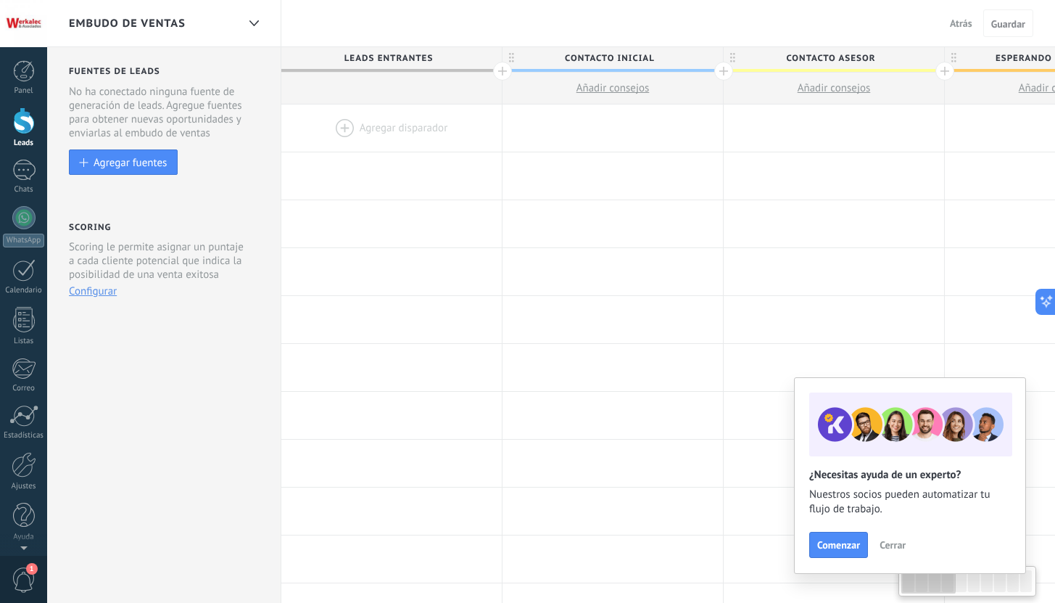
drag, startPoint x: 173, startPoint y: 350, endPoint x: 264, endPoint y: 332, distance: 92.3
click at [269, 347] on div "Fuentes de leads Leads Entrantes Esta función capta leads de tus fuentes de gen…" at bounding box center [164, 578] width 234 height 1062
click at [138, 164] on div "Agregar fuentes" at bounding box center [130, 162] width 73 height 12
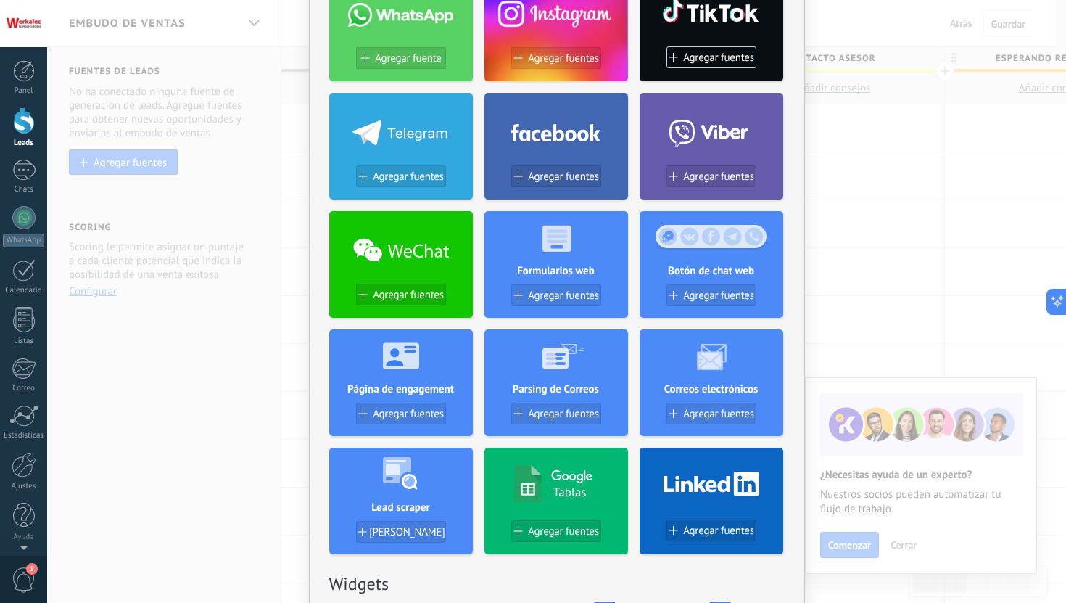
scroll to position [139, 0]
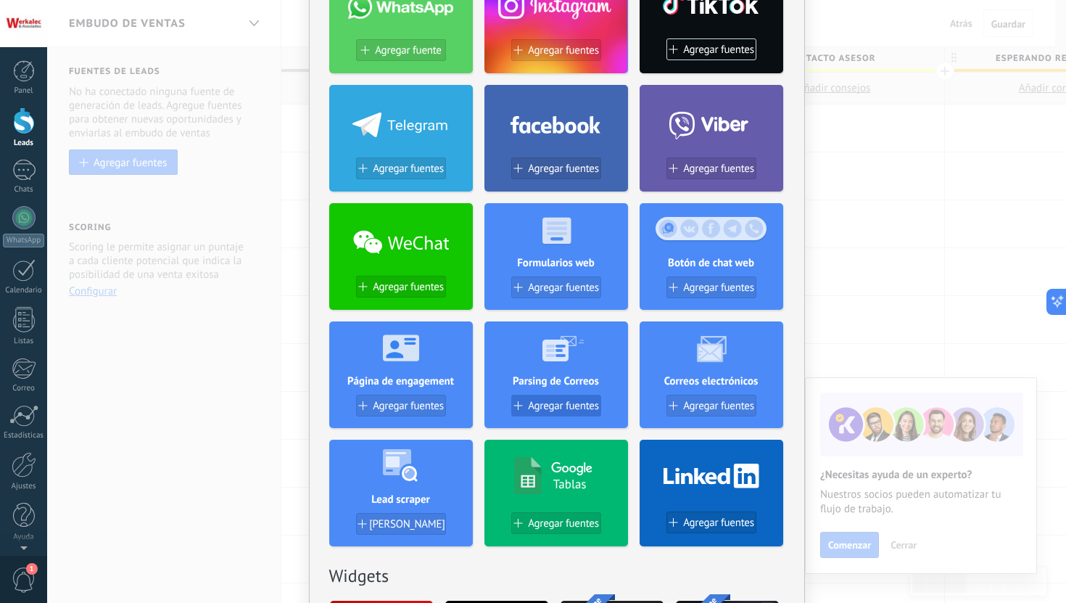
click at [577, 406] on span "Agregar fuentes" at bounding box center [563, 406] width 71 height 12
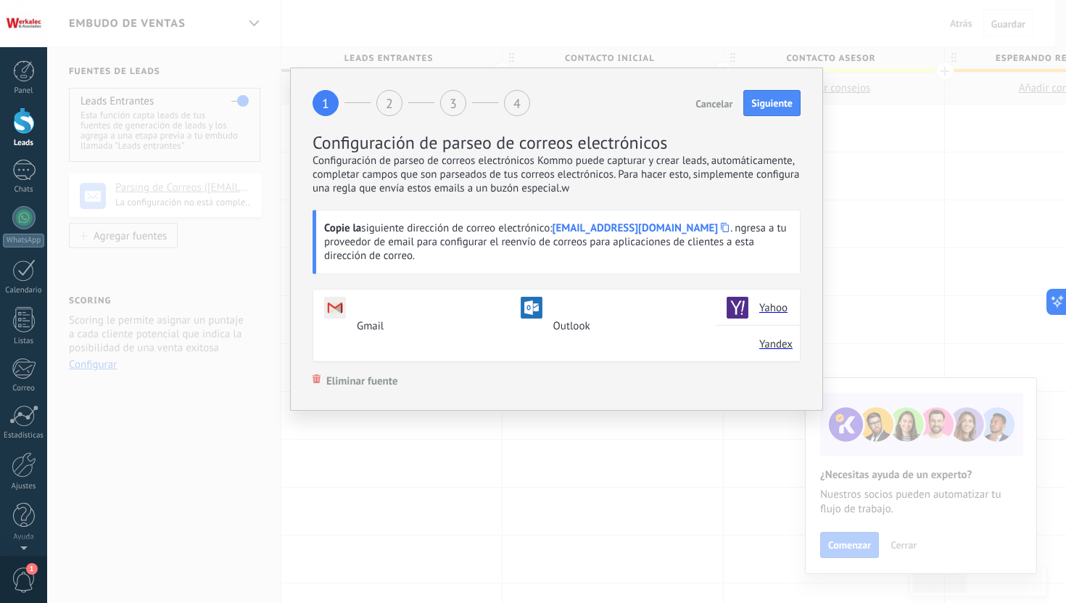
click at [729, 226] on icon at bounding box center [725, 227] width 8 height 9
click at [7, 20] on div at bounding box center [23, 23] width 47 height 47
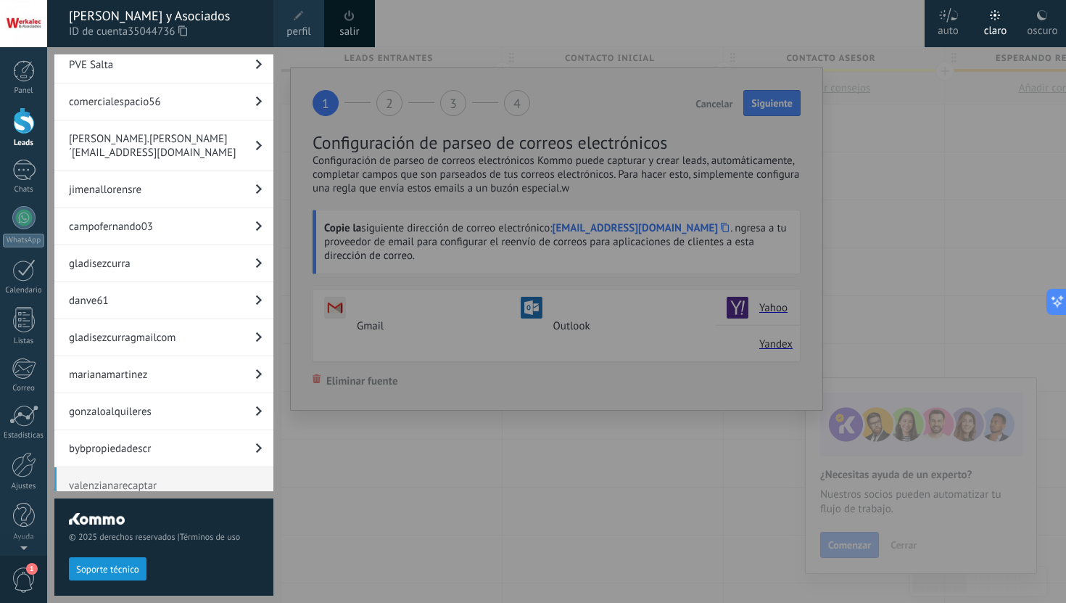
click at [627, 517] on div at bounding box center [580, 301] width 1066 height 603
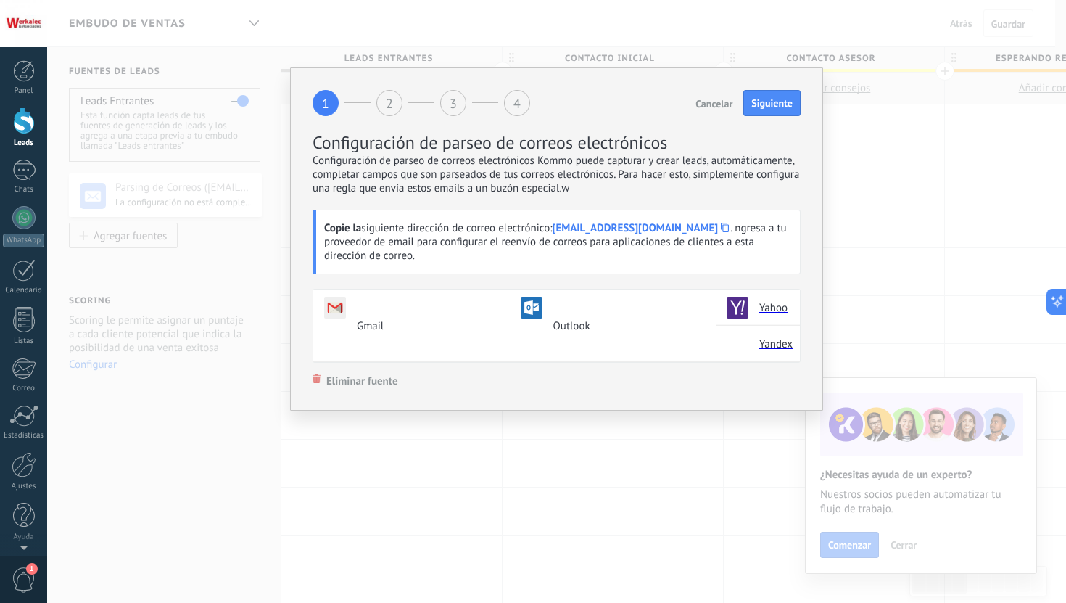
click at [729, 230] on icon at bounding box center [725, 227] width 8 height 9
click at [774, 104] on button "Siguiente" at bounding box center [771, 103] width 57 height 26
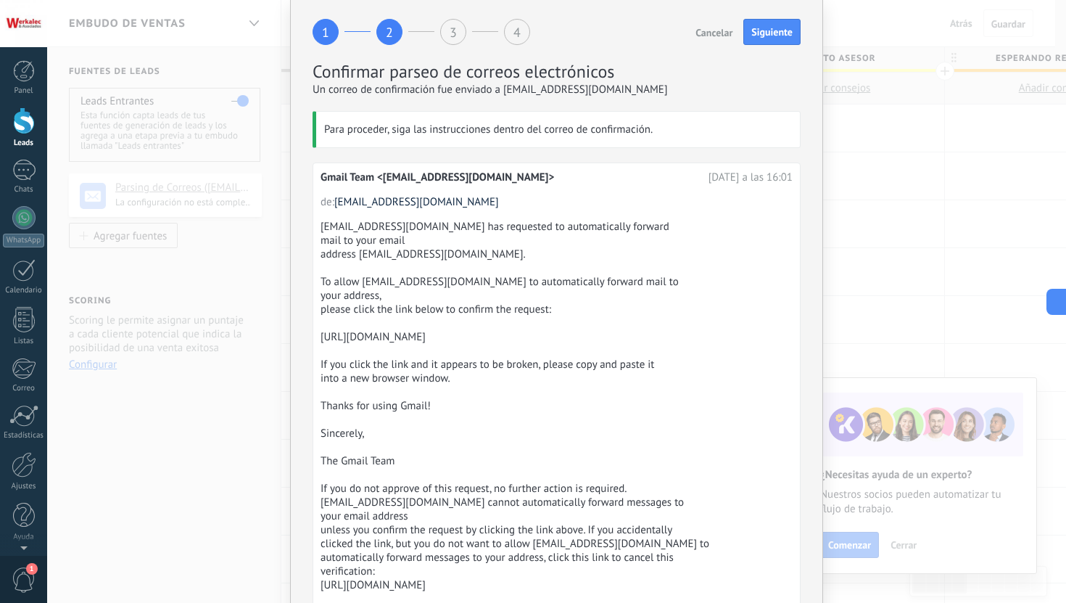
scroll to position [72, 0]
drag, startPoint x: 670, startPoint y: 368, endPoint x: 305, endPoint y: 341, distance: 365.8
click at [305, 341] on div "1 2 3 4 Cancelar Siguiente Confirmar parseo de correos electrónicos Un correo d…" at bounding box center [556, 376] width 533 height 761
copy div "https://mail-settings.google.com/mail/vf-%5BANGjdJ8Qte0ghBFZPxdEGDZVOEFdLSyerhB…"
click at [772, 26] on button "Siguiente" at bounding box center [771, 31] width 57 height 26
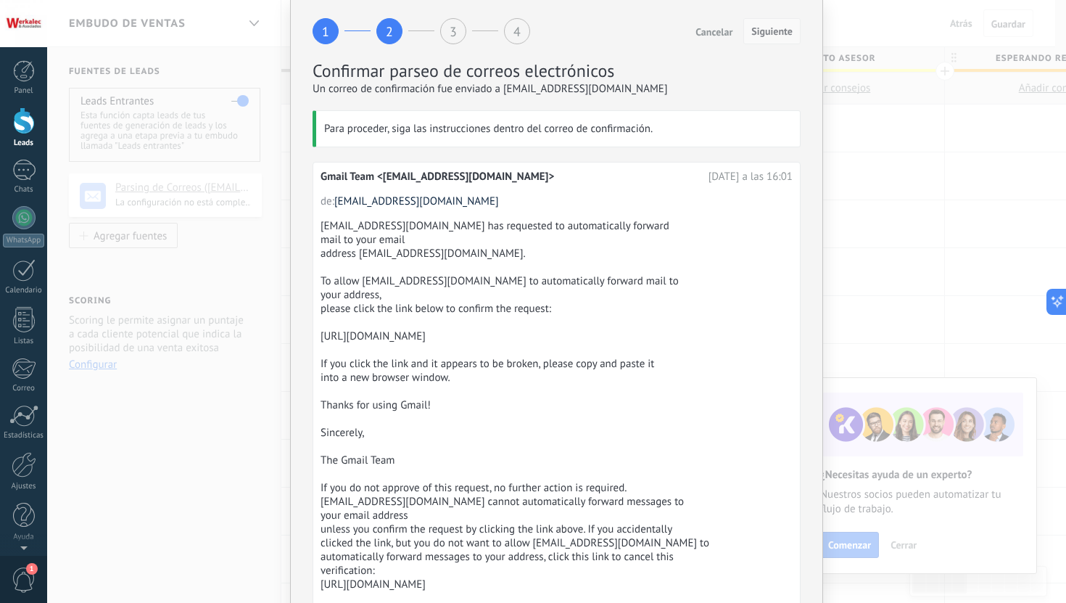
scroll to position [0, 0]
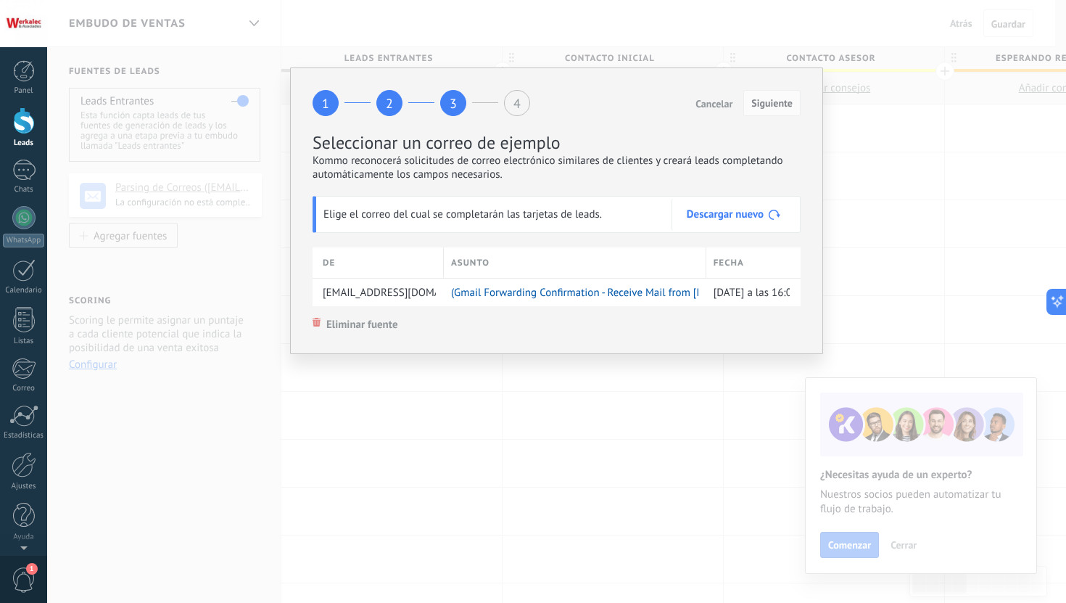
click at [740, 207] on button "Descargar nuevo" at bounding box center [735, 215] width 128 height 32
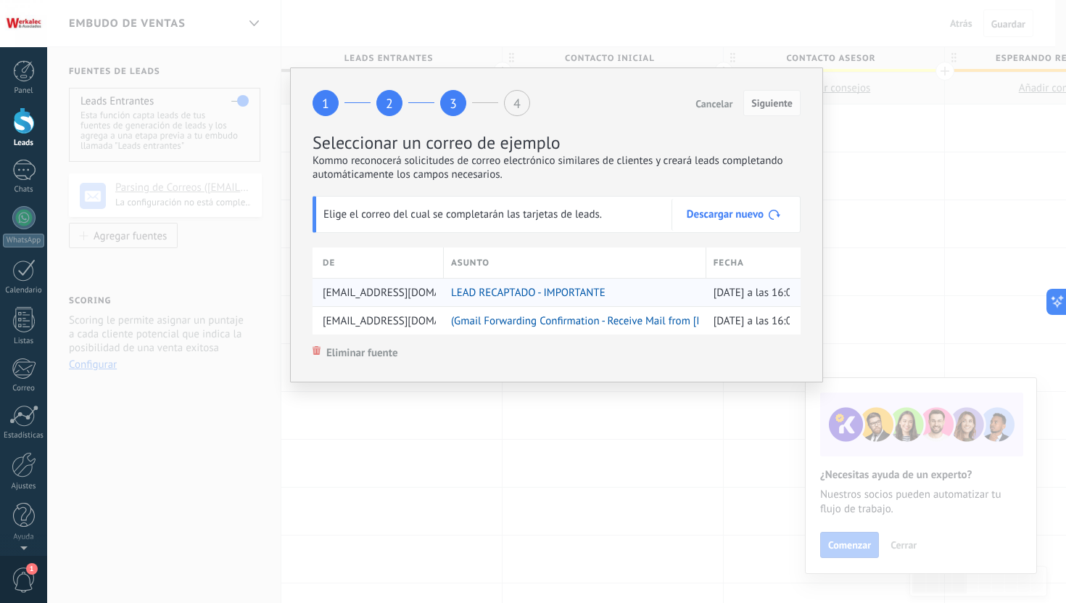
click at [564, 290] on span "LEAD RECAPTADO - IMPORTANTE" at bounding box center [528, 293] width 154 height 14
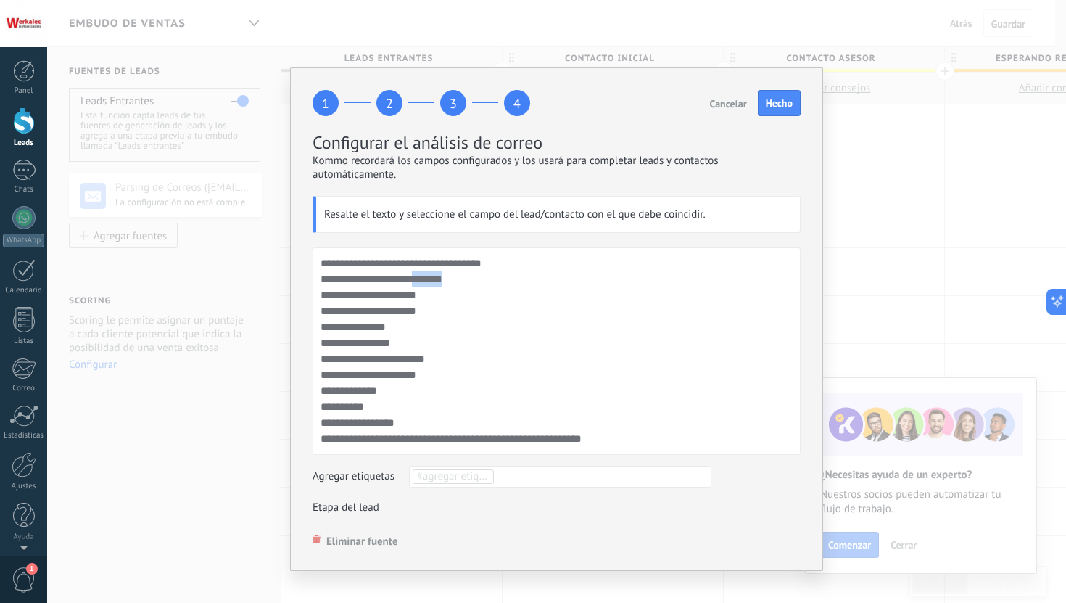
drag, startPoint x: 456, startPoint y: 281, endPoint x: 422, endPoint y: 282, distance: 34.1
click at [422, 282] on div "**********" at bounding box center [557, 350] width 488 height 207
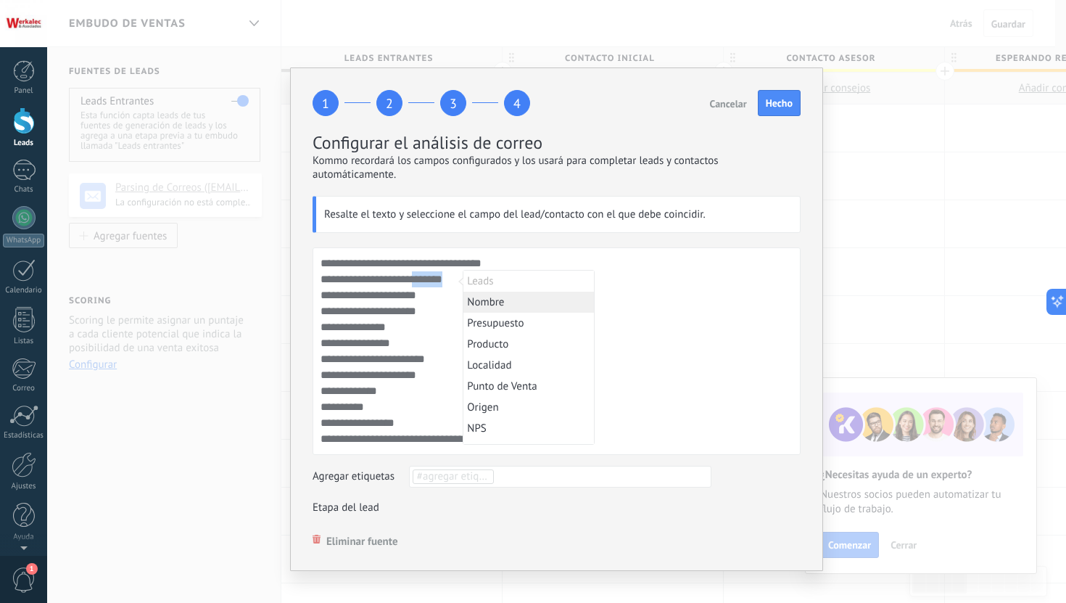
click at [525, 301] on li "Nombre" at bounding box center [528, 302] width 131 height 21
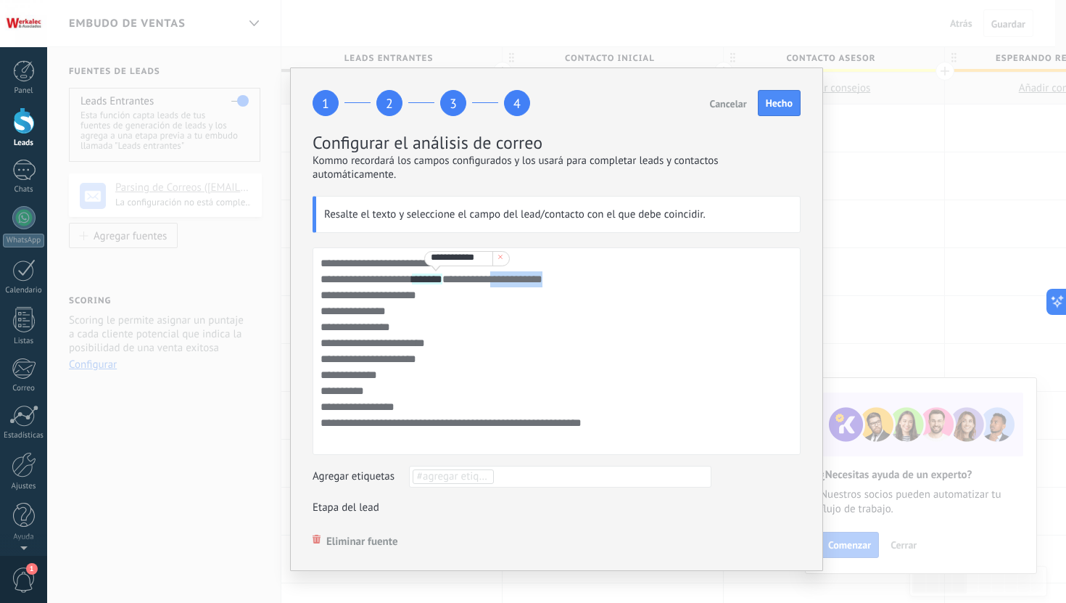
drag, startPoint x: 437, startPoint y: 302, endPoint x: 364, endPoint y: 302, distance: 72.5
click at [364, 302] on div "**********" at bounding box center [557, 350] width 488 height 207
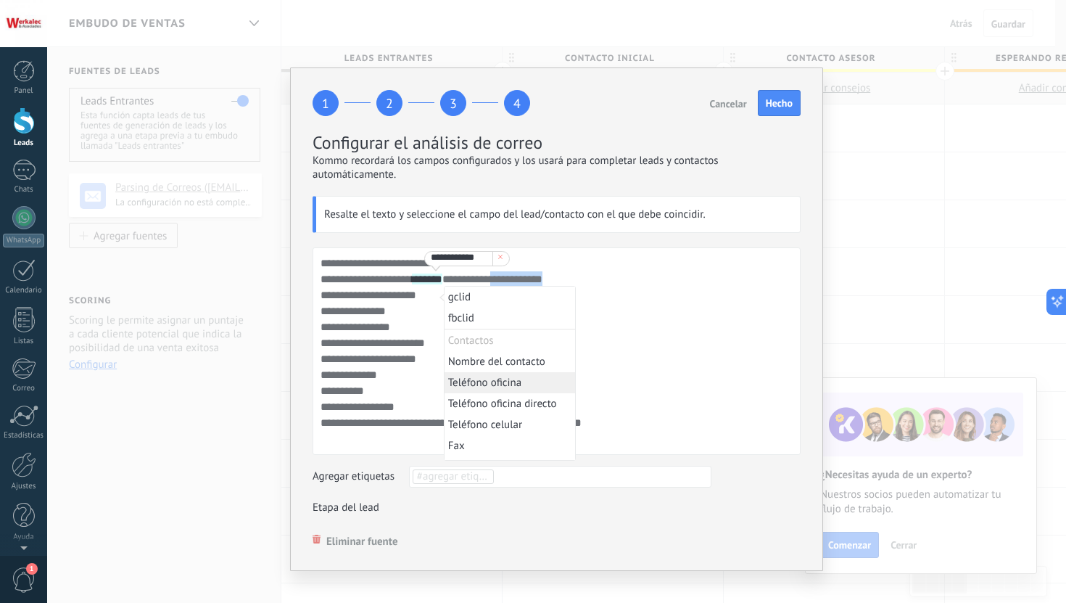
click at [527, 388] on li "Teléfono oficina" at bounding box center [510, 382] width 131 height 21
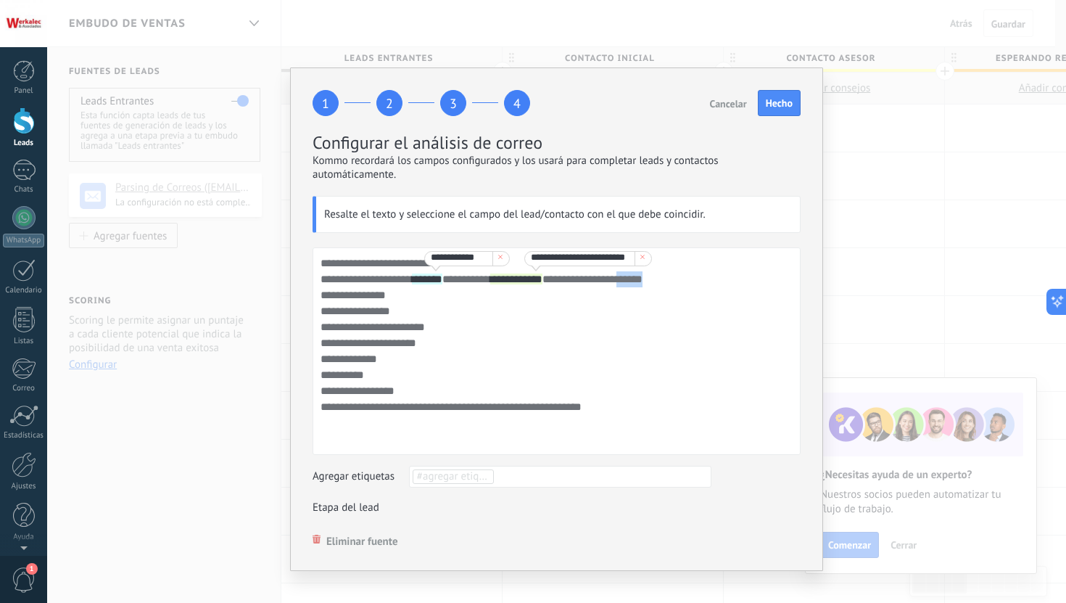
drag, startPoint x: 423, startPoint y: 314, endPoint x: 391, endPoint y: 315, distance: 31.9
click at [391, 315] on div "**********" at bounding box center [557, 350] width 488 height 207
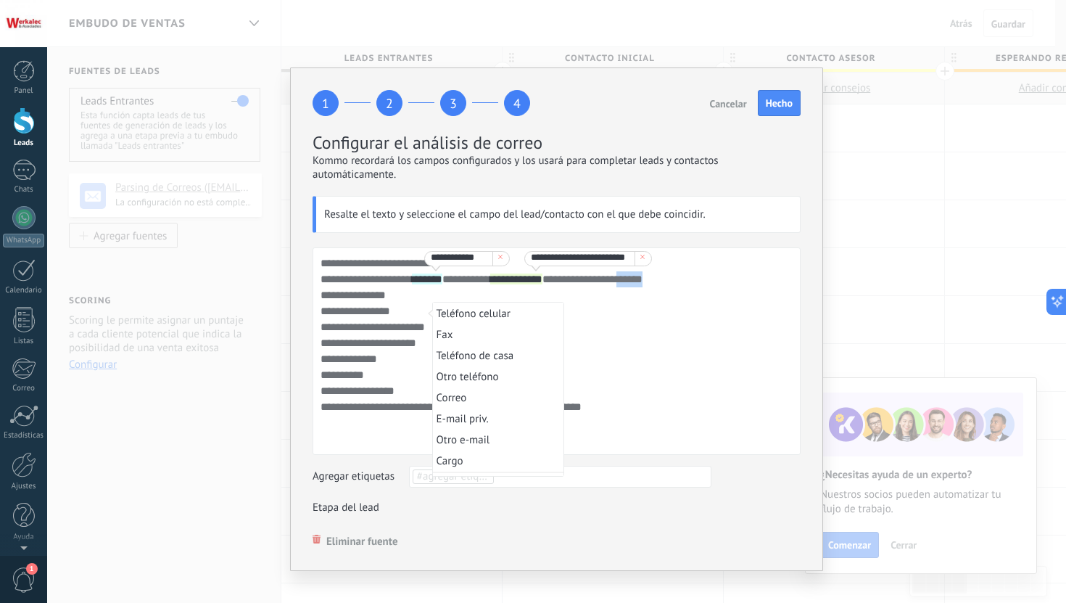
scroll to position [484, 0]
click at [488, 384] on li "Correo" at bounding box center [498, 376] width 131 height 21
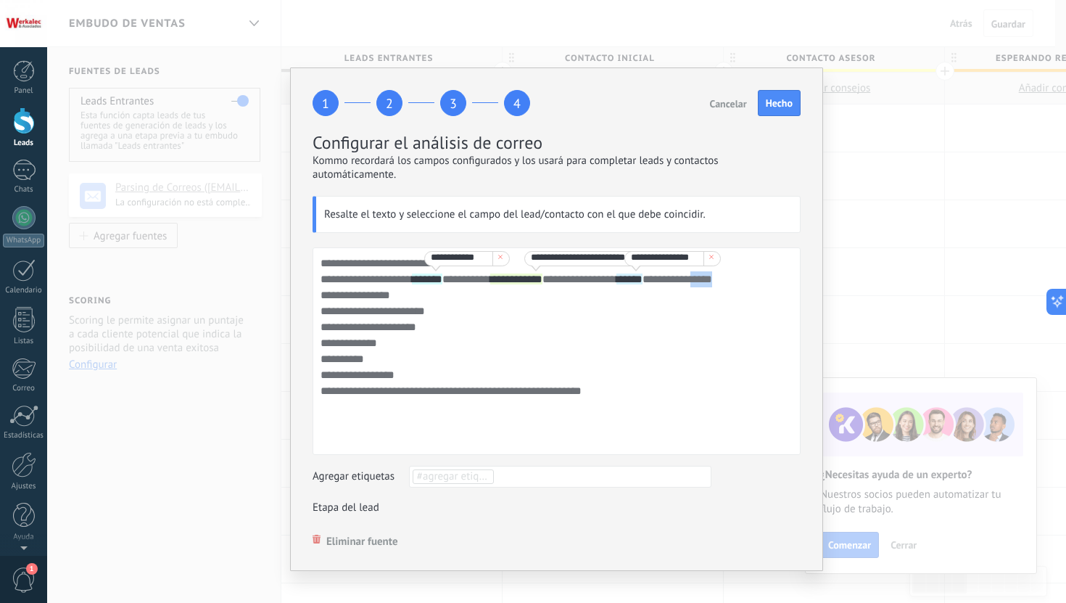
drag, startPoint x: 394, startPoint y: 331, endPoint x: 364, endPoint y: 331, distance: 29.7
click at [364, 331] on div "**********" at bounding box center [557, 350] width 488 height 207
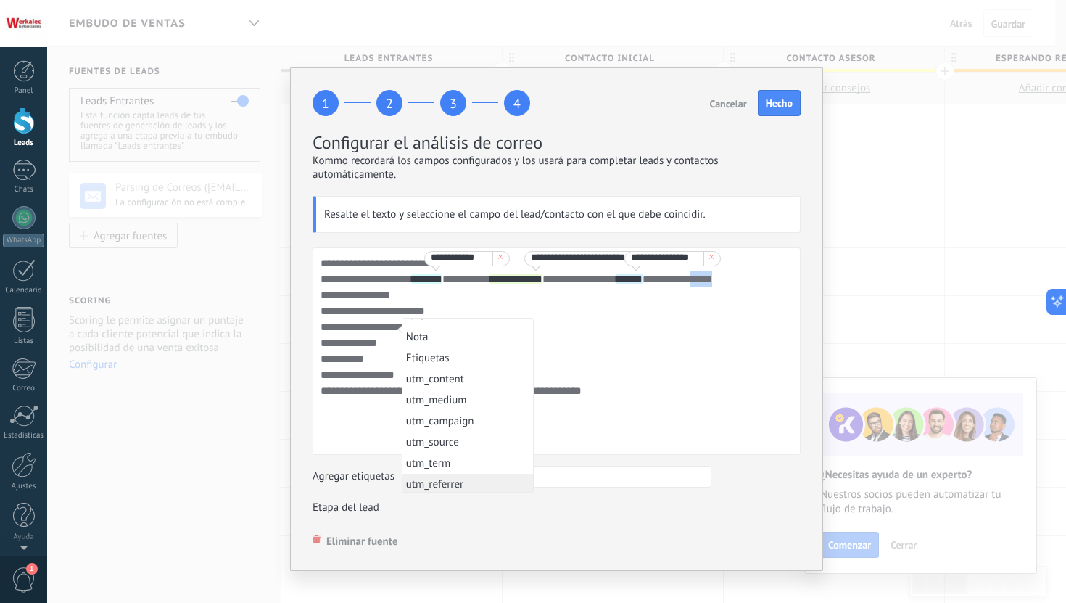
scroll to position [0, 0]
click at [498, 369] on li "Producto" at bounding box center [467, 370] width 131 height 21
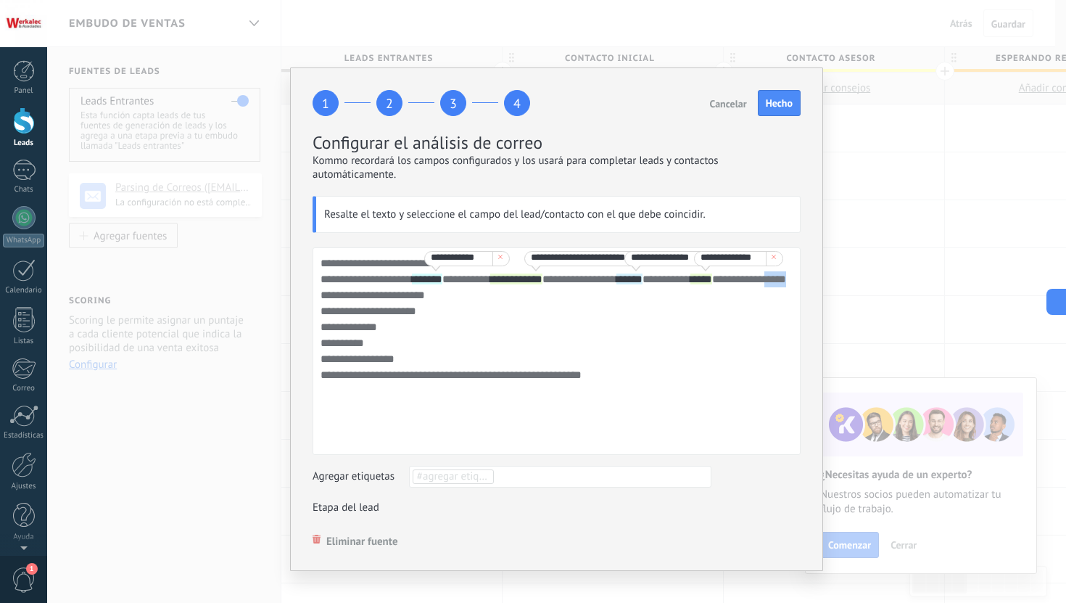
drag, startPoint x: 395, startPoint y: 346, endPoint x: 366, endPoint y: 347, distance: 29.0
click at [366, 347] on div "**********" at bounding box center [557, 350] width 488 height 207
click at [481, 390] on li "Localidad" at bounding box center [470, 386] width 131 height 21
drag, startPoint x: 439, startPoint y: 361, endPoint x: 392, endPoint y: 364, distance: 47.2
click at [392, 364] on div "**********" at bounding box center [557, 350] width 488 height 207
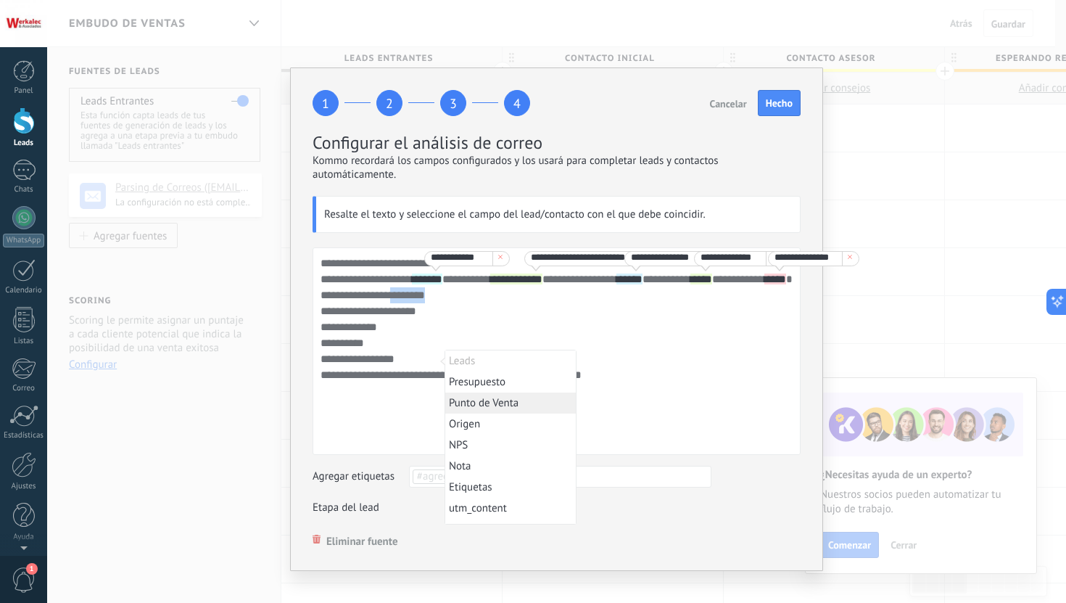
click at [513, 402] on li "Punto de Venta" at bounding box center [510, 402] width 131 height 21
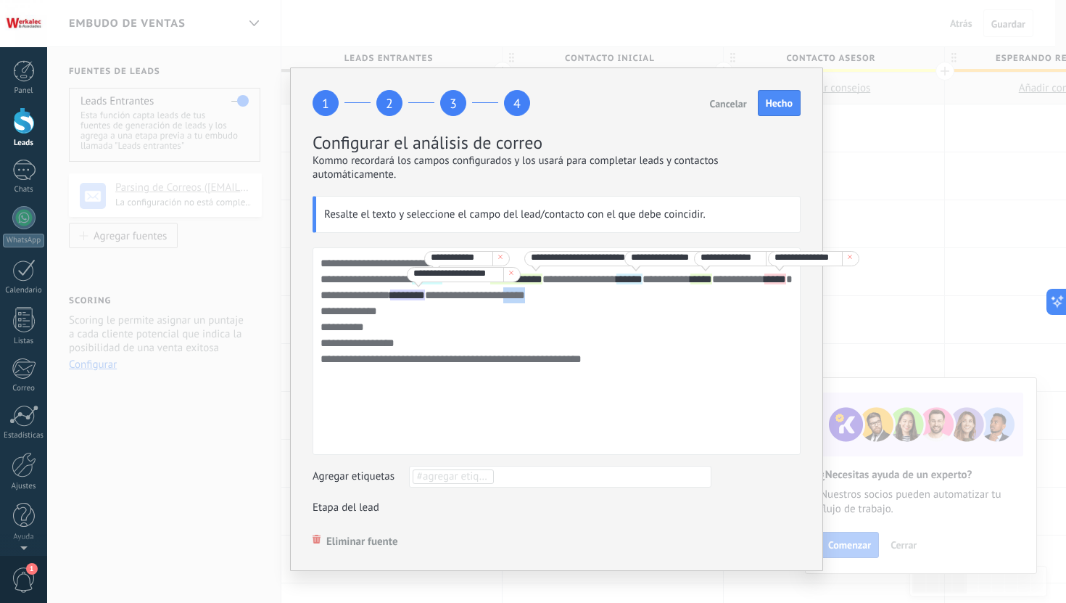
drag, startPoint x: 424, startPoint y: 378, endPoint x: 400, endPoint y: 380, distance: 24.0
click at [396, 380] on div "**********" at bounding box center [557, 350] width 488 height 207
click at [487, 462] on li "Nota" at bounding box center [499, 460] width 131 height 21
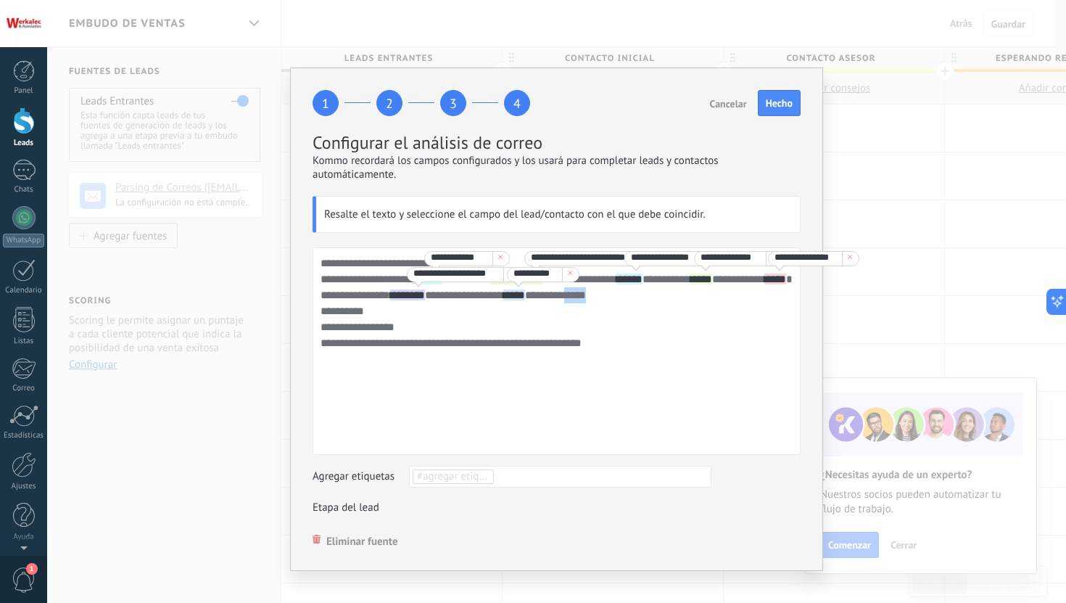
drag, startPoint x: 382, startPoint y: 394, endPoint x: 355, endPoint y: 395, distance: 27.6
click at [355, 395] on div "**********" at bounding box center [557, 350] width 488 height 207
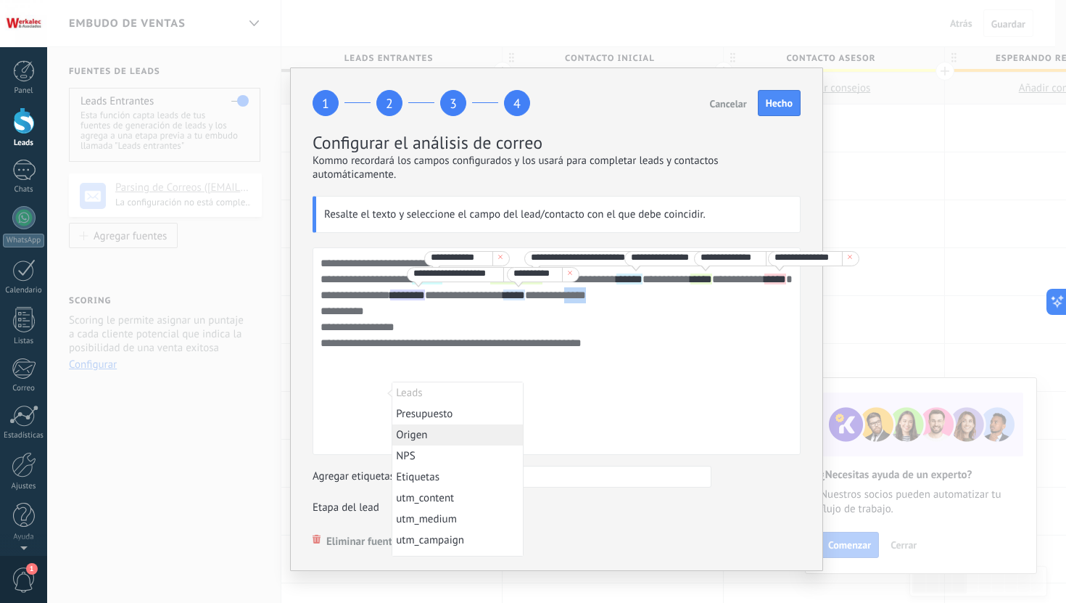
click at [461, 434] on li "Origen" at bounding box center [457, 434] width 131 height 21
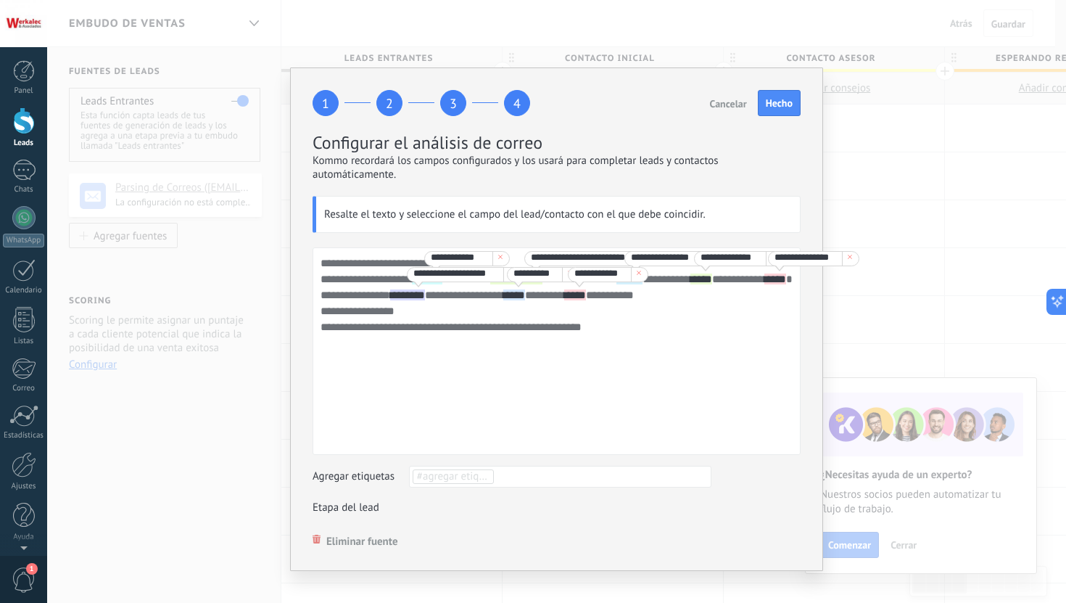
drag, startPoint x: 390, startPoint y: 409, endPoint x: 413, endPoint y: 411, distance: 23.3
click at [413, 411] on div "**********" at bounding box center [557, 350] width 488 height 207
drag, startPoint x: 430, startPoint y: 410, endPoint x: 393, endPoint y: 410, distance: 37.0
click at [393, 410] on div "**********" at bounding box center [557, 350] width 488 height 207
click at [431, 419] on div "**********" at bounding box center [557, 350] width 488 height 207
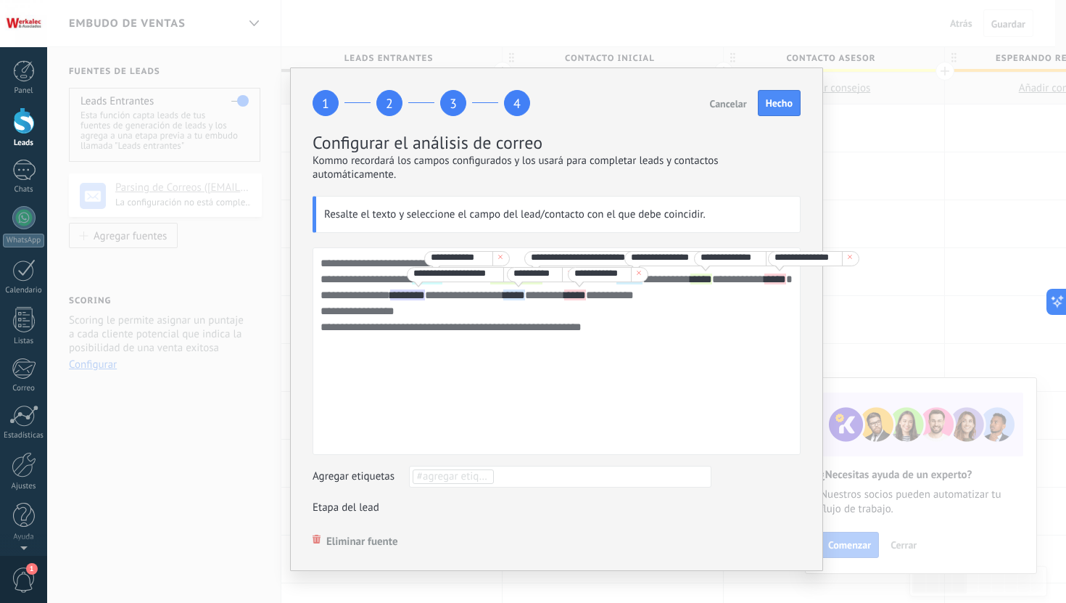
click at [419, 408] on div "**********" at bounding box center [557, 350] width 488 height 207
click at [427, 424] on div "**********" at bounding box center [557, 350] width 488 height 207
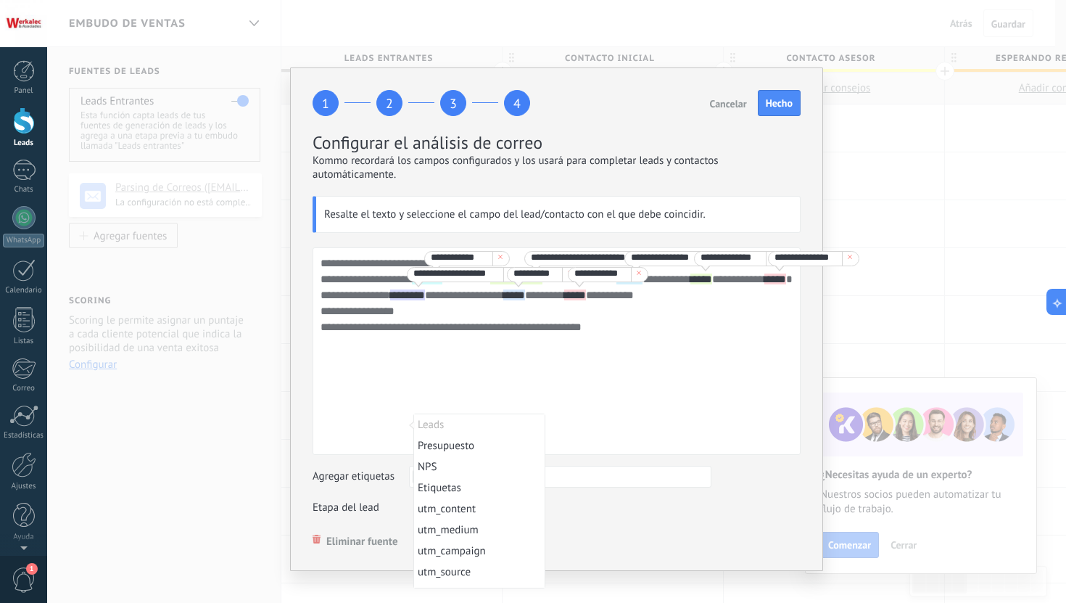
click at [389, 410] on div "**********" at bounding box center [557, 350] width 488 height 207
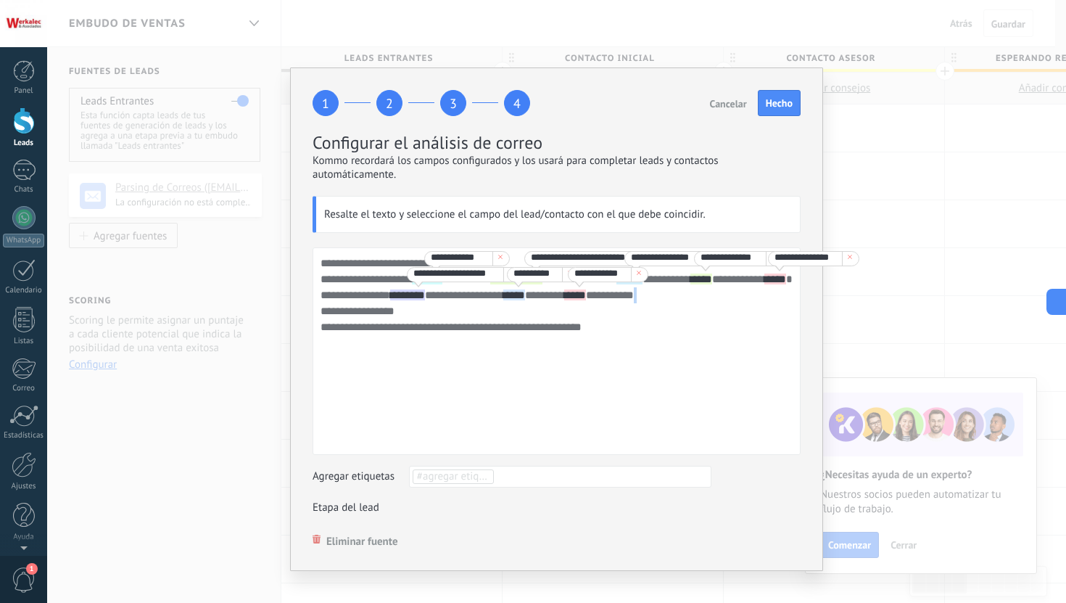
click at [389, 410] on div "**********" at bounding box center [557, 350] width 488 height 207
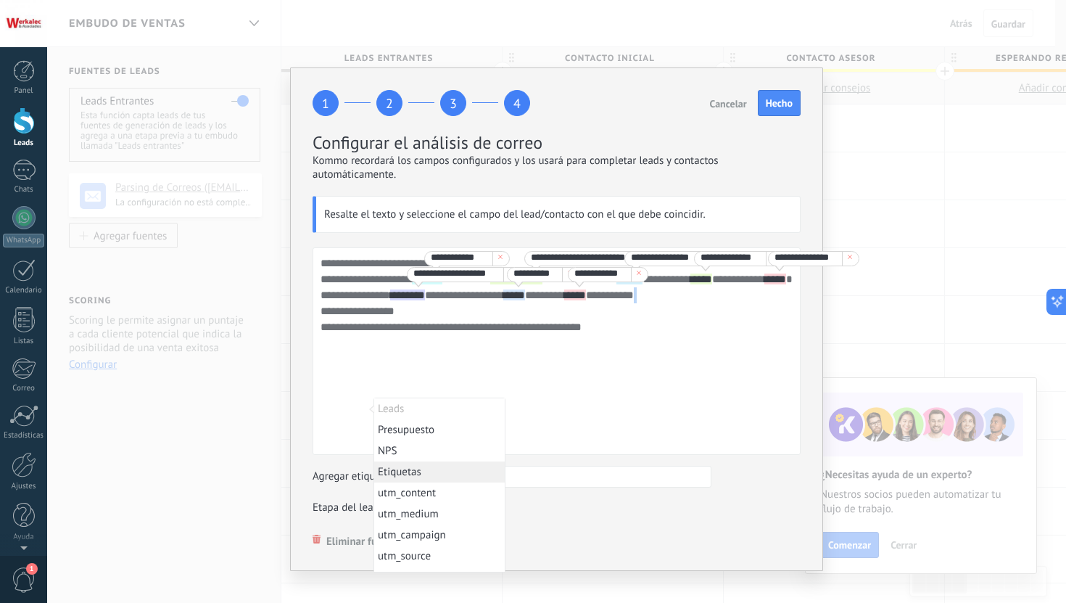
click at [483, 471] on li "Etiquetas" at bounding box center [439, 471] width 131 height 21
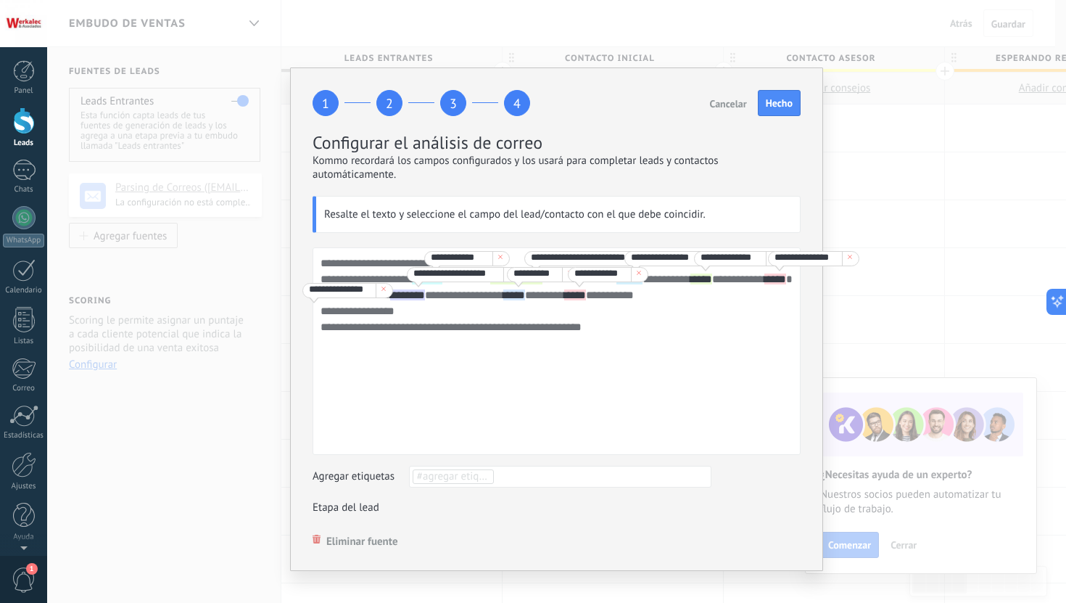
click at [432, 423] on div "**********" at bounding box center [557, 350] width 488 height 207
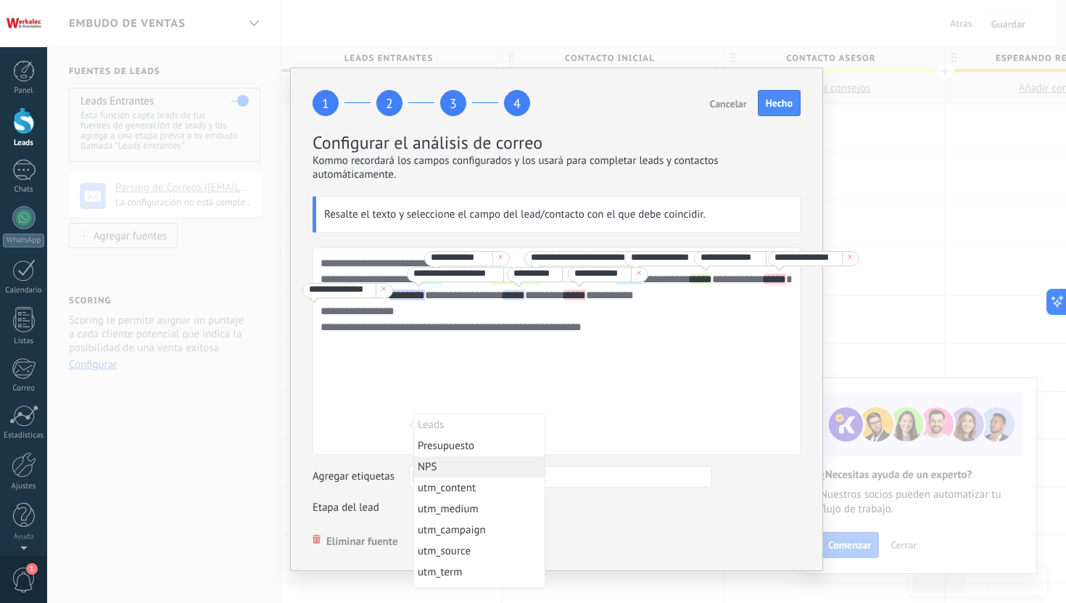
click at [691, 385] on div "**********" at bounding box center [557, 350] width 488 height 207
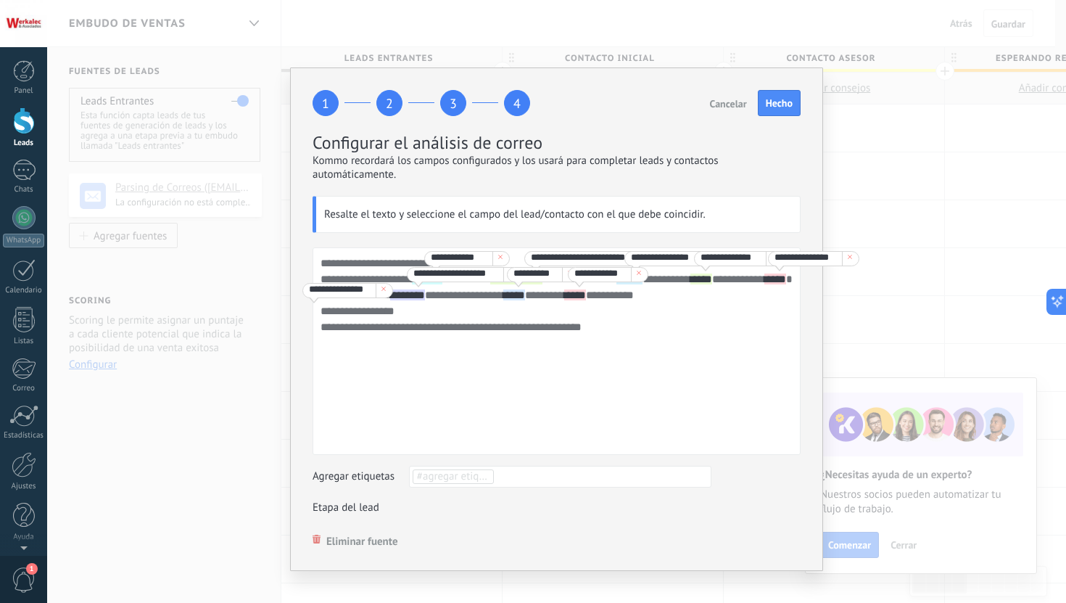
click at [0, 0] on div "Leads Entrantes Contacto inicial CONTACTO ASESOR ESPERANDO RESPUESTA EN SEGUIMI…" at bounding box center [0, 0] width 0 height 0
click at [0, 0] on label "Contacto inicial" at bounding box center [0, 0] width 0 height 0
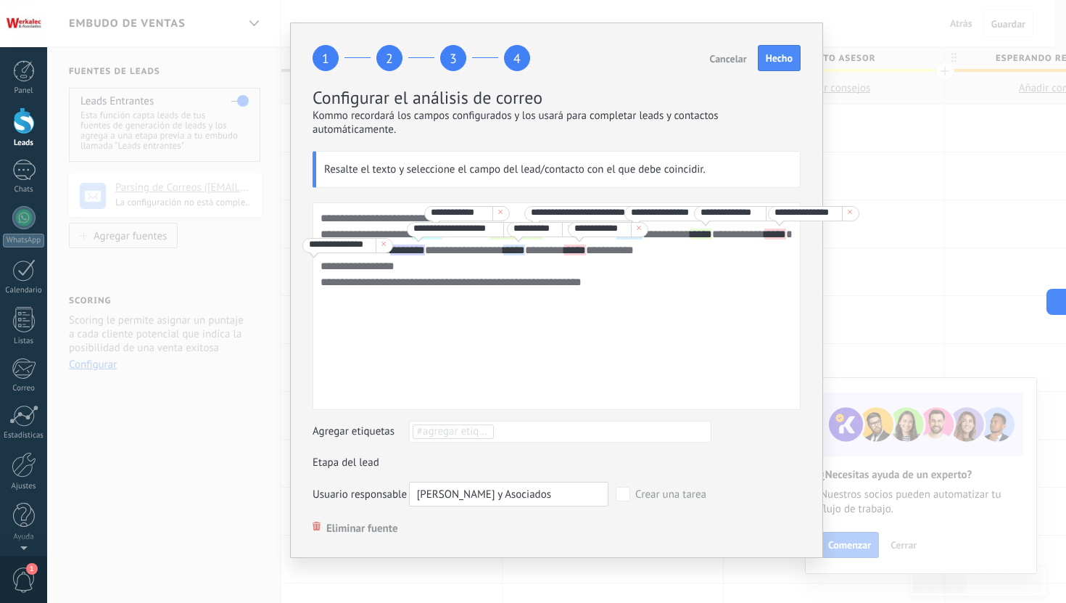
scroll to position [49, 0]
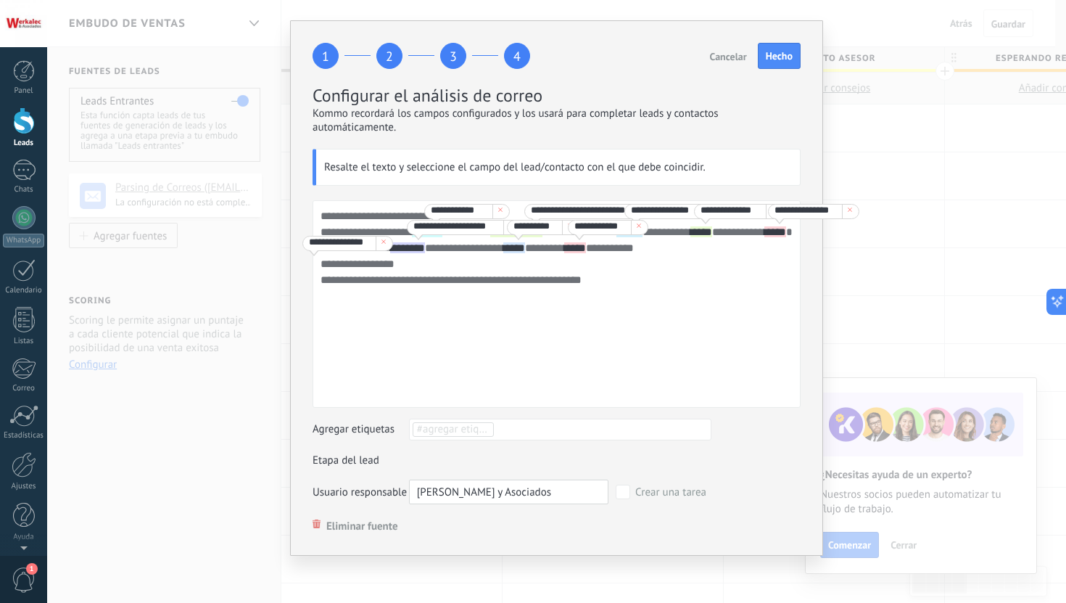
click at [474, 429] on span "#agregar etiquetas" at bounding box center [460, 429] width 87 height 14
click at [542, 426] on li at bounding box center [560, 429] width 295 height 15
click at [545, 429] on li at bounding box center [560, 429] width 295 height 15
click at [510, 431] on li at bounding box center [560, 429] width 295 height 15
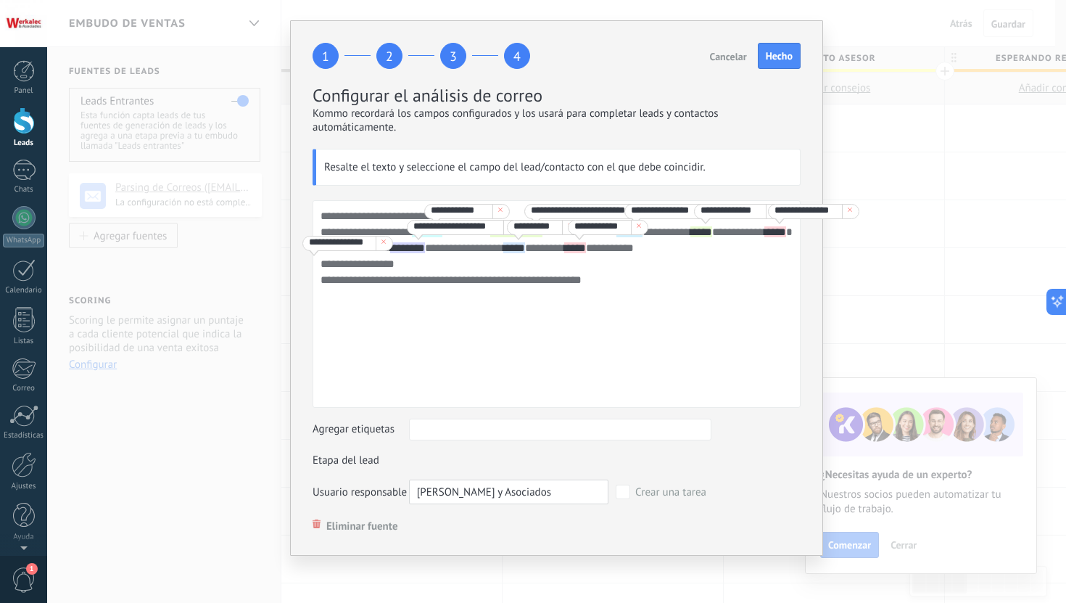
click at [510, 431] on li at bounding box center [560, 429] width 295 height 15
click at [517, 532] on div "Eliminar fuente" at bounding box center [557, 525] width 488 height 15
click at [510, 426] on ul "#agregar etiquetas" at bounding box center [560, 429] width 298 height 17
type input "*"
type input "**********"
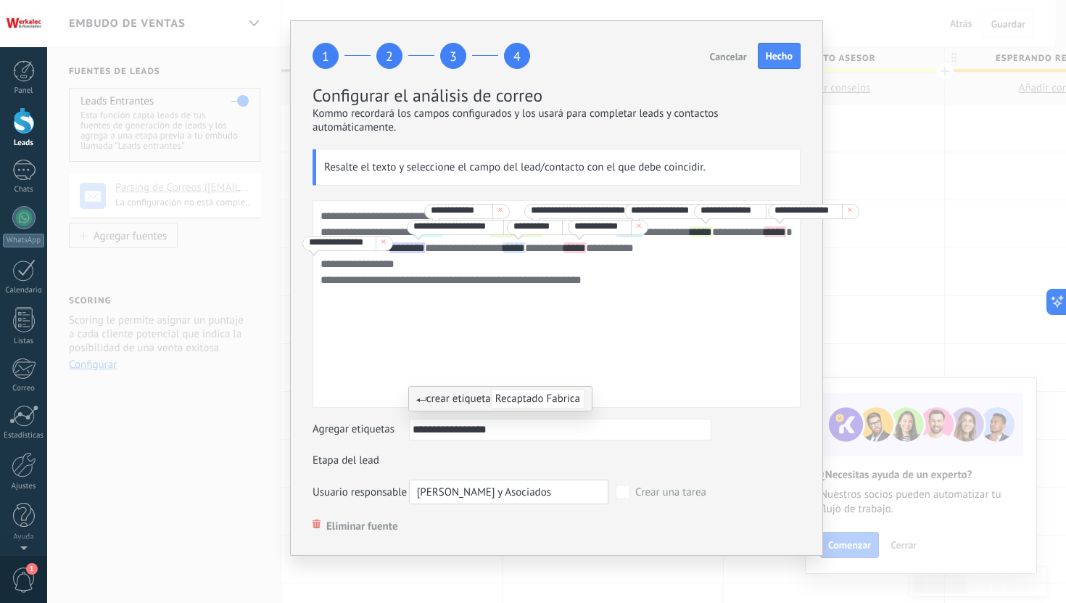
click at [571, 398] on span "Recaptado Fabrica" at bounding box center [538, 399] width 94 height 20
click at [745, 466] on form "**********" at bounding box center [557, 352] width 488 height 304
click at [785, 51] on button "Hecho" at bounding box center [779, 56] width 43 height 26
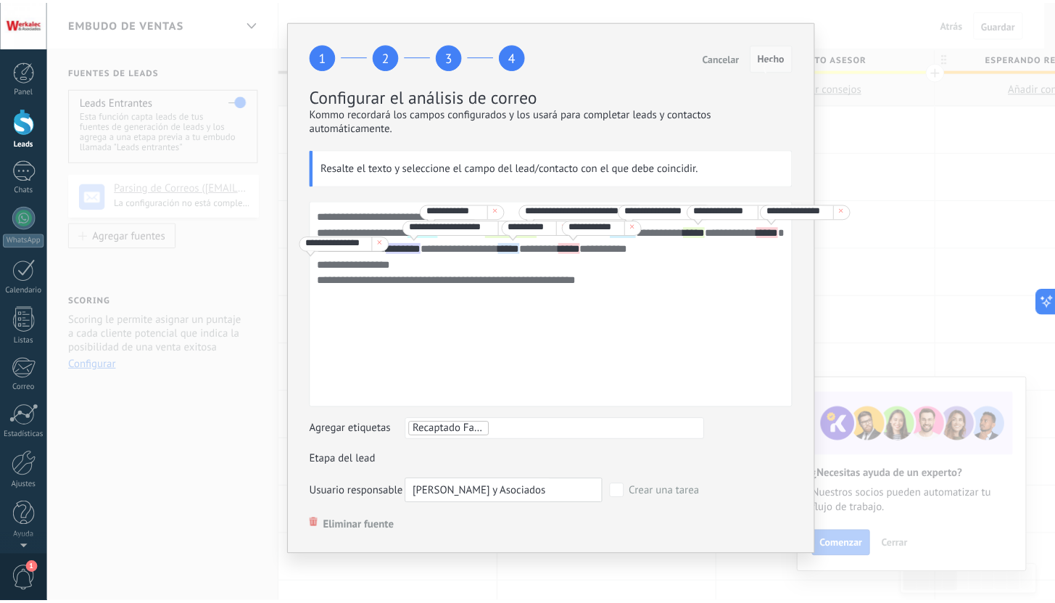
scroll to position [0, 0]
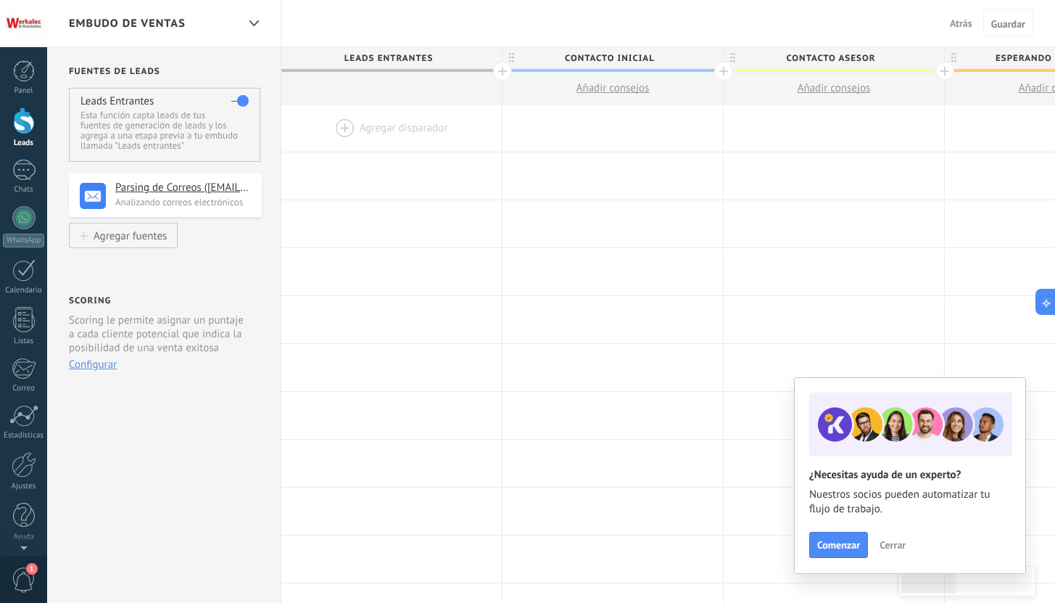
click at [22, 134] on link "Leads" at bounding box center [23, 127] width 47 height 41
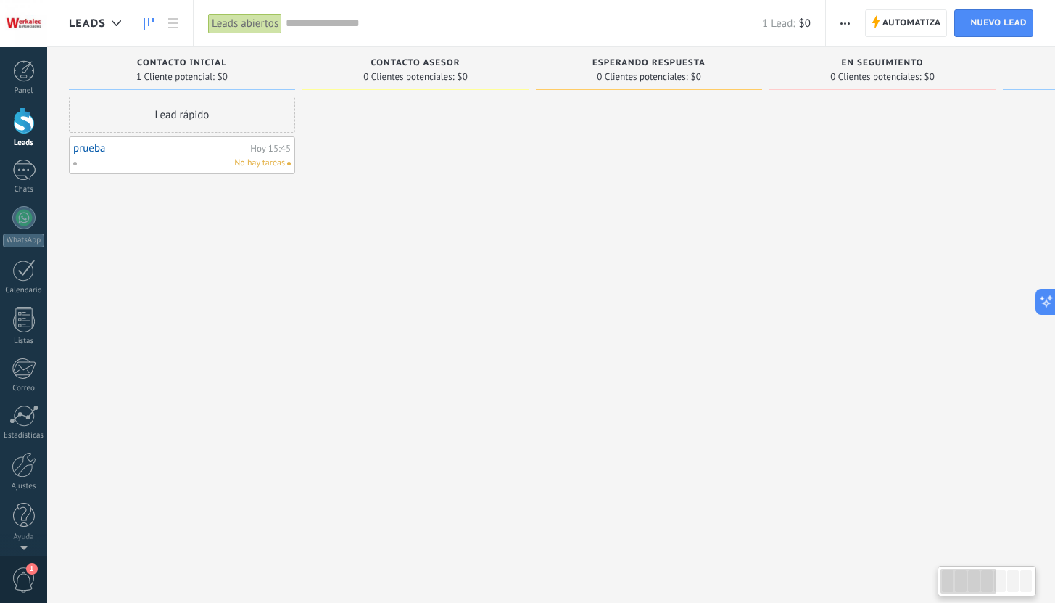
click at [153, 250] on div "Lead rápido prueba Hoy 15:45 No hay tareas" at bounding box center [182, 302] width 226 height 413
click at [22, 137] on link "Leads" at bounding box center [23, 127] width 47 height 41
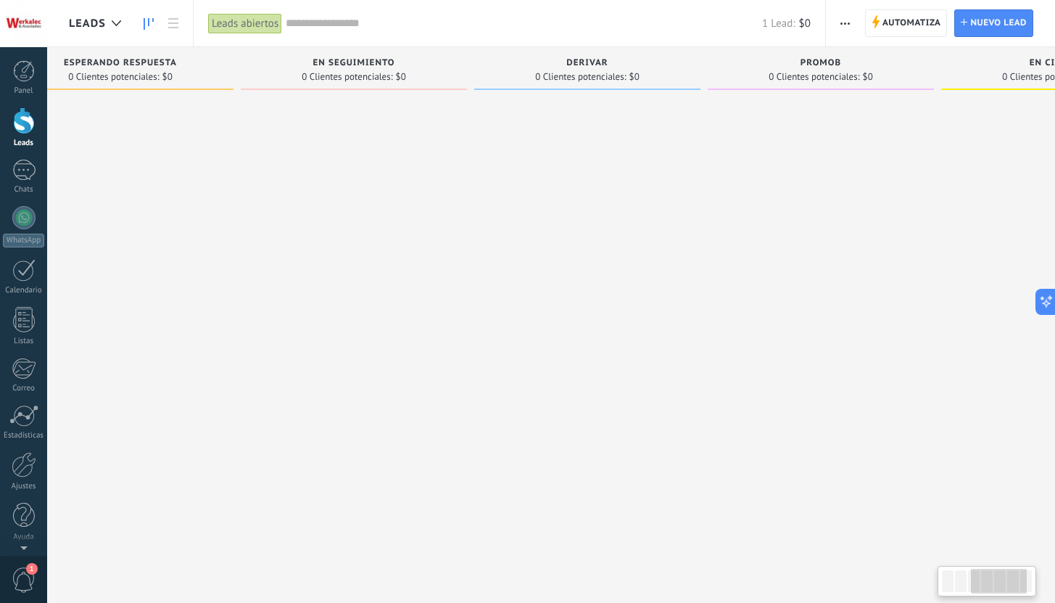
drag, startPoint x: 792, startPoint y: 178, endPoint x: 241, endPoint y: 154, distance: 551.6
click at [241, 154] on div at bounding box center [354, 302] width 226 height 413
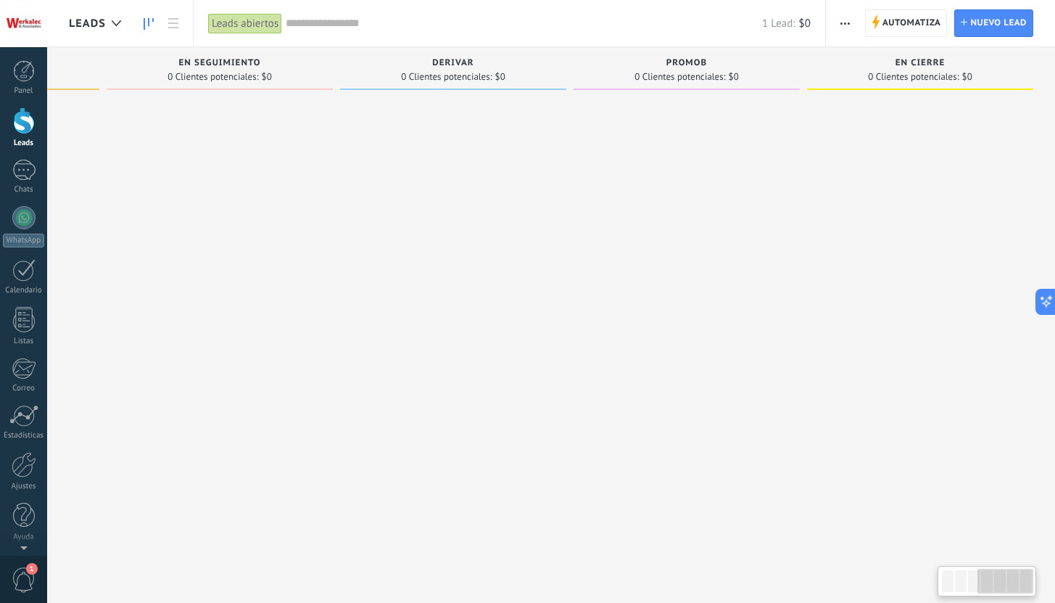
drag, startPoint x: 593, startPoint y: 175, endPoint x: 162, endPoint y: 167, distance: 430.8
click at [160, 167] on div "Leads Entrantes Solicitudes: [PHONE_NUMBER] Contacto inicial 1 Cliente potencia…" at bounding box center [230, 278] width 1649 height 463
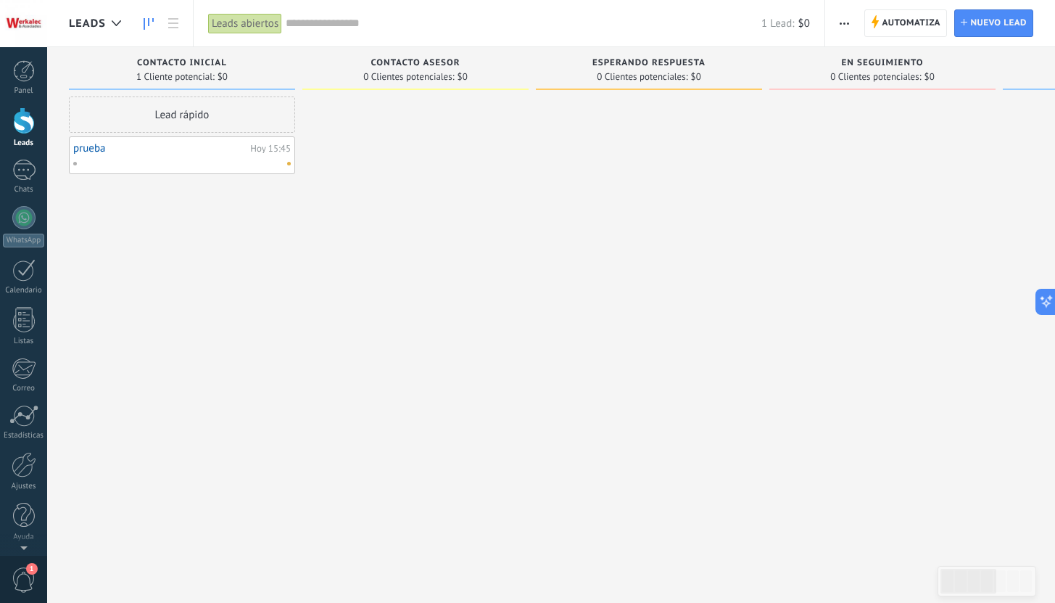
click at [33, 135] on link "Leads" at bounding box center [23, 127] width 47 height 41
click at [16, 38] on div at bounding box center [23, 23] width 47 height 47
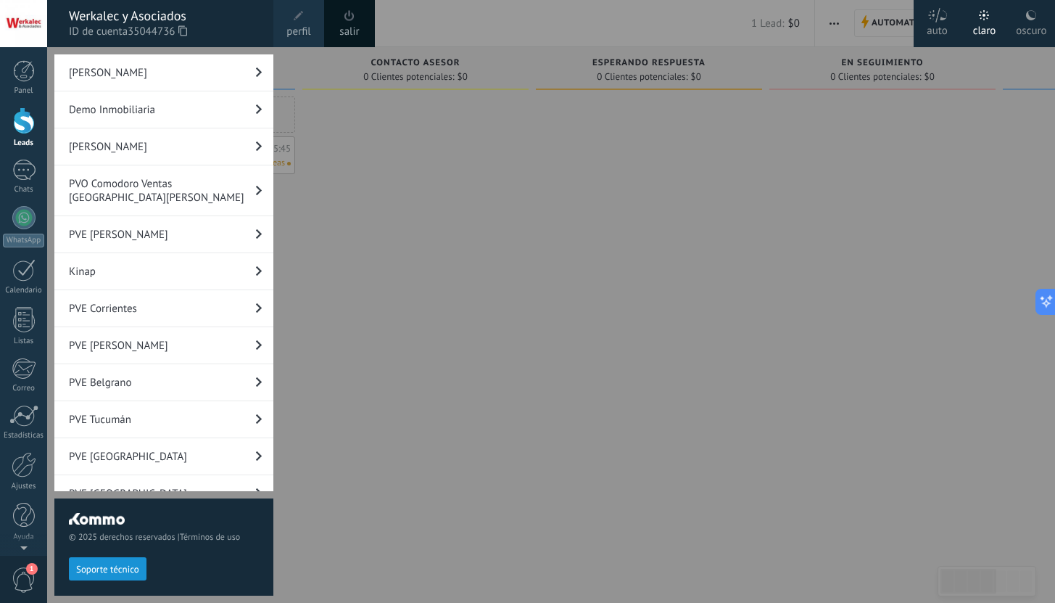
scroll to position [2550, 0]
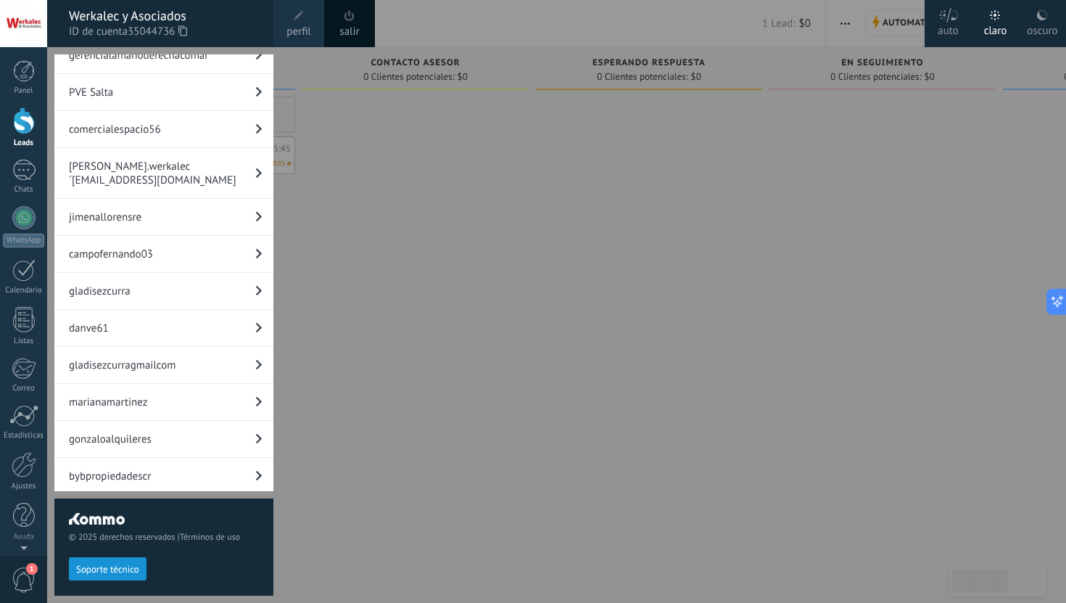
click at [619, 335] on div at bounding box center [580, 301] width 1066 height 603
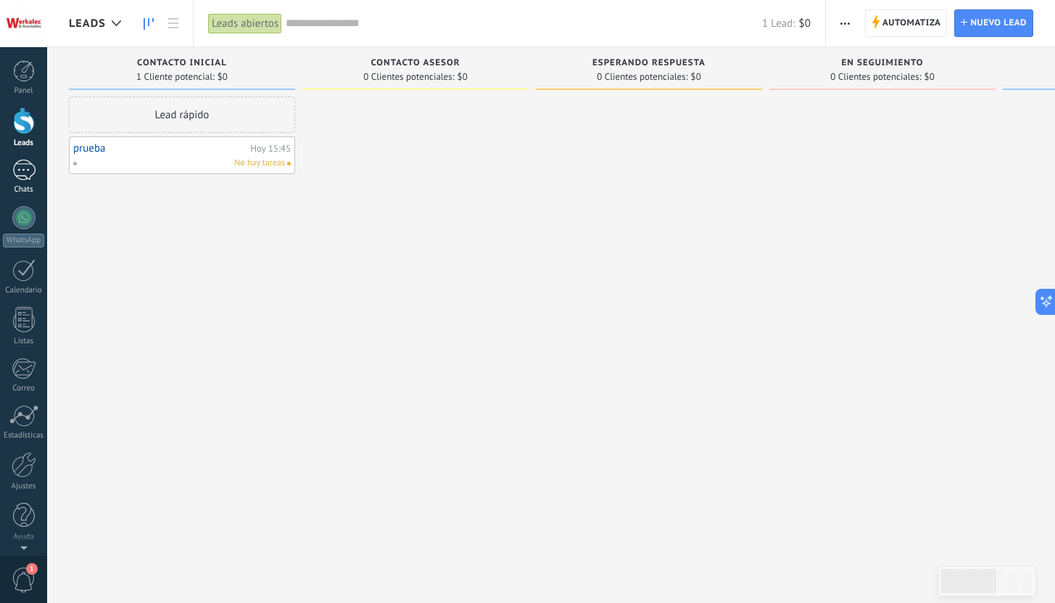
click at [22, 181] on link "Chats" at bounding box center [23, 177] width 47 height 35
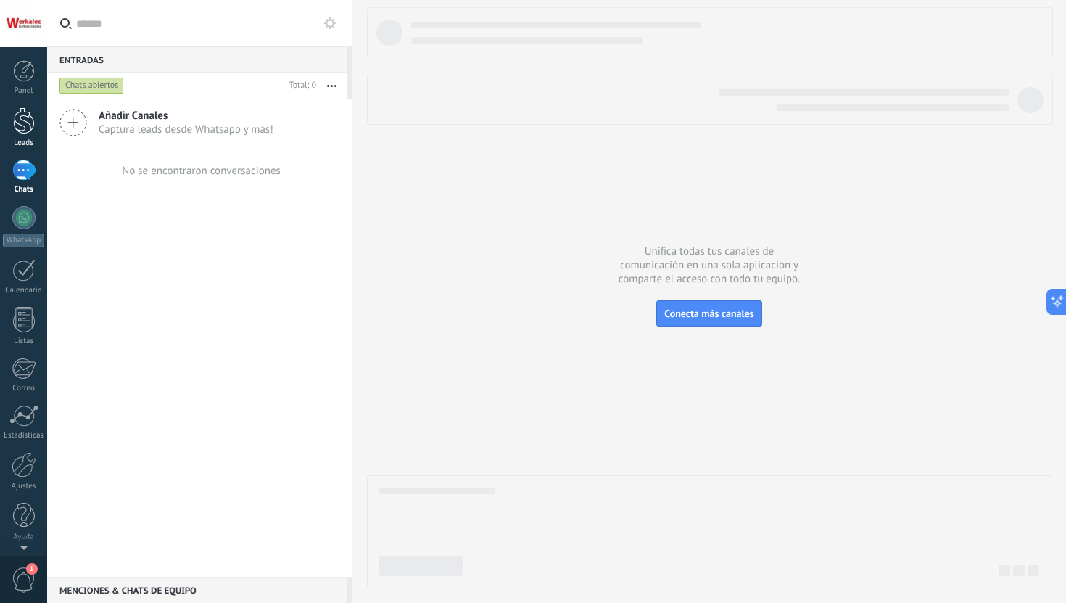
click at [22, 140] on div "Leads" at bounding box center [24, 143] width 42 height 9
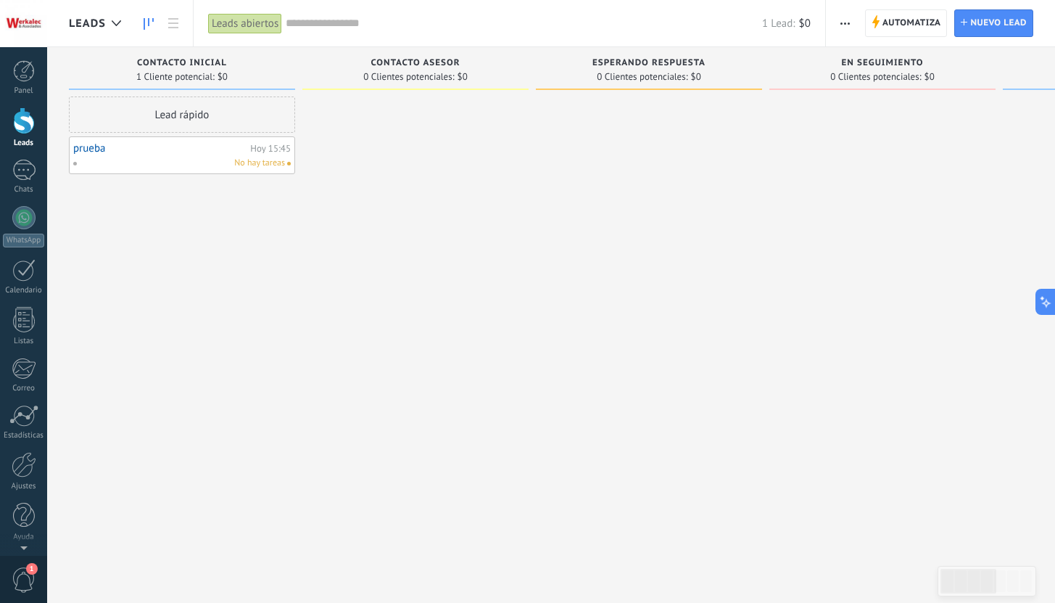
drag, startPoint x: 1021, startPoint y: 318, endPoint x: 1065, endPoint y: 255, distance: 77.6
click at [1054, 255] on html ".abccls-1,.abccls-2{fill-rule:evenodd}.abccls-2{fill:#fff} .abfcls-1{fill:none}…" at bounding box center [527, 301] width 1055 height 603
click at [16, 379] on link "Correo" at bounding box center [23, 376] width 47 height 36
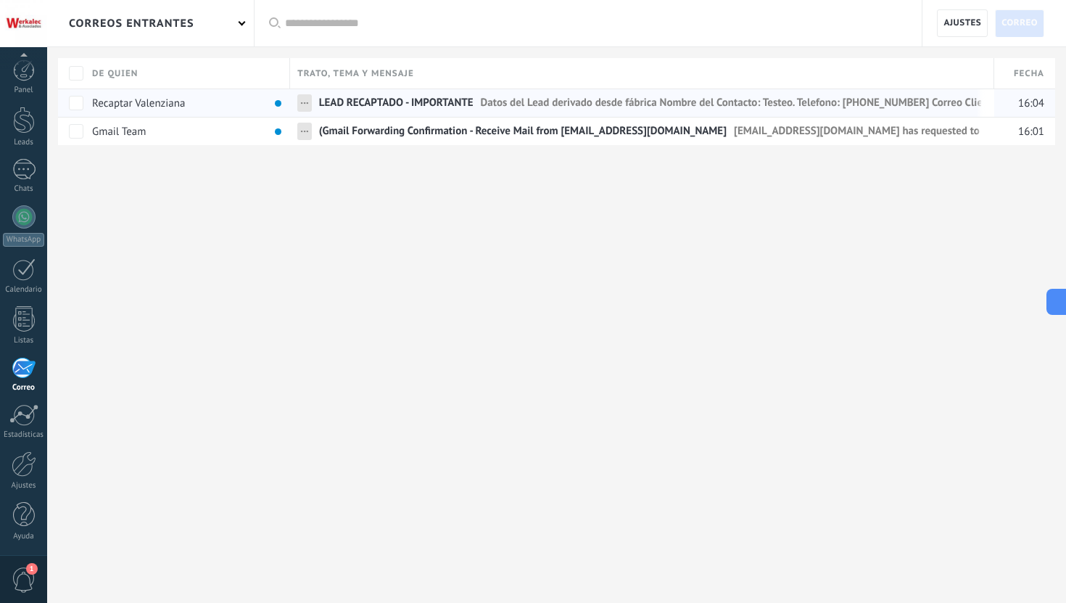
click at [381, 103] on span "LEAD RECAPTADO - IMPORTANTE" at bounding box center [396, 106] width 154 height 21
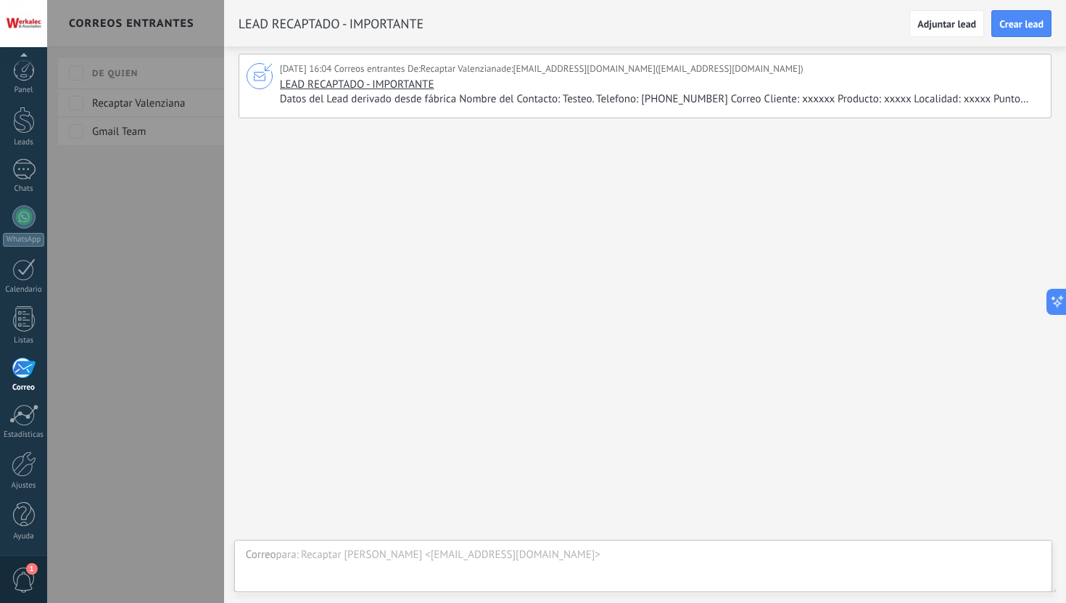
click at [380, 88] on span "LEAD RECAPTADO - IMPORTANTE" at bounding box center [357, 85] width 154 height 14
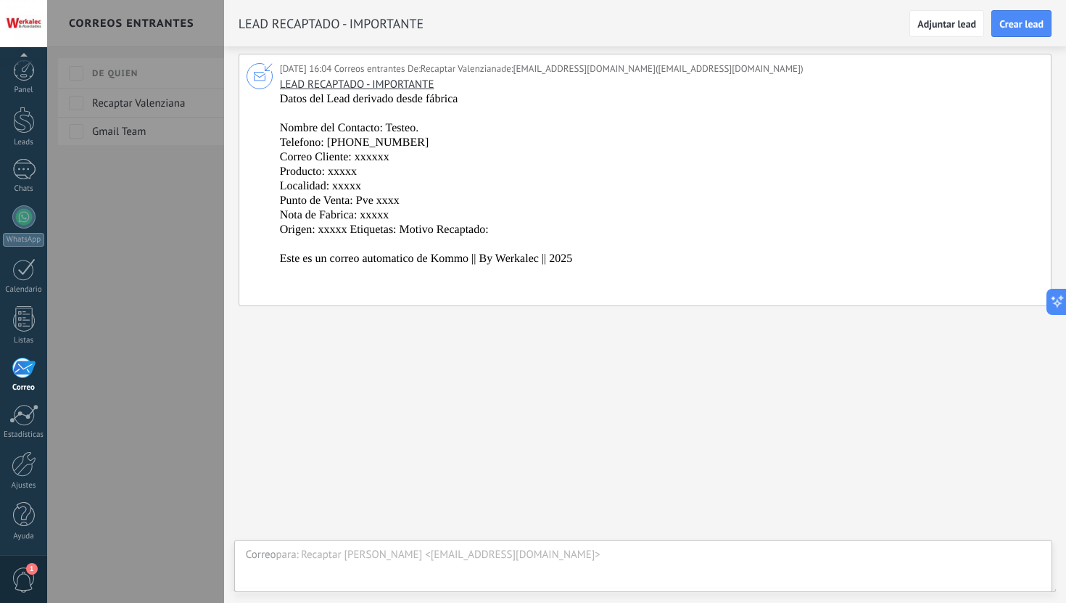
click at [194, 239] on div at bounding box center [533, 301] width 1066 height 603
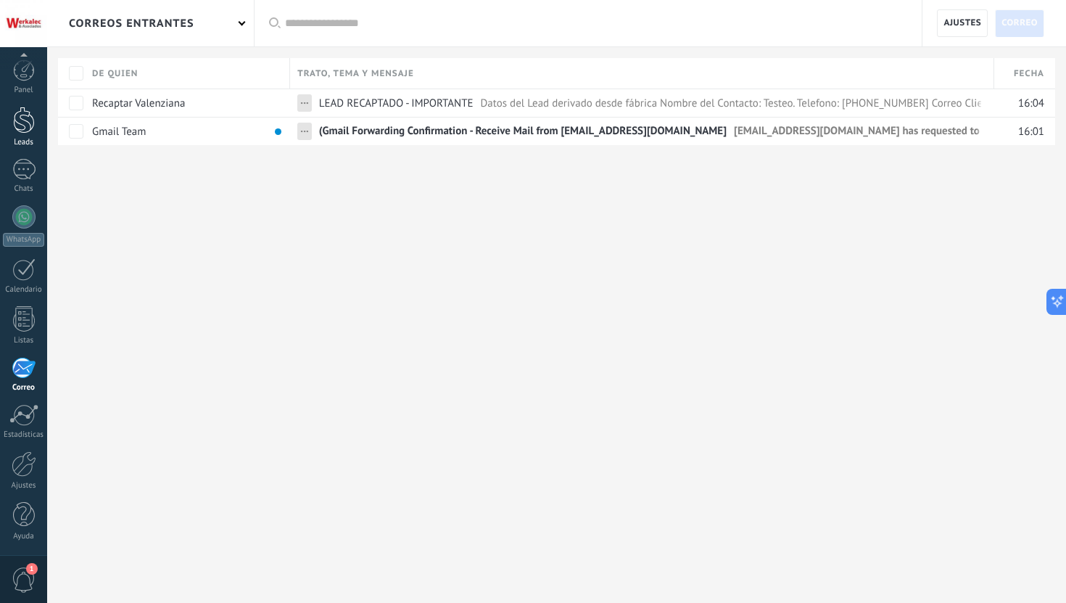
click at [15, 116] on div at bounding box center [24, 120] width 22 height 27
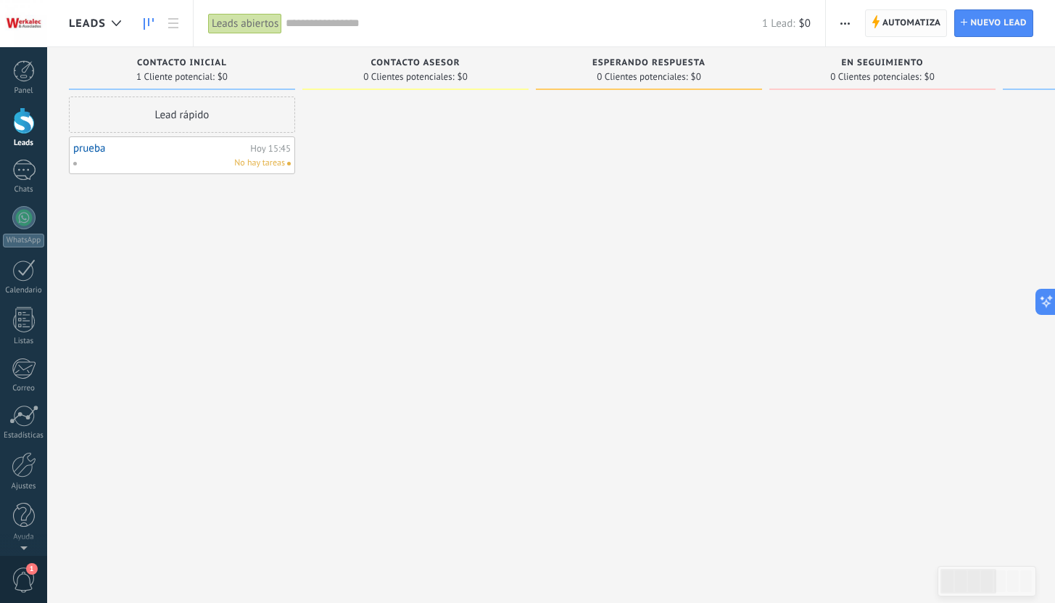
click at [914, 21] on span "Automatiza" at bounding box center [912, 23] width 59 height 26
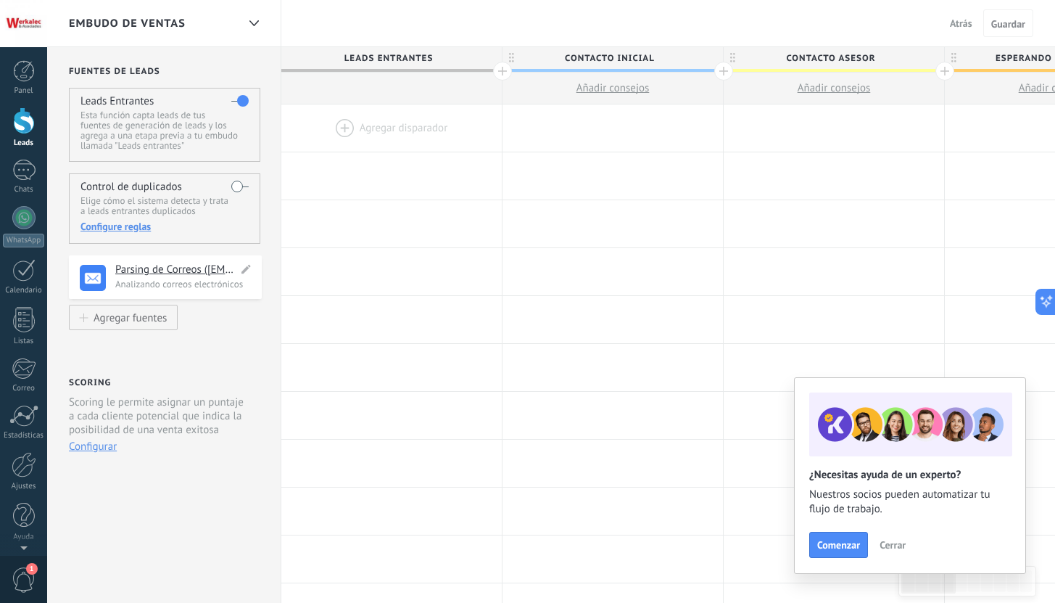
click at [146, 267] on h4 "Parsing de Correos ([EMAIL_ADDRESS][DOMAIN_NAME])" at bounding box center [176, 270] width 123 height 15
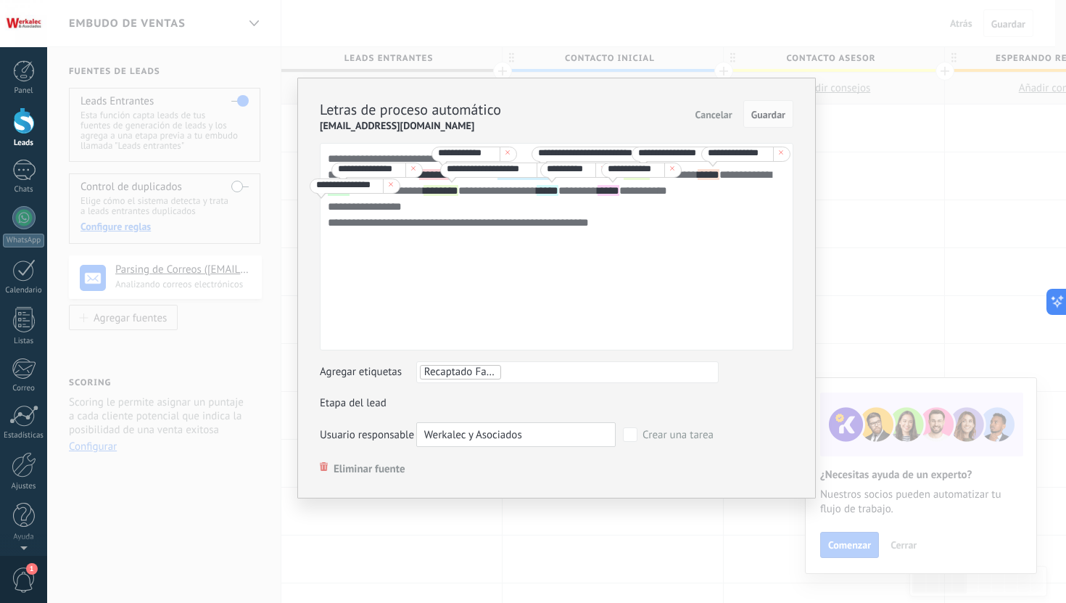
click at [542, 374] on ul "Recaptado Fabrica" at bounding box center [567, 371] width 298 height 17
click at [659, 276] on div "**********" at bounding box center [557, 246] width 474 height 207
click at [249, 563] on div "**********" at bounding box center [556, 301] width 1019 height 603
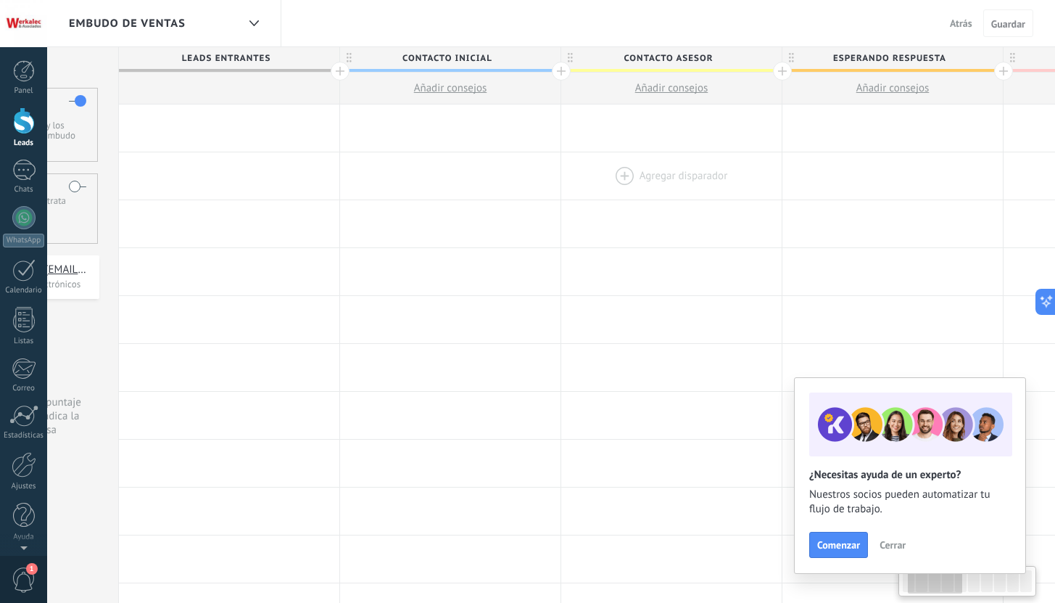
scroll to position [0, 120]
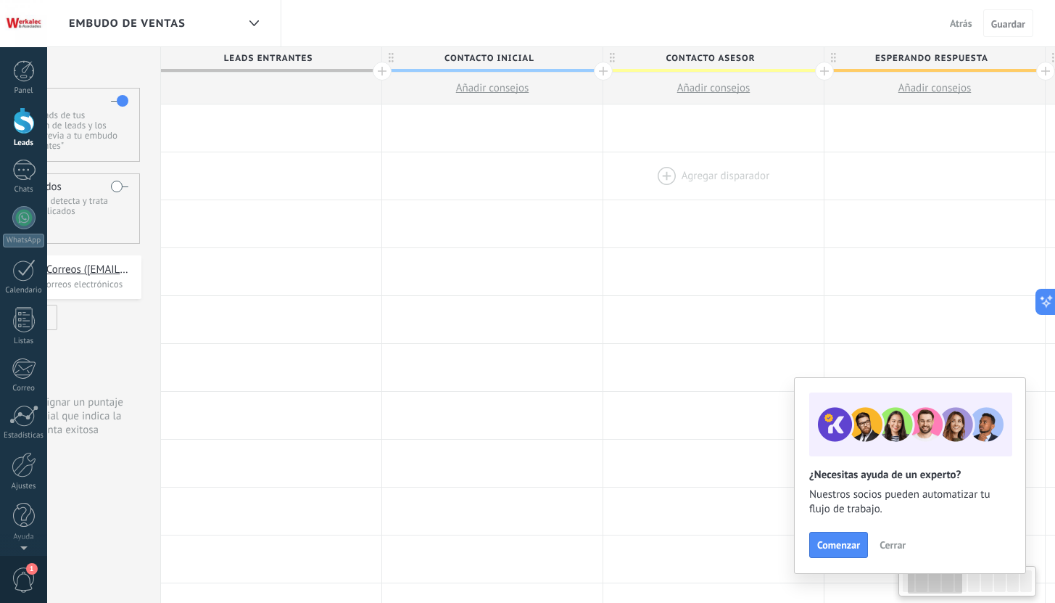
drag, startPoint x: 743, startPoint y: 220, endPoint x: 623, endPoint y: 194, distance: 123.3
click at [13, 115] on div at bounding box center [24, 120] width 22 height 27
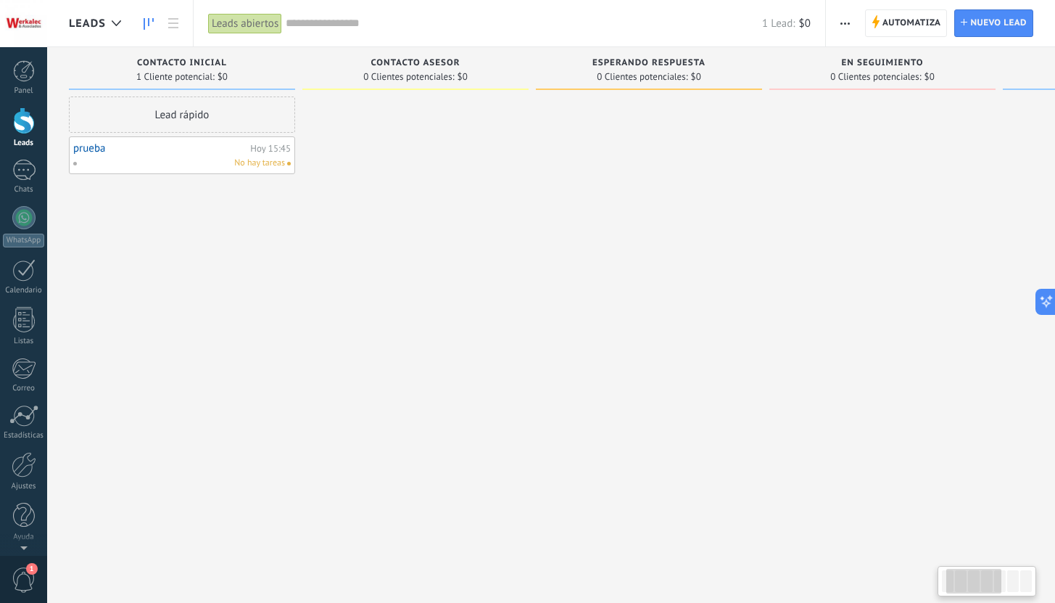
drag, startPoint x: 659, startPoint y: 197, endPoint x: 896, endPoint y: 134, distance: 244.7
click at [896, 165] on div "Leads Entrantes Solicitudes: [PHONE_NUMBER] Contacto inicial 1 Cliente potencia…" at bounding box center [893, 278] width 1649 height 463
click at [895, 21] on span "Automatiza" at bounding box center [912, 23] width 59 height 26
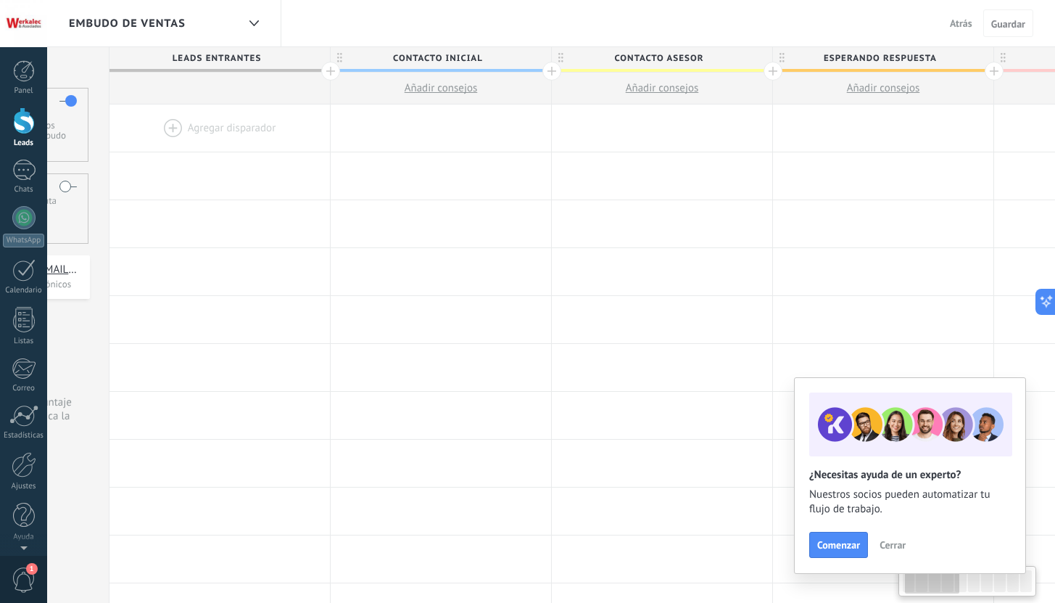
scroll to position [0, 805]
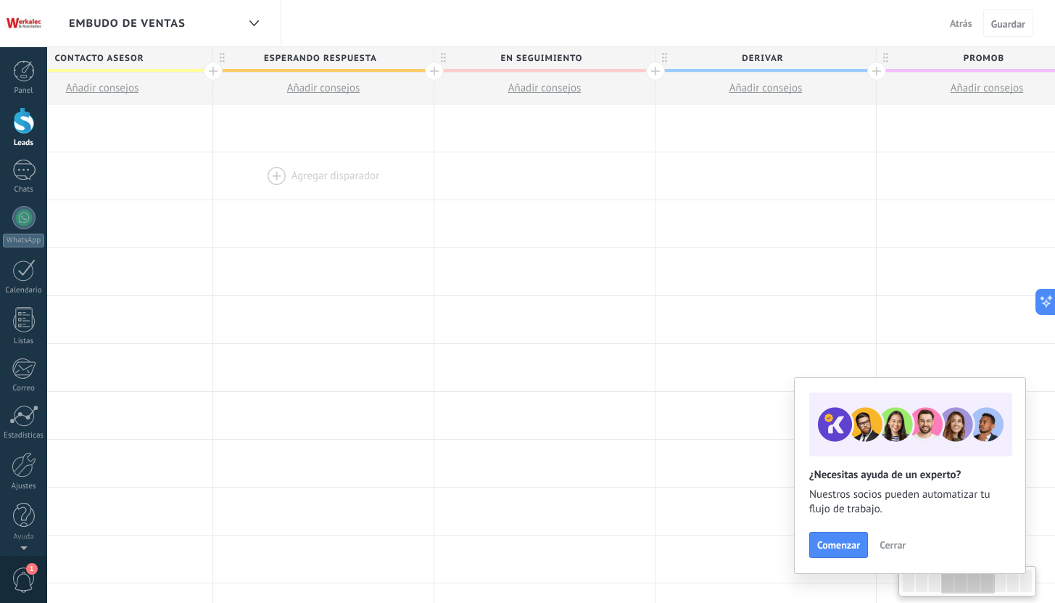
drag, startPoint x: 858, startPoint y: 188, endPoint x: 291, endPoint y: 157, distance: 567.9
click at [193, 160] on div at bounding box center [102, 175] width 220 height 47
click at [658, 70] on div at bounding box center [658, 71] width 19 height 19
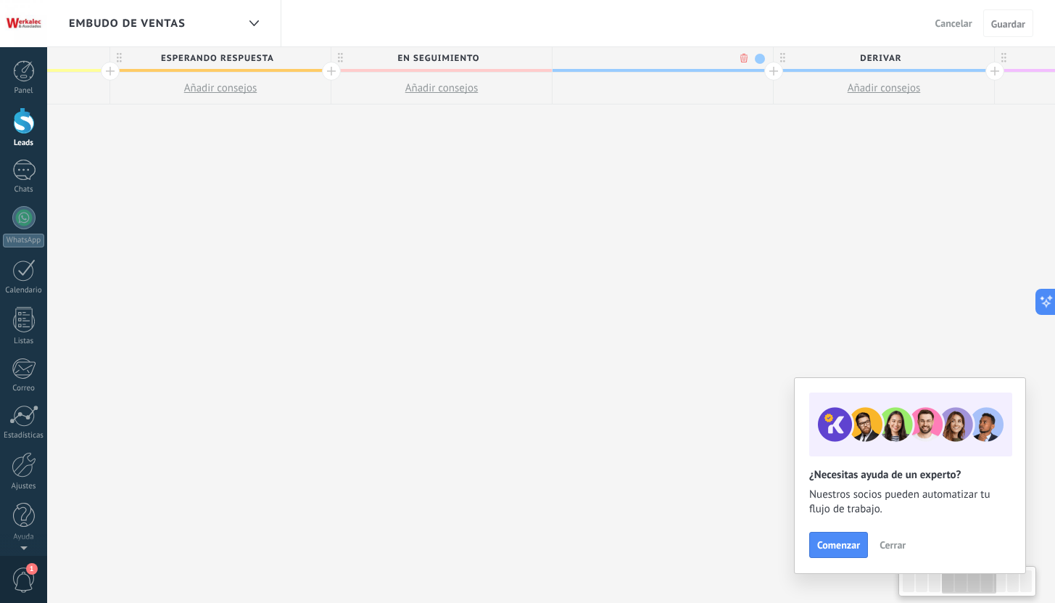
scroll to position [0, 837]
type input "**********"
click at [761, 54] on div "**********" at bounding box center [656, 58] width 213 height 22
click at [755, 56] on span "ENVIAR INFO" at bounding box center [656, 58] width 213 height 22
click at [759, 57] on span at bounding box center [758, 59] width 10 height 10
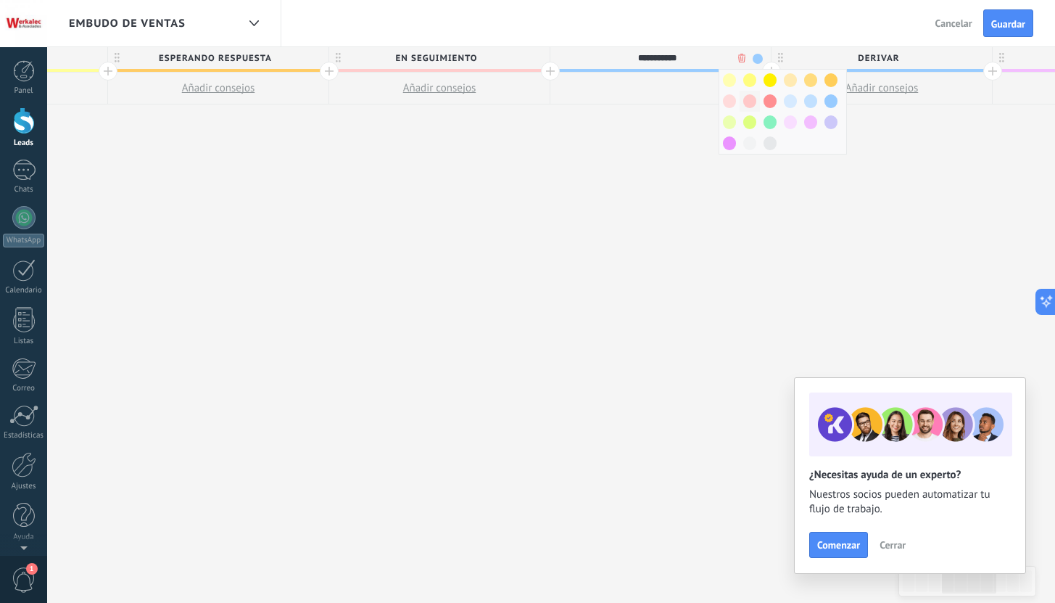
click at [745, 99] on span at bounding box center [749, 101] width 13 height 14
click at [761, 58] on span at bounding box center [758, 59] width 10 height 10
click at [727, 144] on span at bounding box center [729, 143] width 13 height 14
click at [1005, 22] on span "Guardar" at bounding box center [1008, 24] width 34 height 10
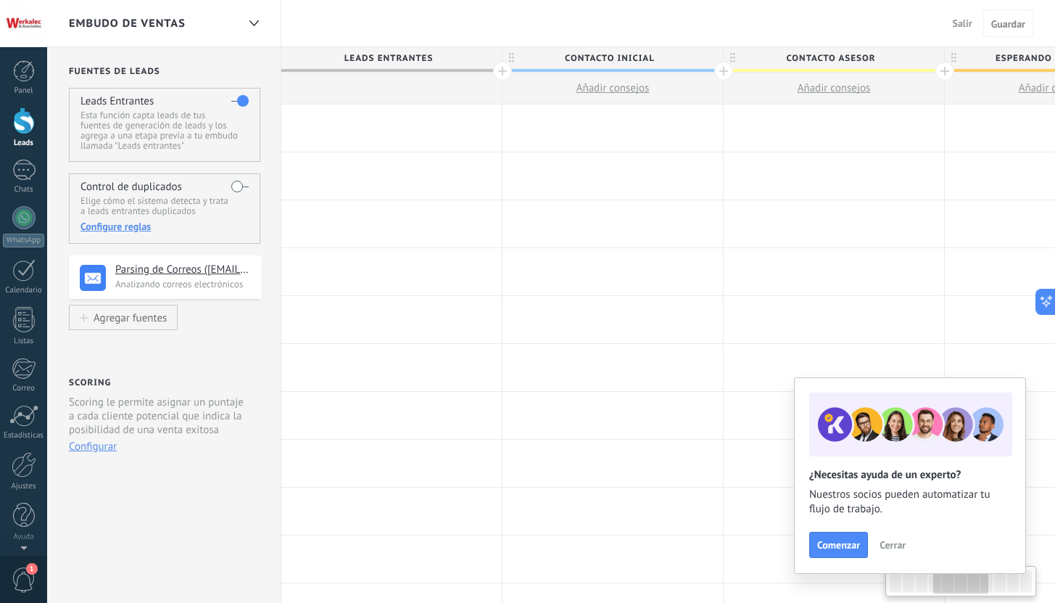
scroll to position [0, 837]
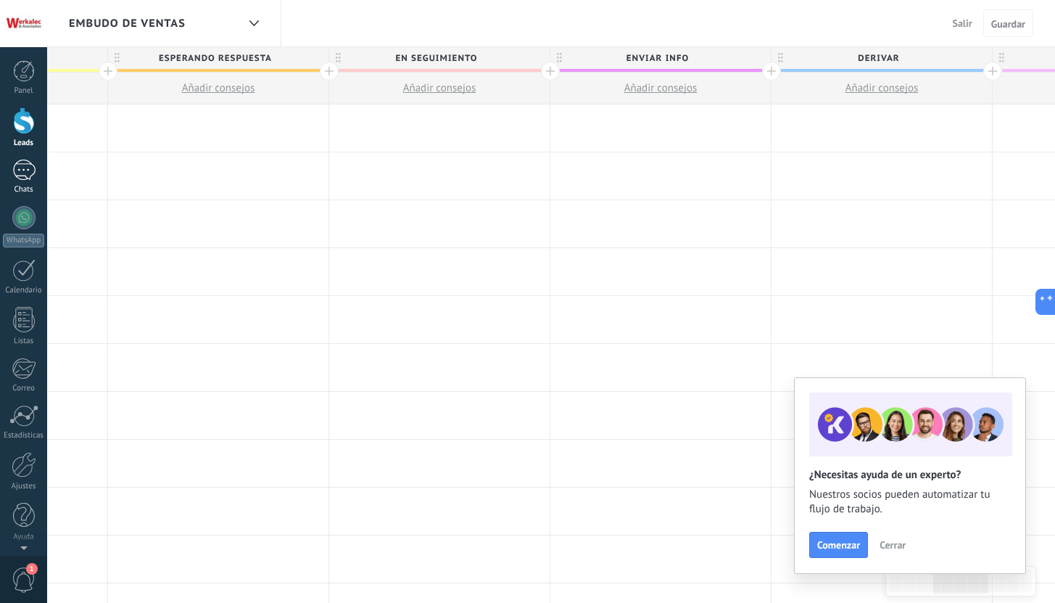
click at [22, 171] on div at bounding box center [23, 170] width 23 height 21
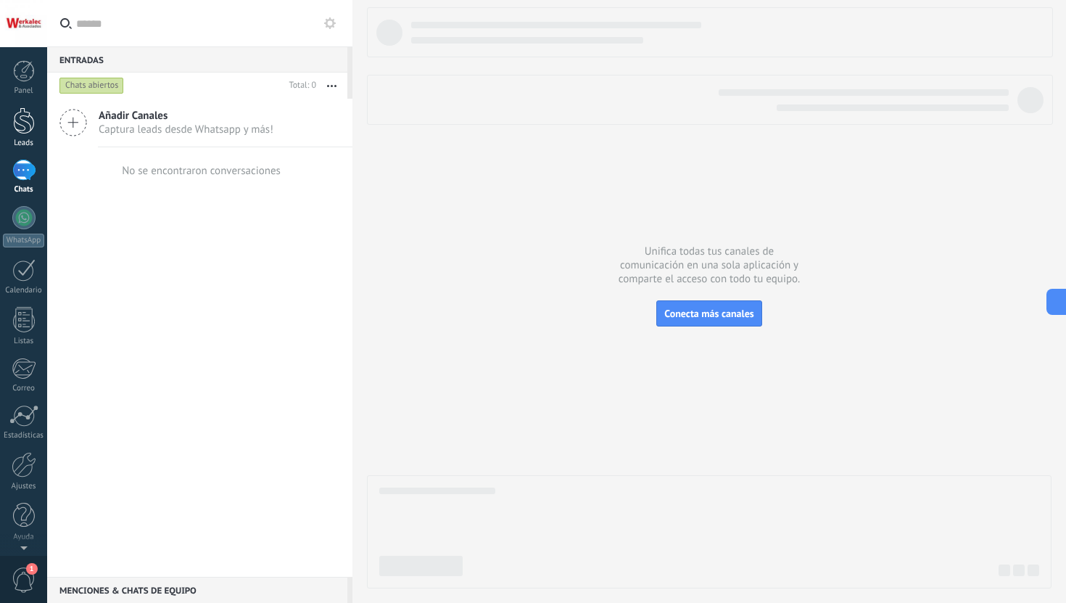
click at [15, 130] on div at bounding box center [24, 120] width 22 height 27
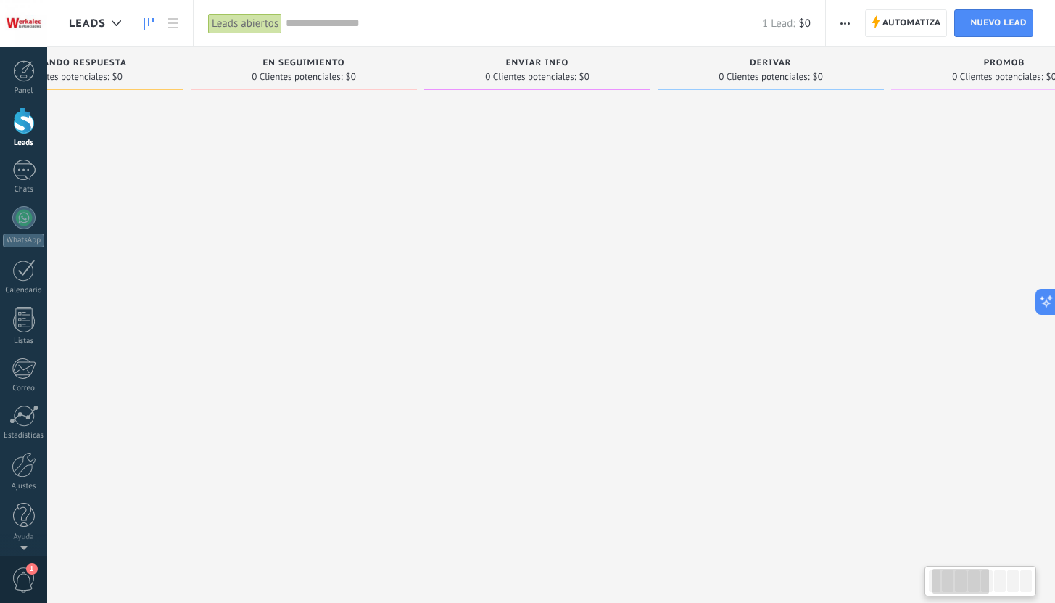
scroll to position [0, 12]
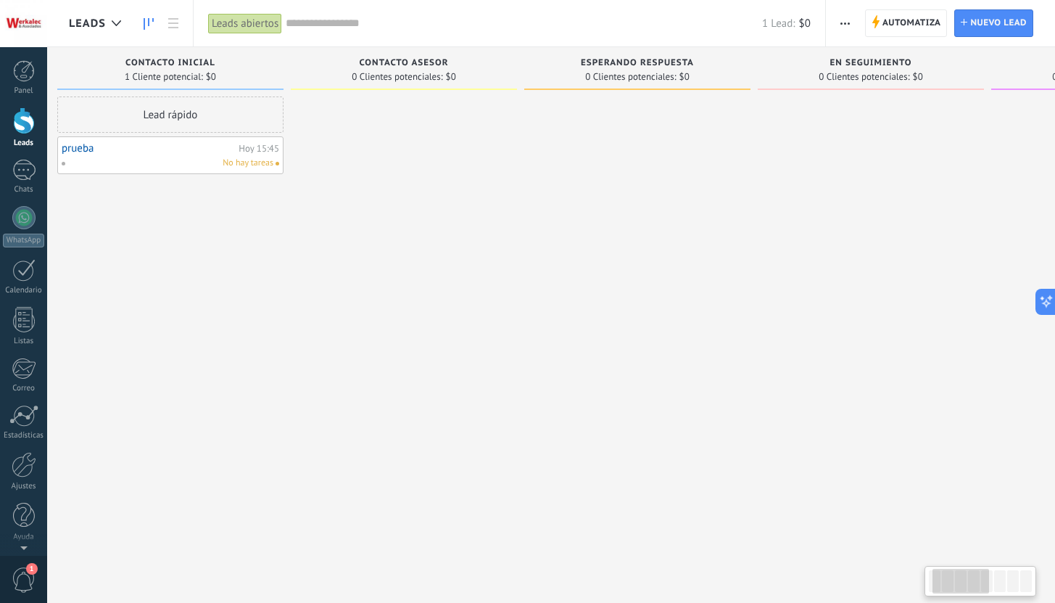
drag, startPoint x: 964, startPoint y: 268, endPoint x: 989, endPoint y: 173, distance: 98.1
click at [964, 183] on div at bounding box center [871, 302] width 226 height 413
click at [917, 26] on span "Automatiza" at bounding box center [912, 23] width 59 height 26
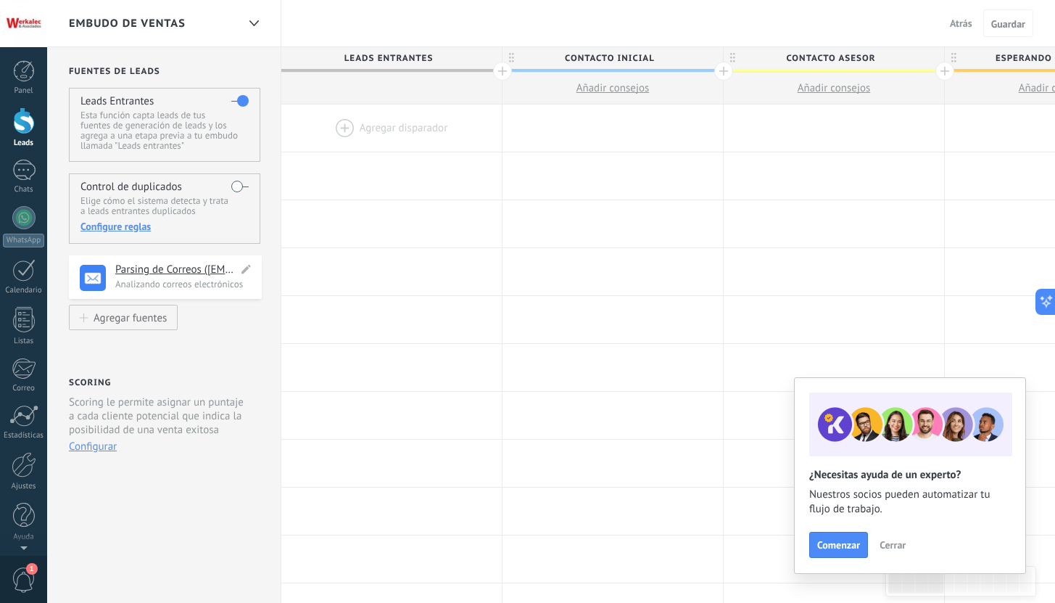
click at [165, 267] on h4 "Parsing de Correos ([EMAIL_ADDRESS][DOMAIN_NAME])" at bounding box center [176, 270] width 123 height 15
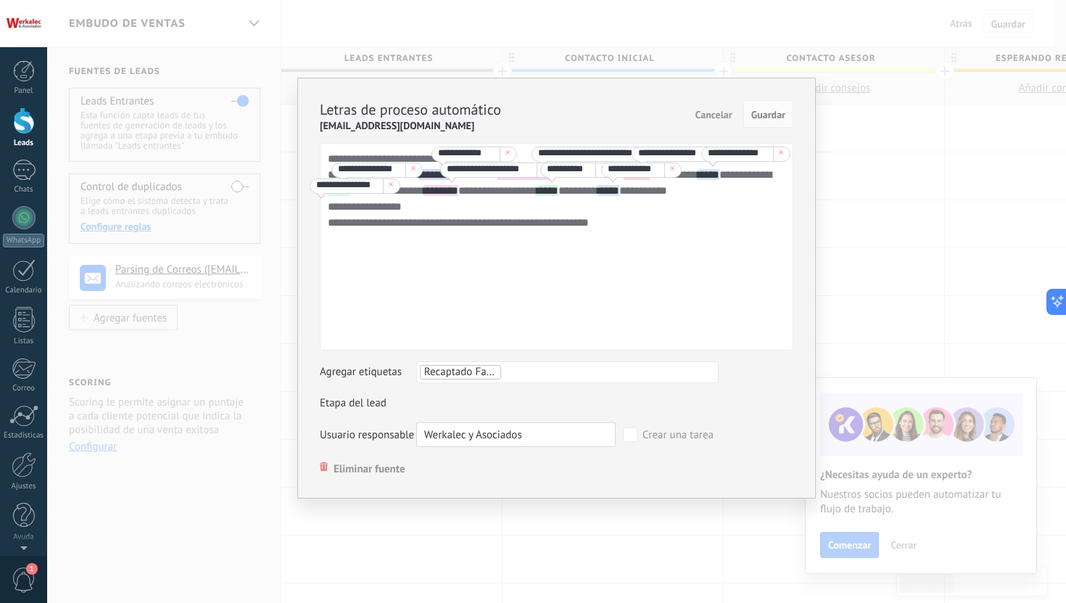
click at [169, 278] on div "**********" at bounding box center [556, 301] width 1019 height 603
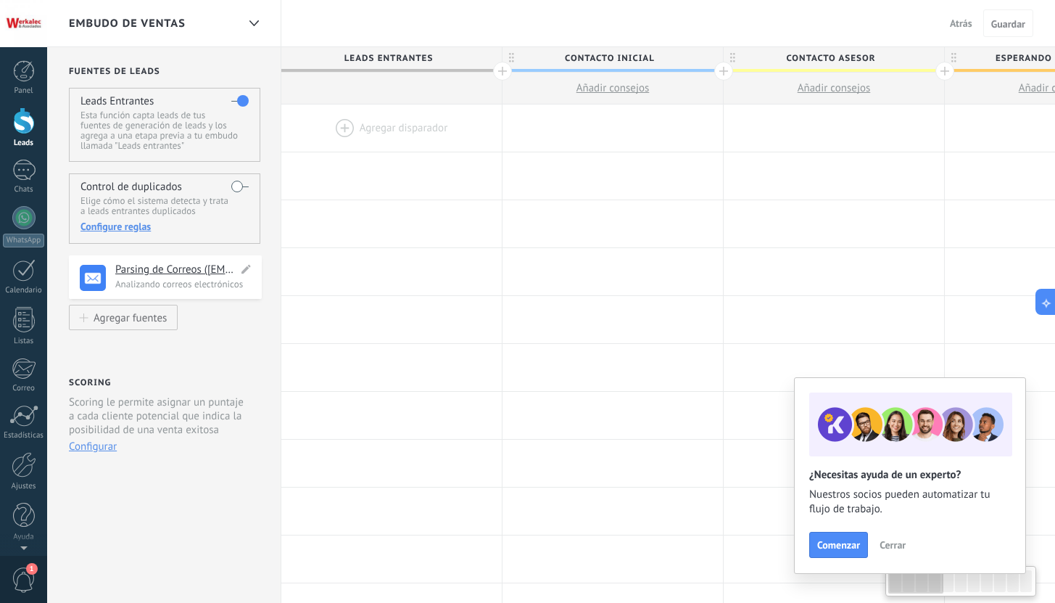
click at [171, 273] on h4 "Parsing de Correos ([EMAIL_ADDRESS][DOMAIN_NAME])" at bounding box center [176, 270] width 123 height 15
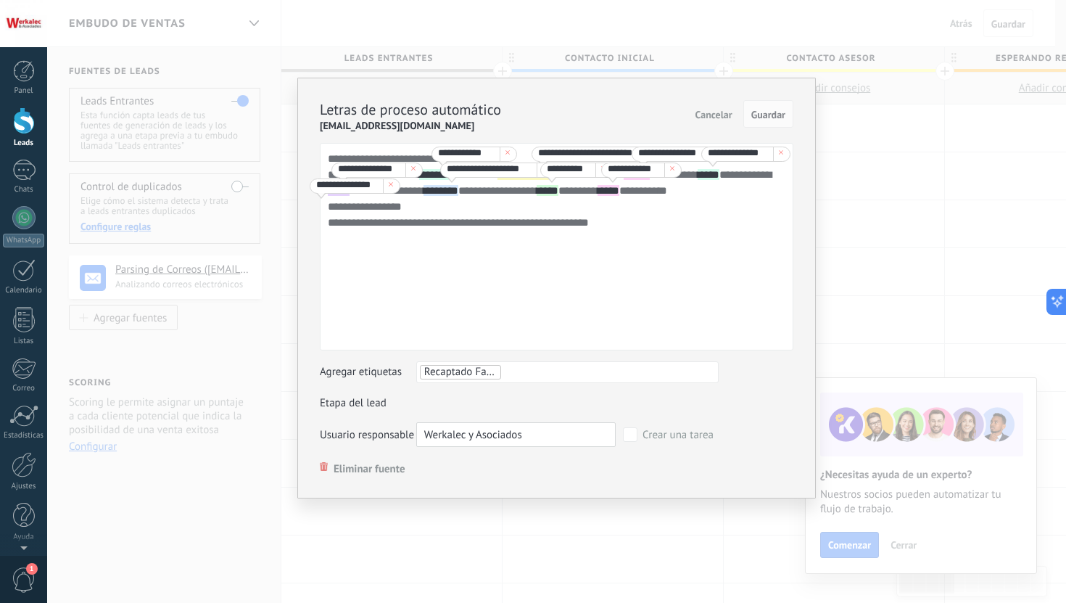
drag, startPoint x: 499, startPoint y: 126, endPoint x: 240, endPoint y: 133, distance: 259.0
click at [240, 133] on div "**********" at bounding box center [556, 301] width 1019 height 603
click at [561, 439] on ul "Werkalec y Asociados" at bounding box center [516, 434] width 198 height 23
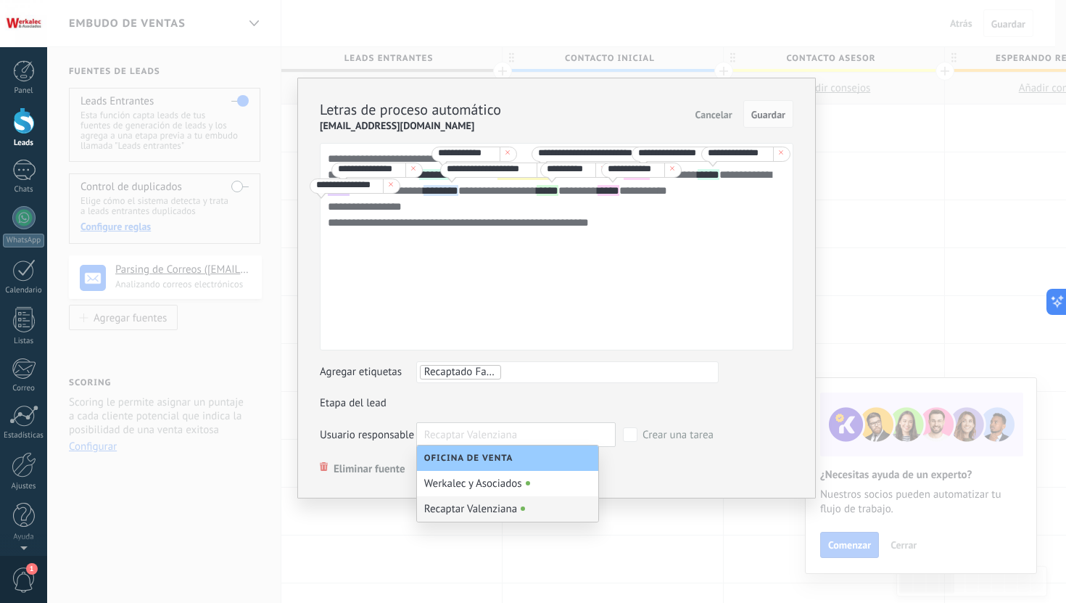
click at [543, 507] on div "Recaptar Valenziana" at bounding box center [507, 508] width 181 height 25
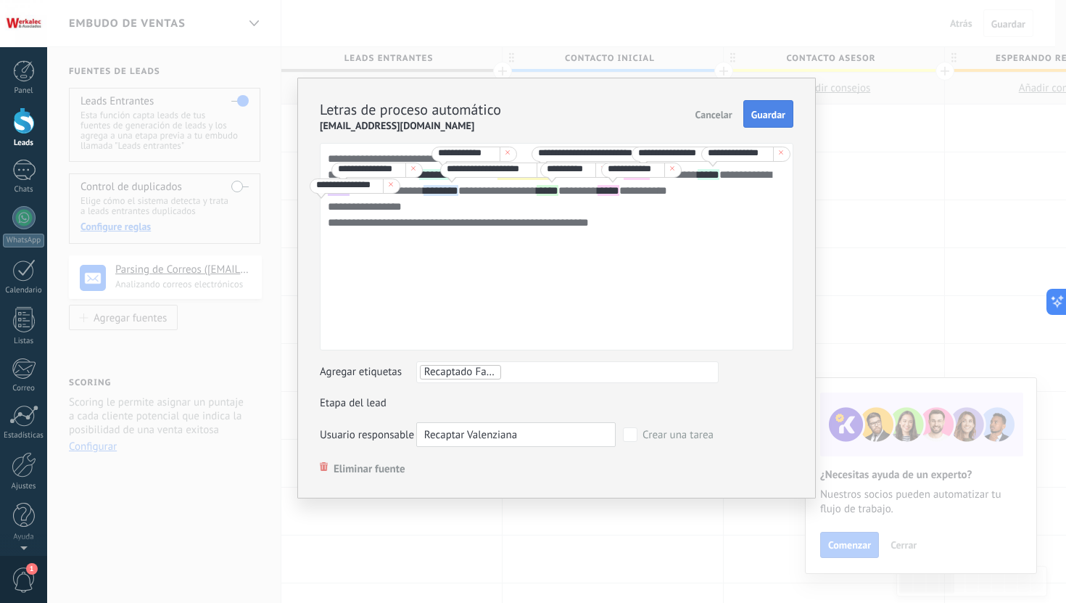
click at [777, 118] on span "Guardar" at bounding box center [768, 114] width 34 height 10
click at [16, 182] on link "Chats" at bounding box center [23, 177] width 47 height 35
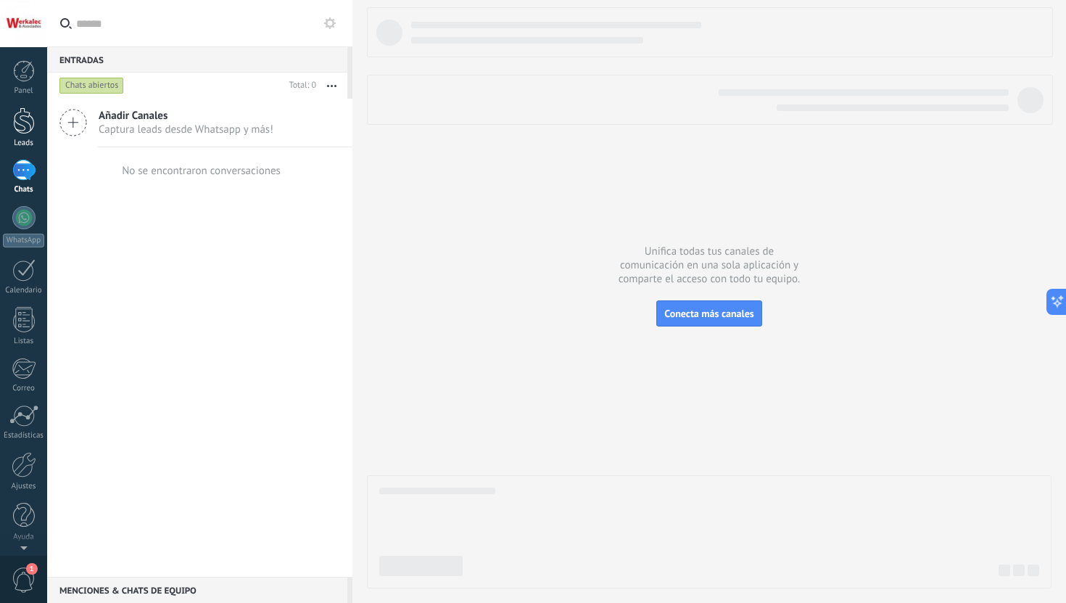
click at [16, 120] on div at bounding box center [24, 120] width 22 height 27
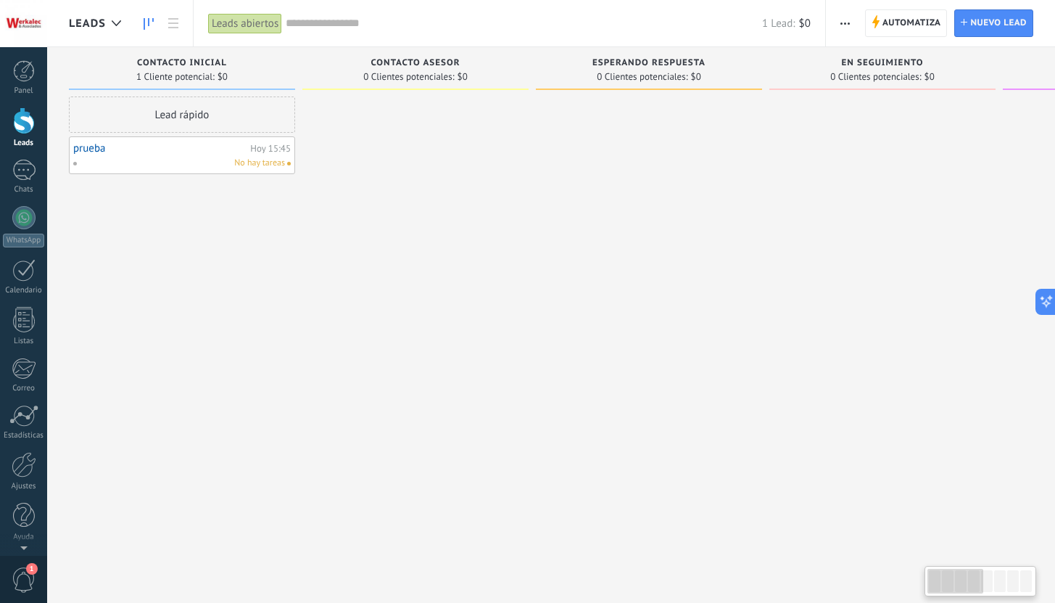
drag, startPoint x: 877, startPoint y: 189, endPoint x: 996, endPoint y: 198, distance: 120.0
click at [1054, 196] on html ".abccls-1,.abccls-2{fill-rule:evenodd}.abccls-2{fill:#fff} .abfcls-1{fill:none}…" at bounding box center [527, 301] width 1055 height 603
click at [25, 507] on div at bounding box center [24, 515] width 22 height 25
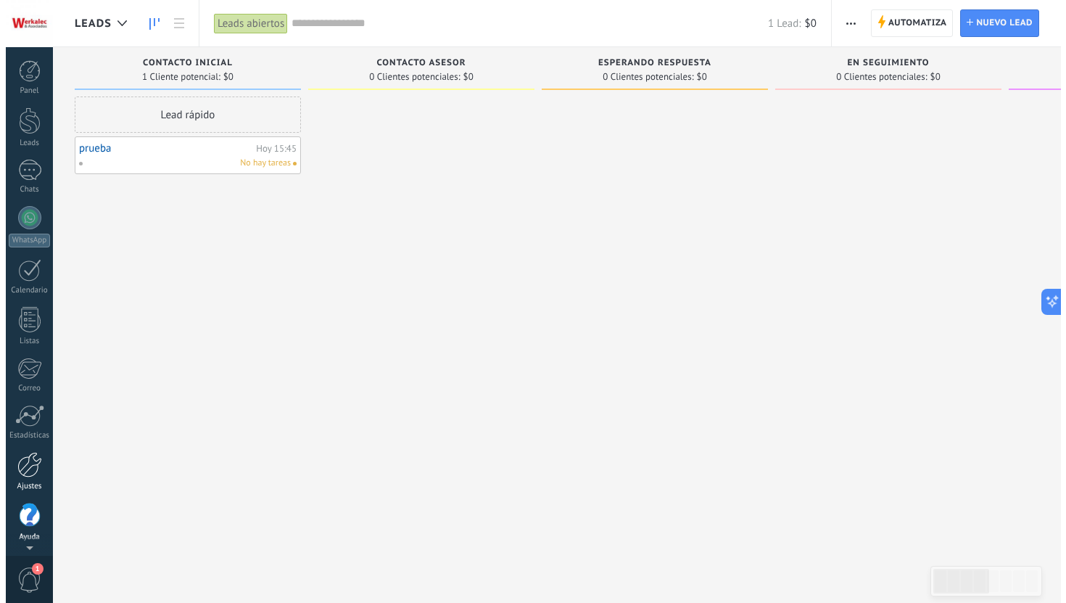
scroll to position [1, 0]
